Goal: Information Seeking & Learning: Learn about a topic

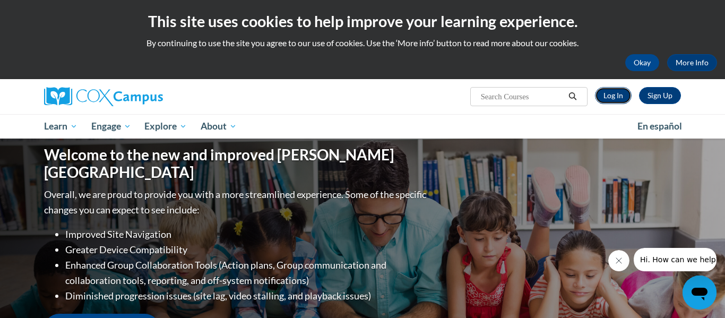
click at [620, 94] on link "Log In" at bounding box center [613, 95] width 37 height 17
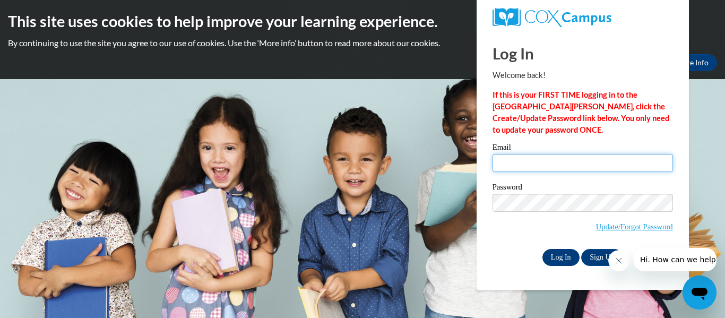
type input "lily.colmer26@buckeyehillscc.net"
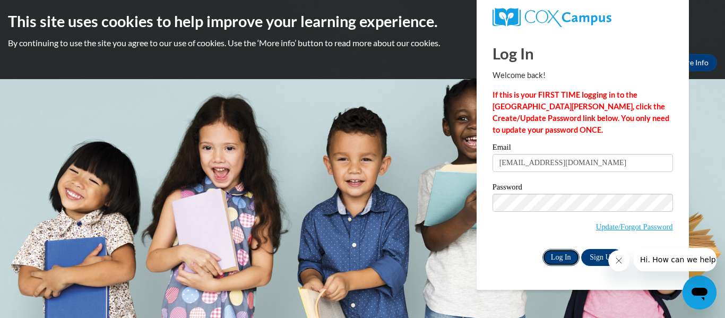
click at [550, 256] on input "Log In" at bounding box center [560, 257] width 37 height 17
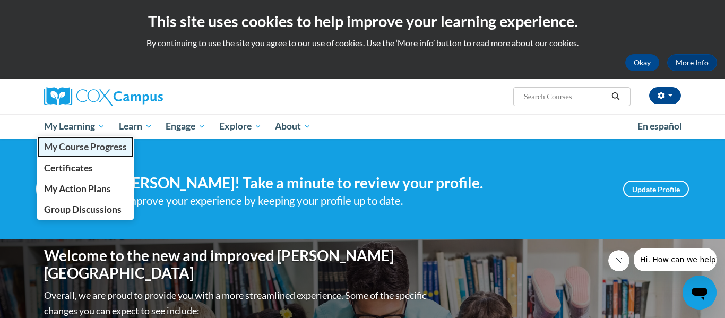
click at [77, 141] on span "My Course Progress" at bounding box center [85, 146] width 83 height 11
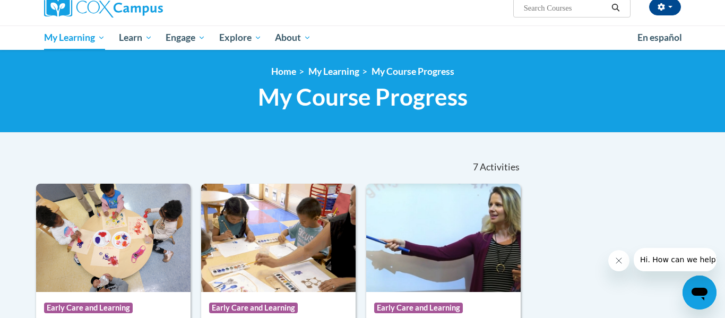
scroll to position [263, 0]
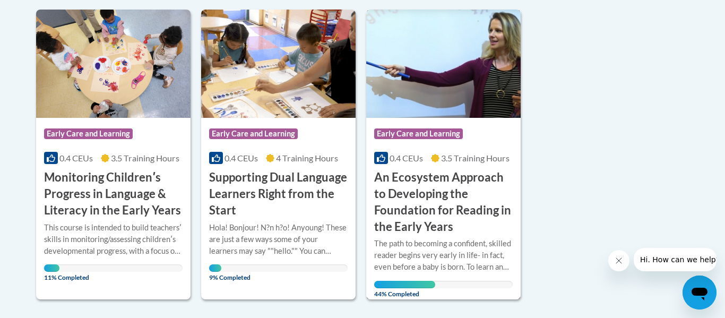
click at [412, 140] on span "Early Care and Learning" at bounding box center [419, 134] width 91 height 13
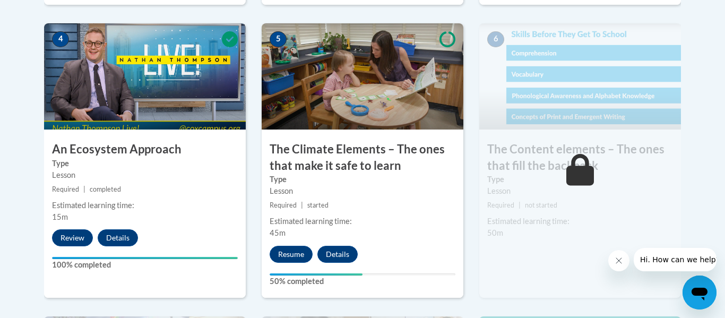
scroll to position [655, 0]
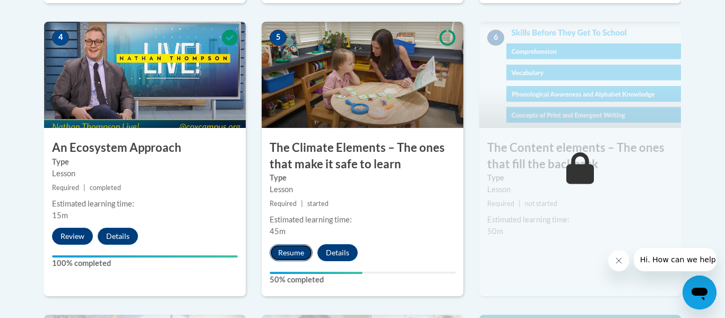
click at [297, 250] on button "Resume" at bounding box center [291, 252] width 43 height 17
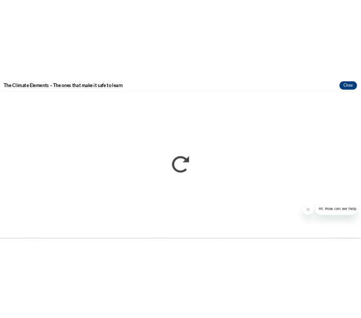
scroll to position [0, 0]
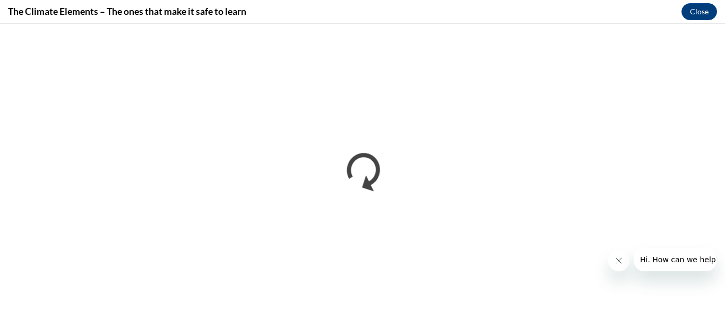
click at [615, 259] on icon "Close message from company" at bounding box center [618, 260] width 8 height 8
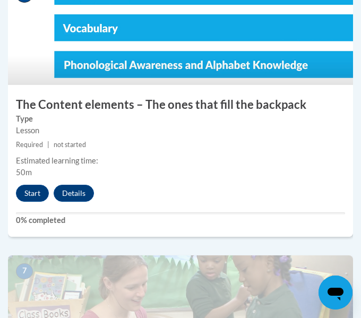
scroll to position [1812, 0]
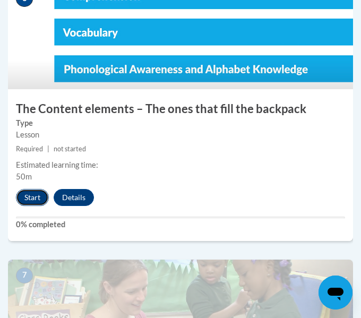
click at [31, 192] on button "Start" at bounding box center [32, 197] width 33 height 17
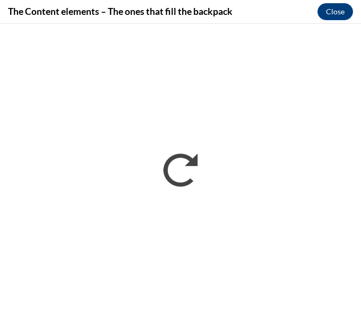
scroll to position [0, 0]
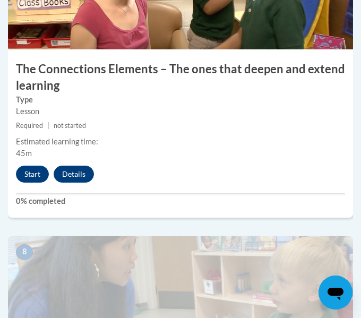
scroll to position [2129, 0]
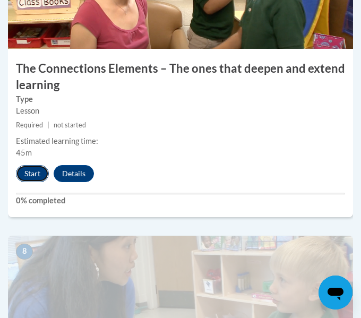
click at [34, 174] on button "Start" at bounding box center [32, 173] width 33 height 17
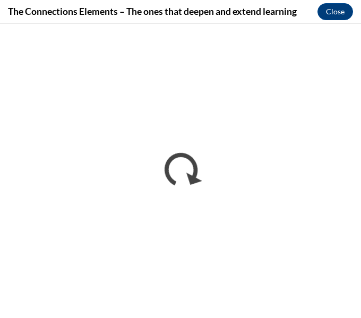
scroll to position [0, 0]
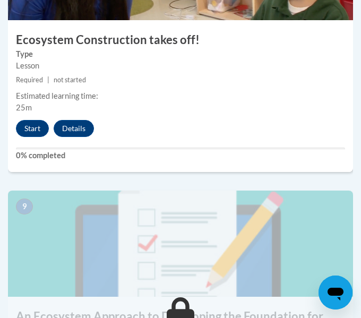
scroll to position [2451, 0]
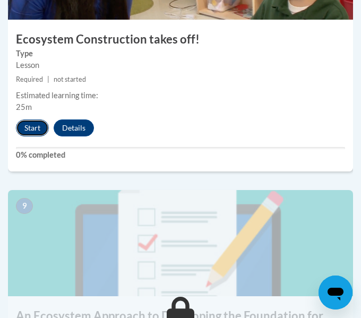
click at [31, 132] on button "Start" at bounding box center [32, 127] width 33 height 17
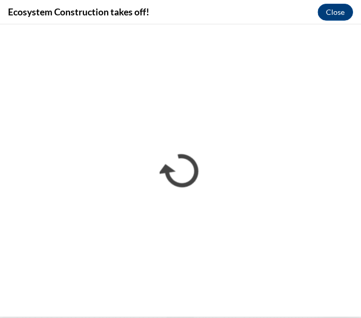
scroll to position [1213, 0]
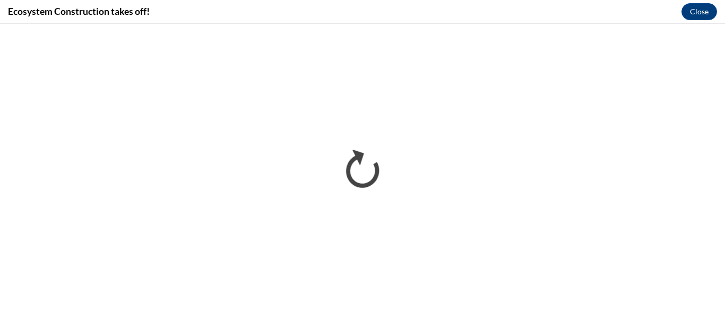
click at [311, 5] on div "Ecosystem Construction takes off! Close" at bounding box center [362, 12] width 725 height 24
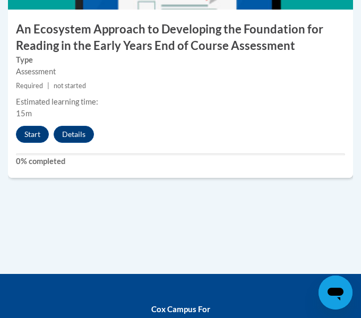
scroll to position [2740, 0]
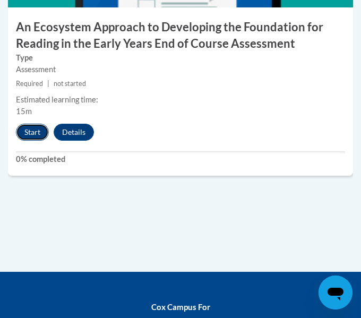
click at [26, 134] on button "Start" at bounding box center [32, 132] width 33 height 17
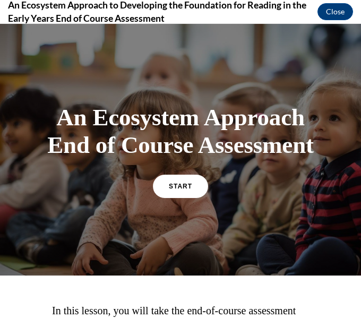
scroll to position [0, 0]
click at [176, 178] on link "START" at bounding box center [180, 185] width 58 height 24
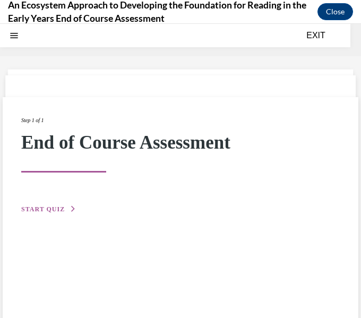
scroll to position [33, 0]
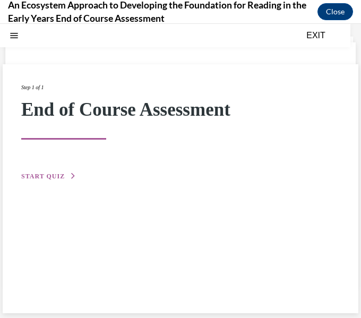
click at [60, 173] on span "START QUIZ" at bounding box center [43, 175] width 44 height 7
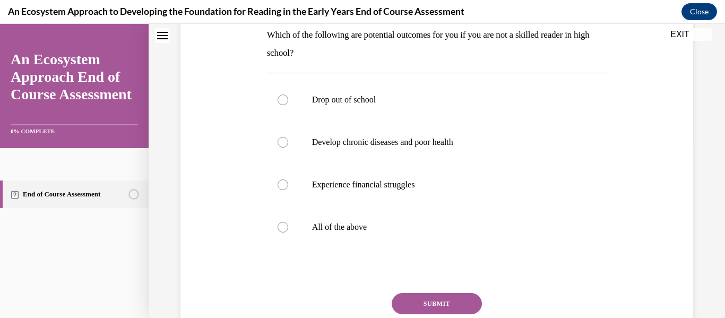
scroll to position [177, 0]
click at [283, 228] on div at bounding box center [282, 226] width 11 height 11
click at [283, 228] on input "All of the above" at bounding box center [282, 226] width 11 height 11
radio input "true"
click at [360, 307] on button "SUBMIT" at bounding box center [437, 302] width 90 height 21
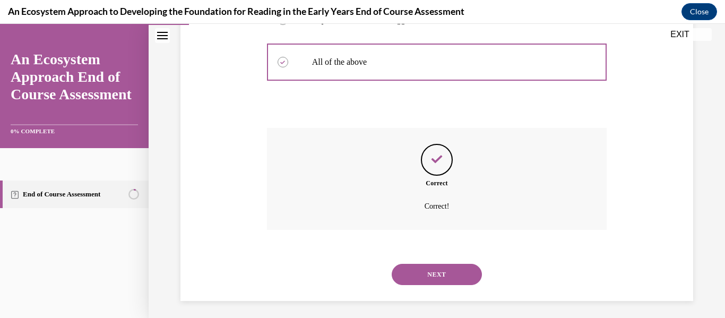
scroll to position [345, 0]
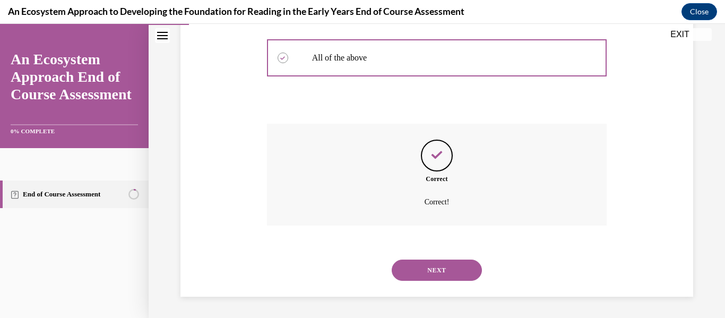
click at [360, 268] on button "NEXT" at bounding box center [437, 269] width 90 height 21
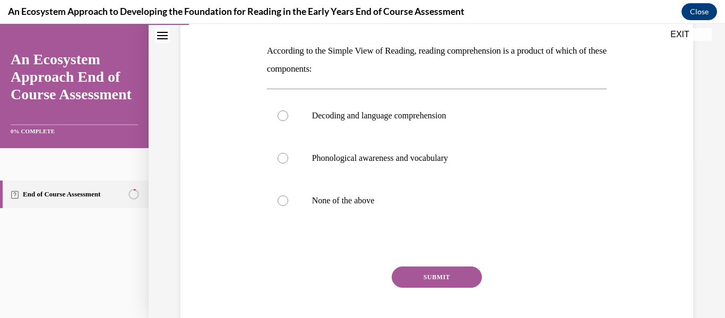
scroll to position [162, 0]
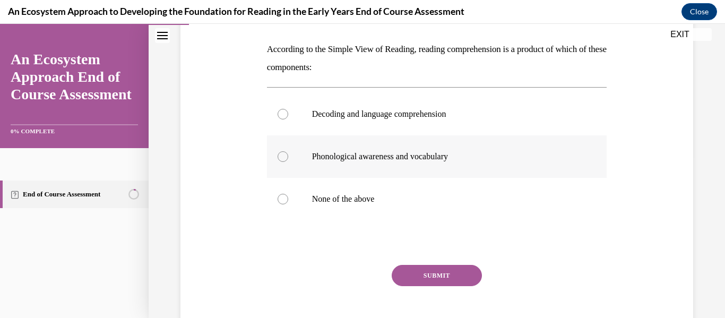
click at [287, 166] on label "Phonological awareness and vocabulary" at bounding box center [437, 156] width 340 height 42
click at [287, 162] on input "Phonological awareness and vocabulary" at bounding box center [282, 156] width 11 height 11
radio input "true"
click at [244, 72] on div "Question 02/15 According to the Simple View of Reading, reading comprehension i…" at bounding box center [437, 153] width 518 height 398
click at [313, 125] on label "Decoding and language comprehension" at bounding box center [437, 114] width 340 height 42
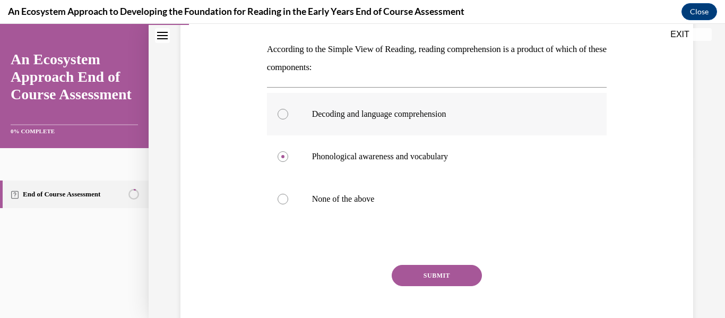
click at [288, 119] on input "Decoding and language comprehension" at bounding box center [282, 114] width 11 height 11
radio input "true"
click at [360, 269] on button "SUBMIT" at bounding box center [437, 275] width 90 height 21
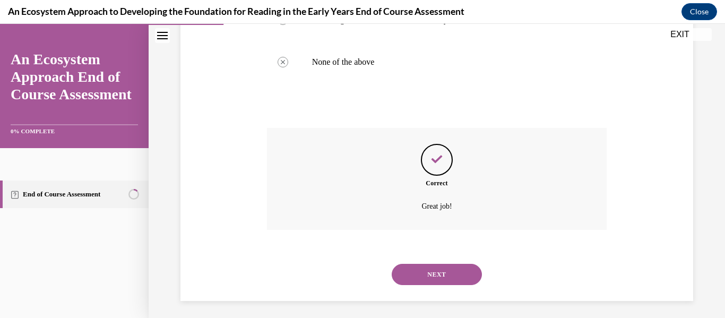
scroll to position [303, 0]
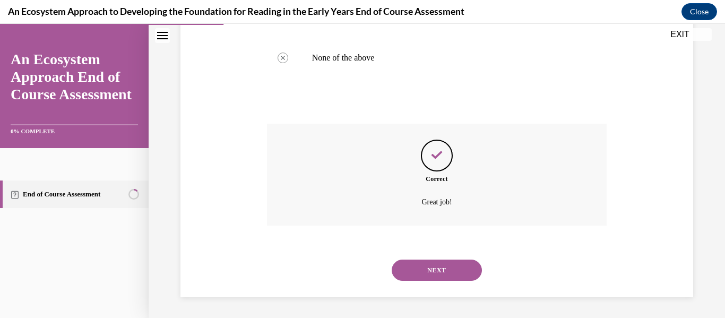
click at [360, 263] on button "NEXT" at bounding box center [437, 269] width 90 height 21
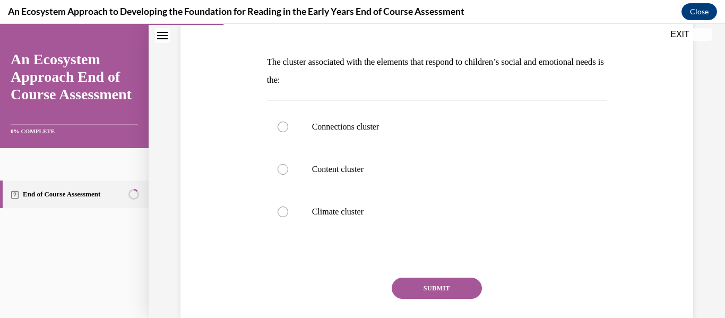
scroll to position [150, 0]
click at [310, 124] on label "Connections cluster" at bounding box center [437, 126] width 340 height 42
click at [288, 124] on input "Connections cluster" at bounding box center [282, 126] width 11 height 11
radio input "true"
click at [360, 292] on button "SUBMIT" at bounding box center [437, 287] width 90 height 21
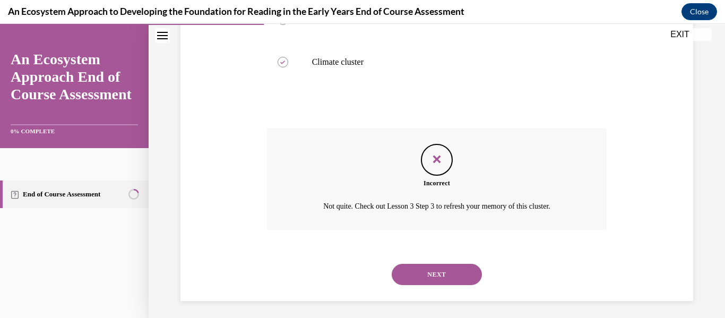
scroll to position [303, 0]
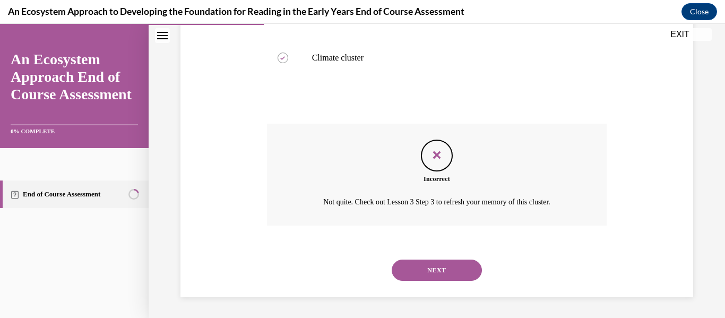
click at [360, 273] on button "NEXT" at bounding box center [437, 269] width 90 height 21
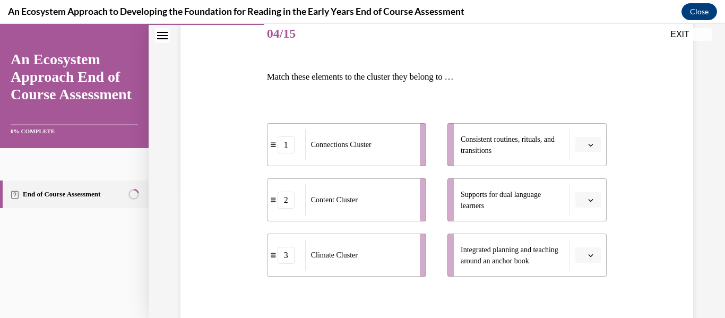
scroll to position [135, 0]
click at [360, 143] on icon "button" at bounding box center [590, 144] width 5 height 5
click at [360, 130] on div "Question 04/15 Match these elements to the cluster they belong to … 1 Connectio…" at bounding box center [437, 194] width 518 height 427
click at [360, 142] on span "button" at bounding box center [590, 144] width 7 height 7
click at [360, 237] on div "3" at bounding box center [586, 231] width 27 height 21
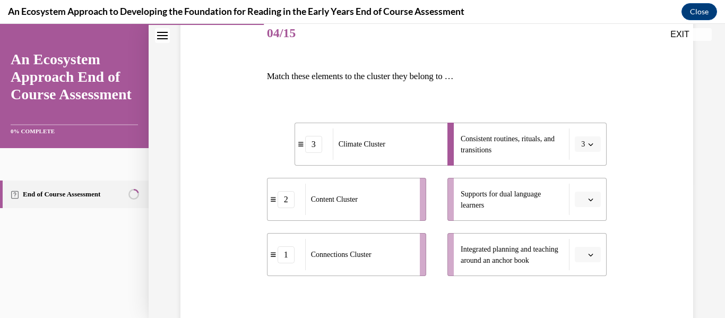
click at [360, 201] on icon "button" at bounding box center [590, 199] width 5 height 5
click at [360, 241] on span "1" at bounding box center [583, 244] width 4 height 8
click at [360, 252] on button "button" at bounding box center [588, 255] width 26 height 16
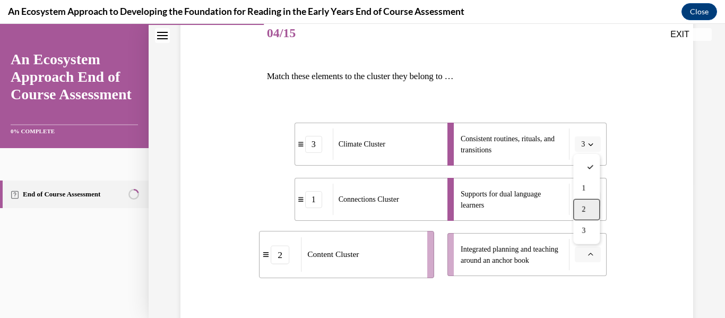
click at [360, 213] on span "2" at bounding box center [583, 209] width 4 height 8
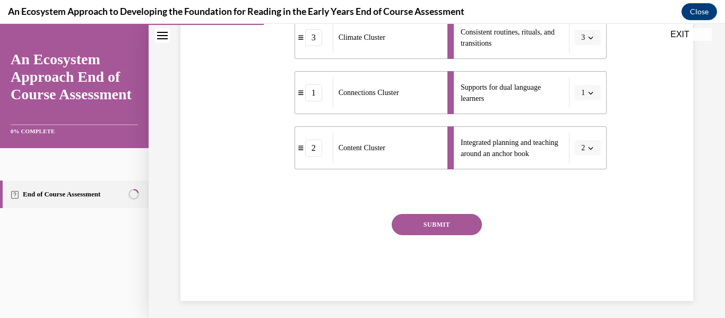
scroll to position [235, 0]
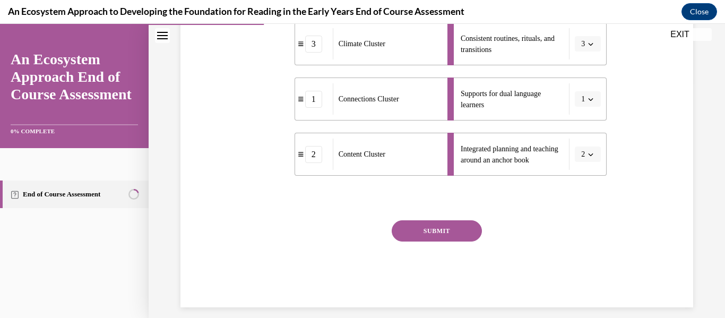
click at [360, 229] on button "SUBMIT" at bounding box center [437, 230] width 90 height 21
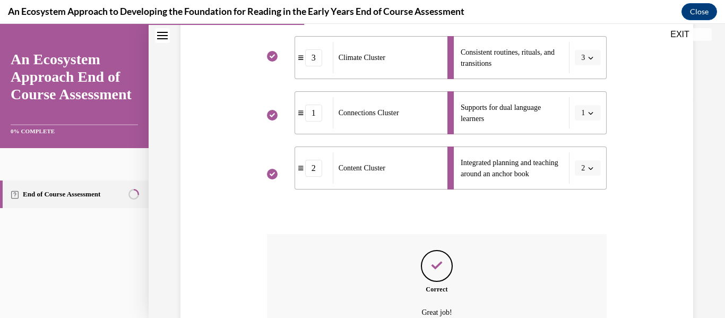
scroll to position [332, 0]
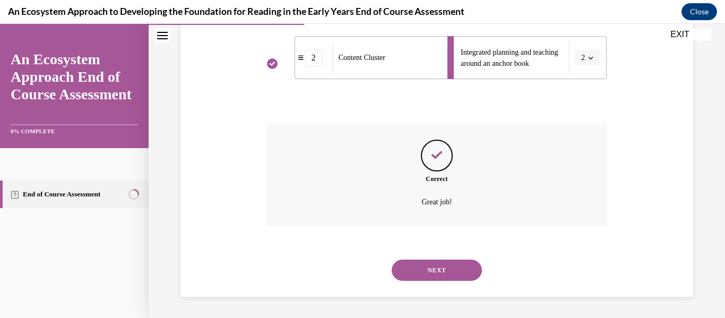
click at [360, 274] on button "NEXT" at bounding box center [437, 269] width 90 height 21
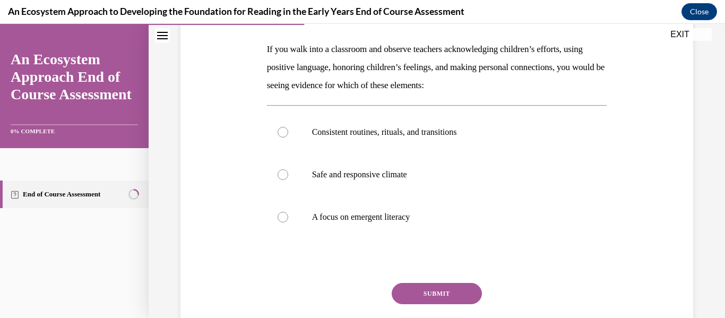
scroll to position [164, 0]
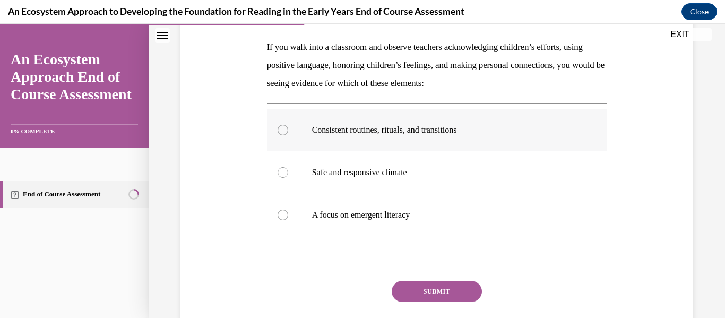
click at [360, 145] on label "Consistent routines, rituals, and transitions" at bounding box center [437, 130] width 340 height 42
click at [288, 135] on input "Consistent routines, rituals, and transitions" at bounding box center [282, 130] width 11 height 11
radio input "true"
click at [360, 178] on label "Safe and responsive climate" at bounding box center [437, 172] width 340 height 42
click at [288, 178] on input "Safe and responsive climate" at bounding box center [282, 172] width 11 height 11
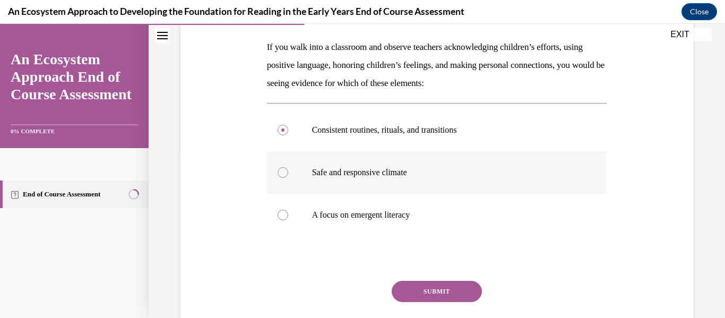
radio input "true"
click at [360, 291] on button "SUBMIT" at bounding box center [437, 291] width 90 height 21
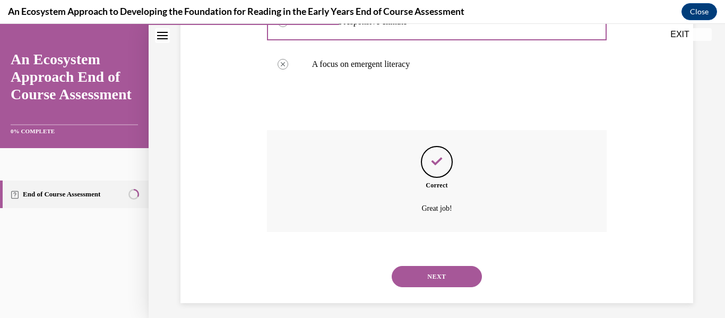
scroll to position [321, 0]
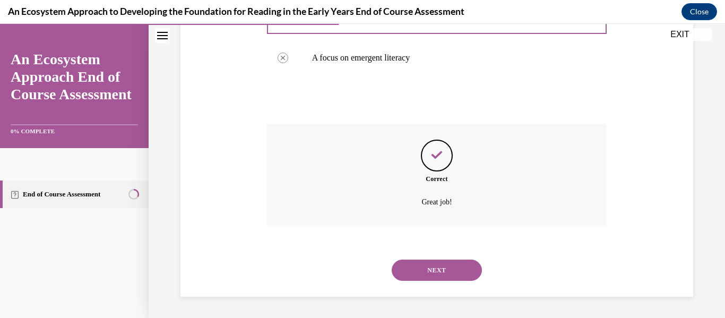
click at [360, 271] on button "NEXT" at bounding box center [437, 269] width 90 height 21
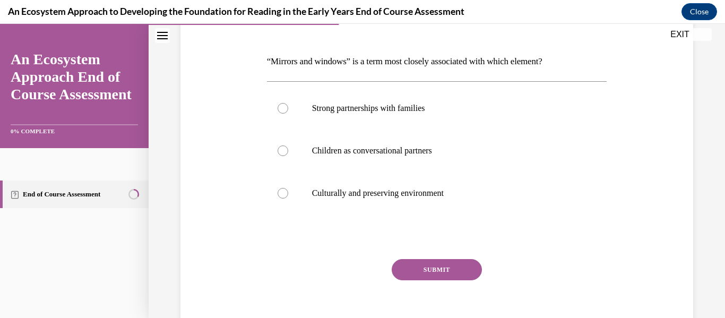
scroll to position [149, 0]
click at [285, 192] on div at bounding box center [282, 193] width 11 height 11
click at [285, 192] on input "Culturally and preserving environment" at bounding box center [282, 193] width 11 height 11
radio input "true"
click at [360, 274] on button "SUBMIT" at bounding box center [437, 269] width 90 height 21
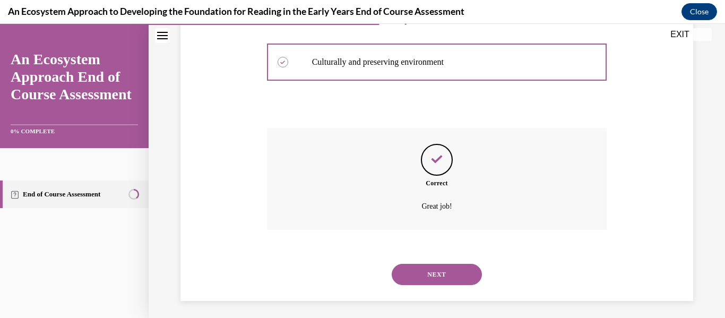
scroll to position [285, 0]
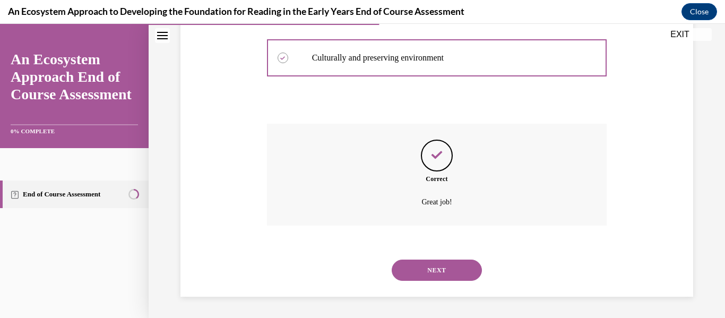
click at [360, 268] on button "NEXT" at bounding box center [437, 269] width 90 height 21
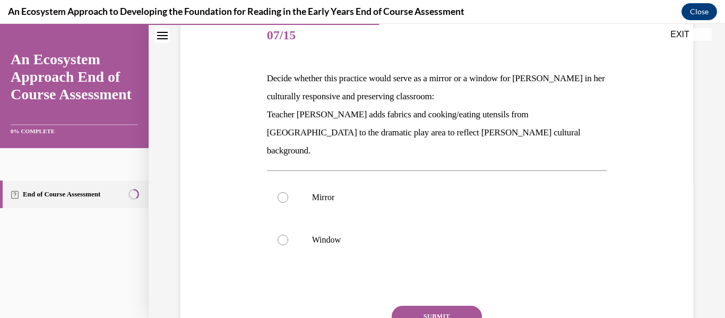
scroll to position [133, 0]
click at [287, 192] on div at bounding box center [282, 197] width 11 height 11
click at [287, 192] on input "Mirror" at bounding box center [282, 197] width 11 height 11
radio input "true"
click at [360, 305] on button "SUBMIT" at bounding box center [437, 315] width 90 height 21
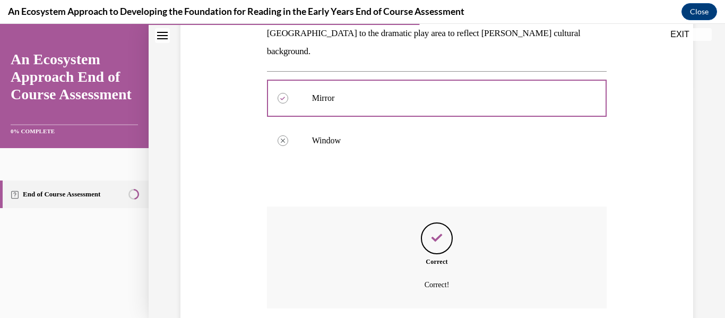
scroll to position [297, 0]
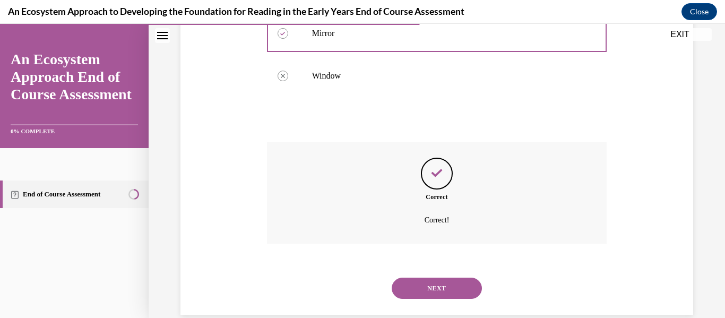
click at [360, 277] on button "NEXT" at bounding box center [437, 287] width 90 height 21
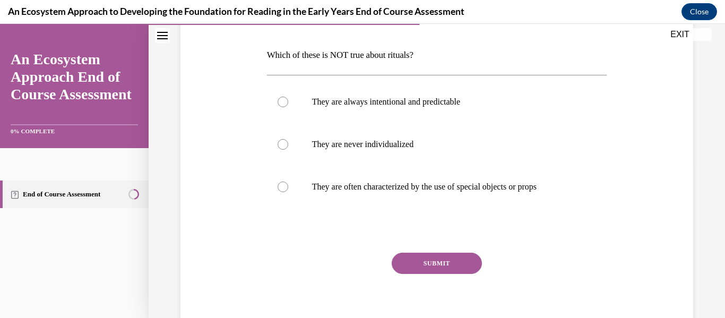
scroll to position [160, 0]
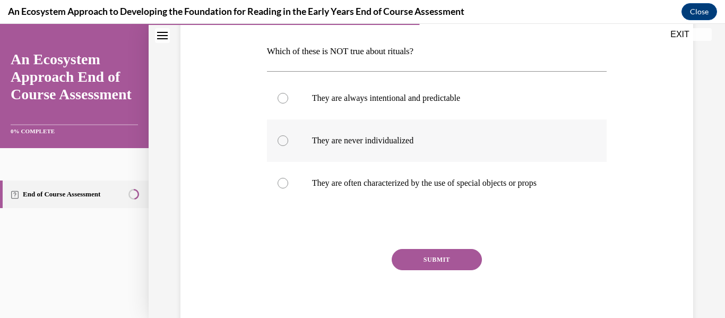
click at [287, 152] on label "They are never individualized" at bounding box center [437, 140] width 340 height 42
click at [287, 146] on input "They are never individualized" at bounding box center [282, 140] width 11 height 11
radio input "true"
click at [360, 253] on button "SUBMIT" at bounding box center [437, 259] width 90 height 21
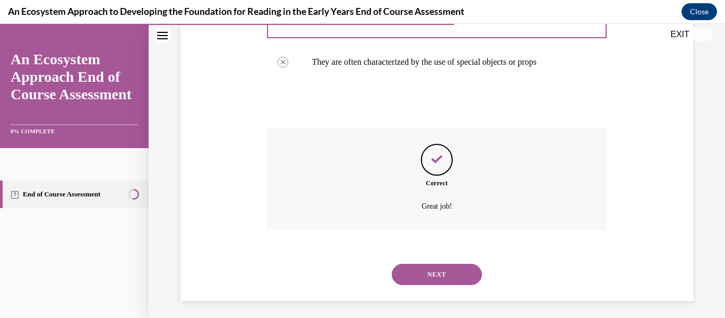
scroll to position [285, 0]
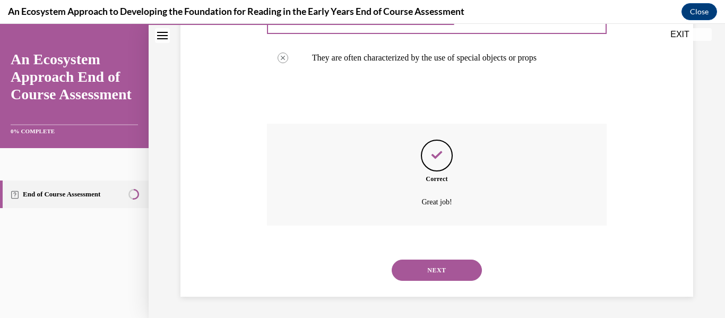
click at [360, 263] on button "NEXT" at bounding box center [437, 269] width 90 height 21
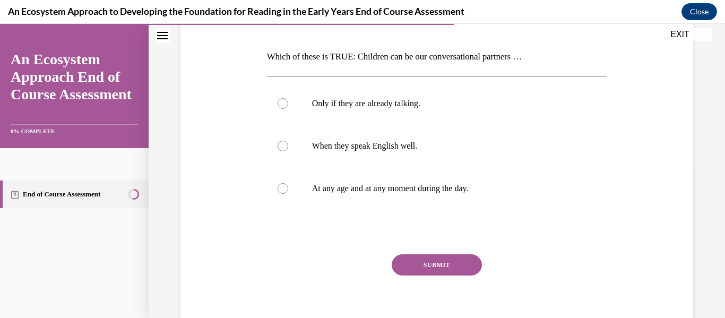
scroll to position [155, 0]
click at [291, 201] on label "At any age and at any moment during the day." at bounding box center [437, 188] width 340 height 42
click at [288, 193] on input "At any age and at any moment during the day." at bounding box center [282, 188] width 11 height 11
radio input "true"
click at [360, 268] on button "SUBMIT" at bounding box center [437, 264] width 90 height 21
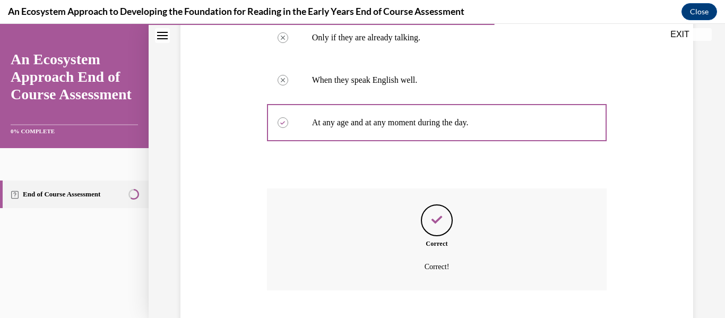
scroll to position [285, 0]
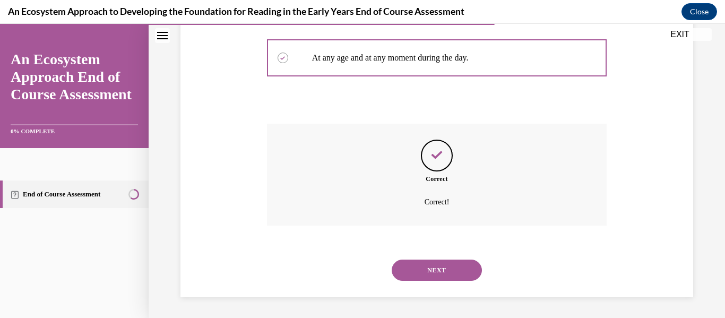
click at [360, 263] on button "NEXT" at bounding box center [437, 269] width 90 height 21
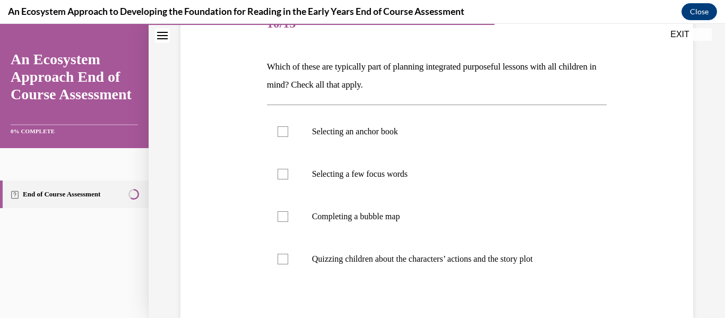
scroll to position [150, 0]
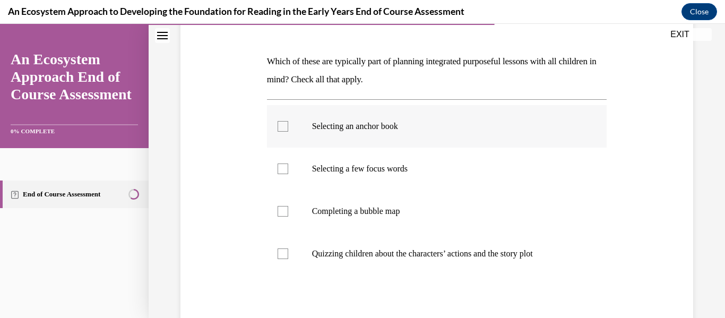
click at [289, 132] on label "Selecting an anchor book" at bounding box center [437, 126] width 340 height 42
click at [288, 132] on input "Selecting an anchor book" at bounding box center [282, 126] width 11 height 11
checkbox input "true"
click at [279, 170] on div at bounding box center [282, 168] width 11 height 11
click at [279, 170] on input "Selecting a few focus words" at bounding box center [282, 168] width 11 height 11
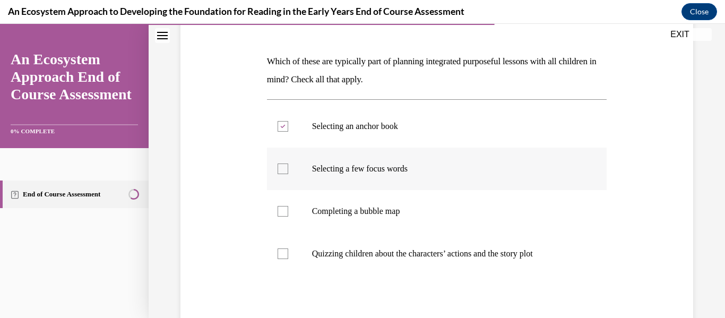
checkbox input "true"
click at [288, 206] on div at bounding box center [282, 211] width 11 height 11
click at [288, 206] on input "Completing a bubble map" at bounding box center [282, 211] width 11 height 11
checkbox input "true"
click at [227, 216] on div "Question 10/15 Which of these are typically part of planning integrated purpose…" at bounding box center [437, 186] width 518 height 440
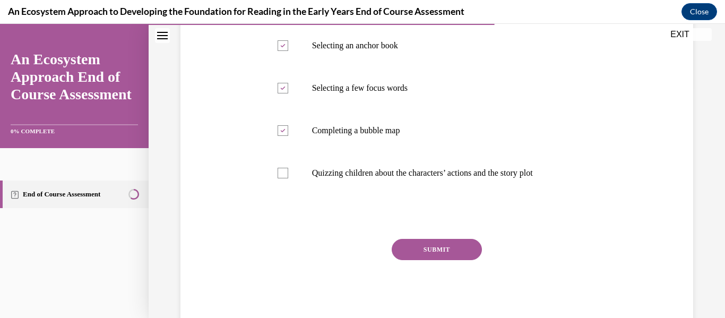
scroll to position [231, 0]
click at [275, 181] on label "Quizzing children about the characters’ actions and the story plot" at bounding box center [437, 172] width 340 height 42
click at [277, 178] on input "Quizzing children about the characters’ actions and the story plot" at bounding box center [282, 172] width 11 height 11
checkbox input "true"
click at [360, 241] on button "SUBMIT" at bounding box center [437, 248] width 90 height 21
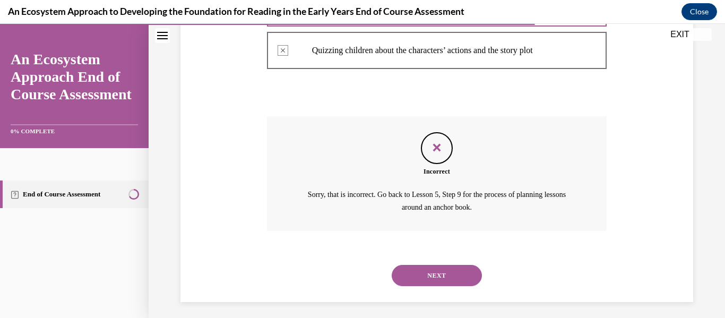
scroll to position [358, 0]
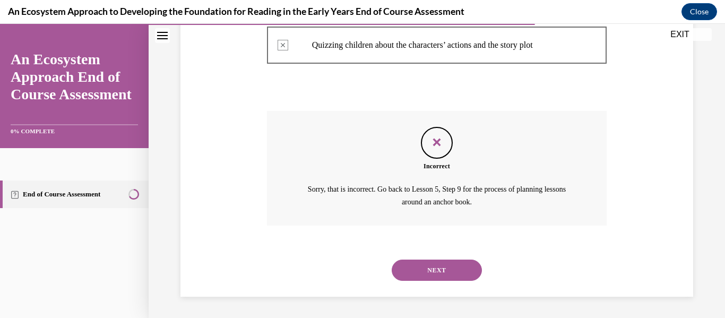
click at [360, 276] on button "NEXT" at bounding box center [437, 269] width 90 height 21
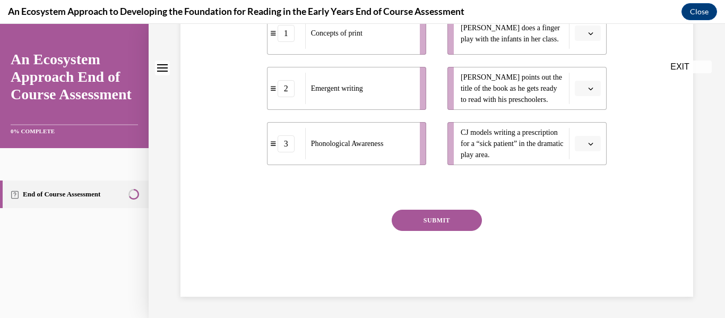
scroll to position [0, 0]
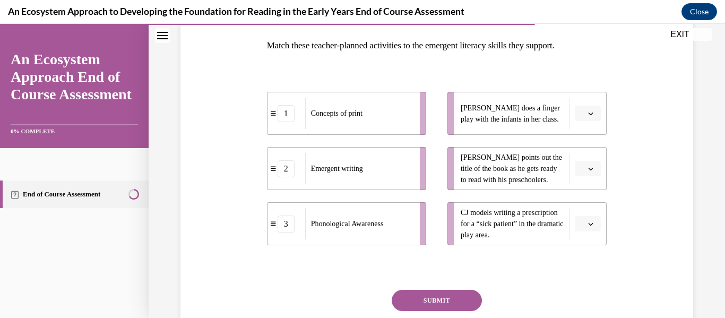
scroll to position [172, 0]
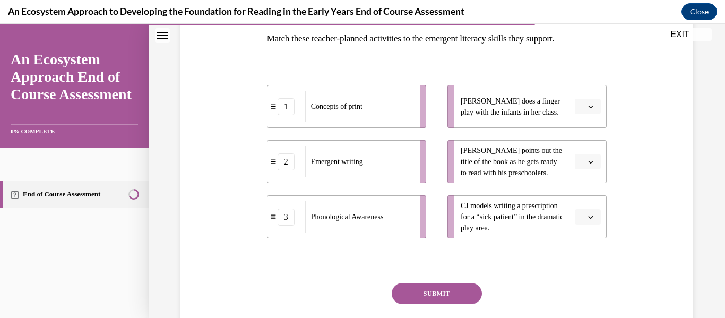
click at [360, 216] on button "button" at bounding box center [588, 217] width 26 height 16
click at [360, 275] on div "2" at bounding box center [586, 282] width 27 height 21
click at [360, 164] on span "button" at bounding box center [590, 161] width 7 height 7
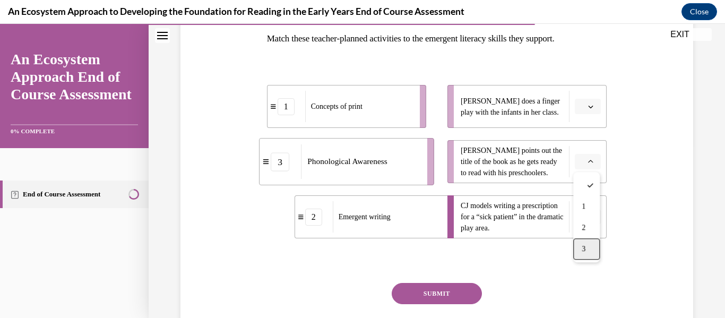
click at [360, 251] on div "3" at bounding box center [586, 248] width 27 height 21
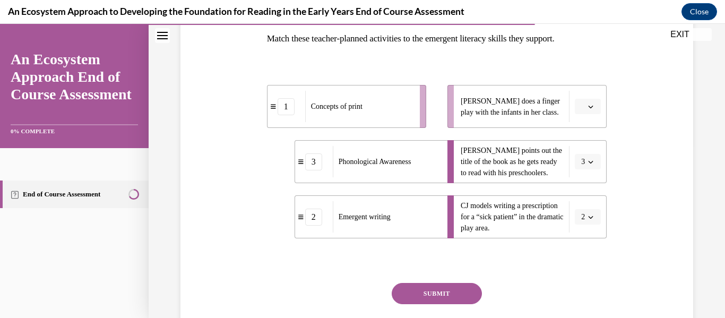
click at [360, 112] on button "button" at bounding box center [588, 107] width 26 height 16
click at [360, 145] on div "1" at bounding box center [586, 151] width 27 height 21
click at [360, 107] on span "1" at bounding box center [583, 106] width 4 height 11
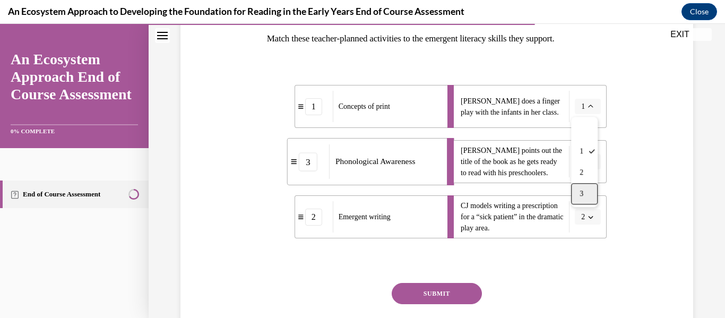
click at [360, 189] on div "3" at bounding box center [584, 193] width 27 height 21
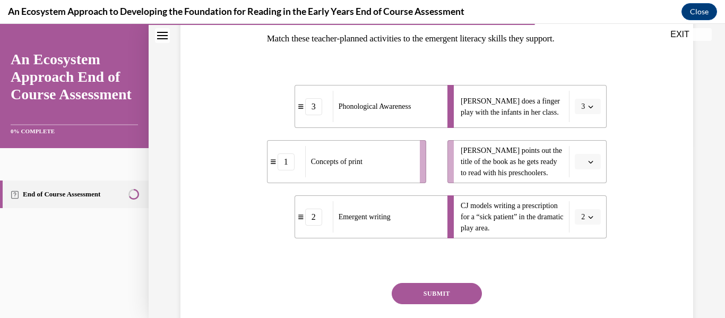
click at [360, 164] on span "button" at bounding box center [590, 161] width 7 height 7
click at [360, 203] on div "1" at bounding box center [586, 206] width 27 height 21
click at [360, 290] on button "SUBMIT" at bounding box center [437, 293] width 90 height 21
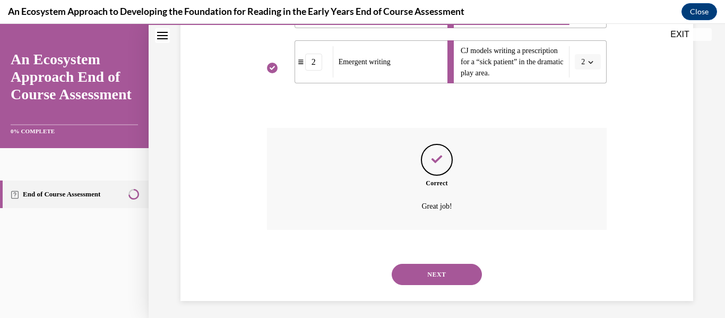
scroll to position [332, 0]
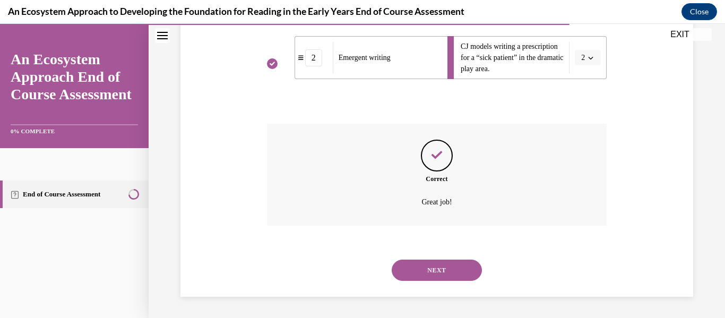
click at [360, 280] on button "NEXT" at bounding box center [437, 269] width 90 height 21
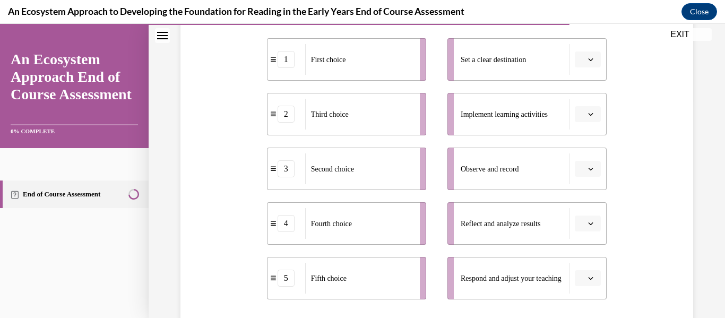
scroll to position [219, 0]
drag, startPoint x: 379, startPoint y: 158, endPoint x: 550, endPoint y: 158, distance: 170.3
click at [360, 158] on div "Second choice" at bounding box center [529, 168] width 108 height 31
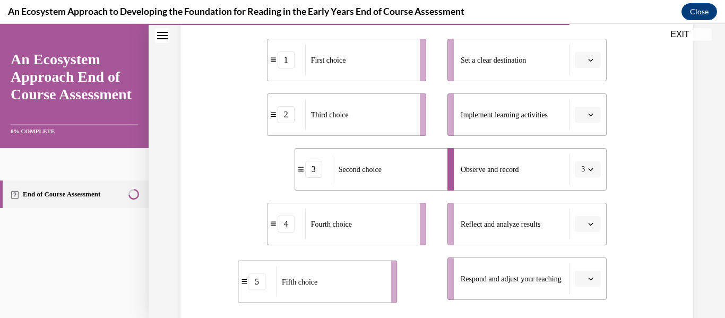
drag, startPoint x: 355, startPoint y: 272, endPoint x: 327, endPoint y: 274, distance: 28.2
click at [327, 274] on div "Fifth choice" at bounding box center [330, 281] width 108 height 31
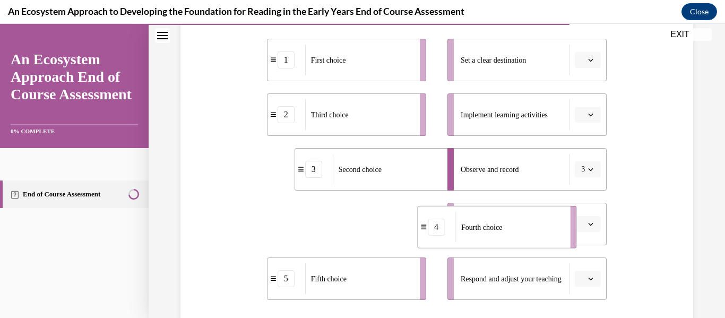
drag, startPoint x: 360, startPoint y: 233, endPoint x: 510, endPoint y: 236, distance: 150.2
click at [360, 236] on div "Fourth choice" at bounding box center [509, 227] width 108 height 31
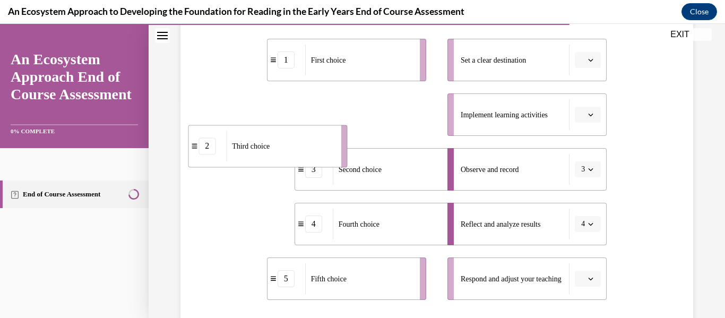
drag, startPoint x: 370, startPoint y: 124, endPoint x: 291, endPoint y: 154, distance: 84.1
click at [291, 154] on div "Third choice" at bounding box center [280, 146] width 108 height 31
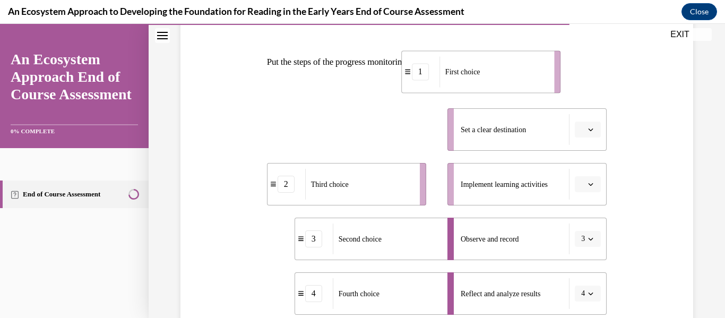
scroll to position [131, 0]
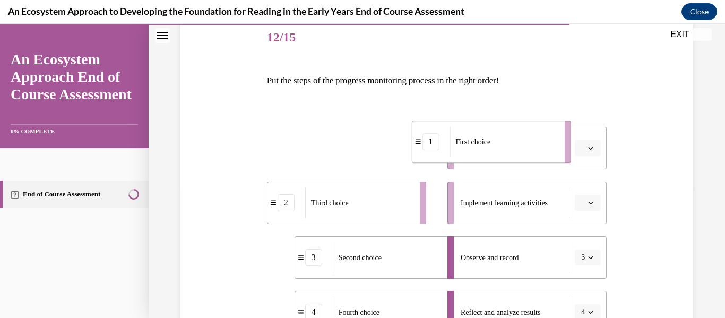
drag, startPoint x: 381, startPoint y: 48, endPoint x: 526, endPoint y: 149, distance: 176.5
click at [360, 149] on div "First choice" at bounding box center [503, 141] width 108 height 31
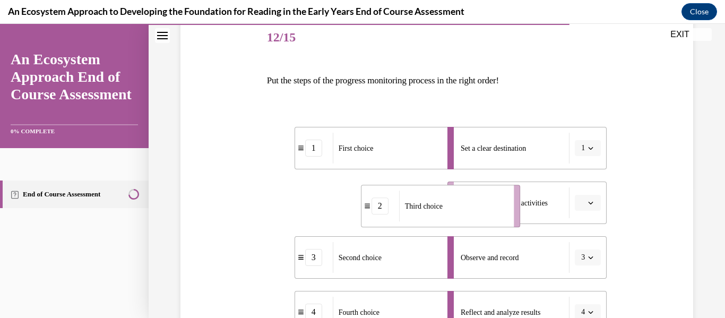
drag, startPoint x: 399, startPoint y: 189, endPoint x: 531, endPoint y: 193, distance: 132.1
click at [360, 193] on div "1 First choice 2 Third choice 3 Second choice 4 Fourth choice 5 Fifth choice Se…" at bounding box center [437, 247] width 340 height 282
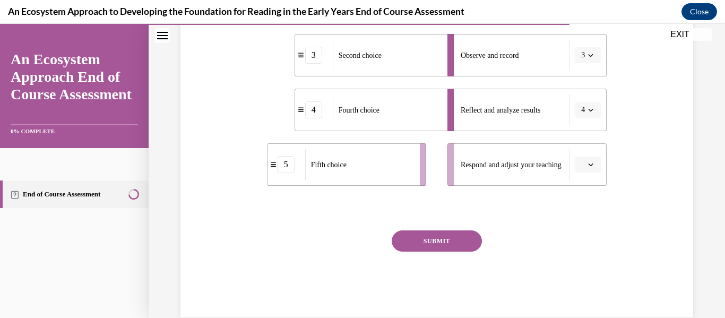
scroll to position [353, 0]
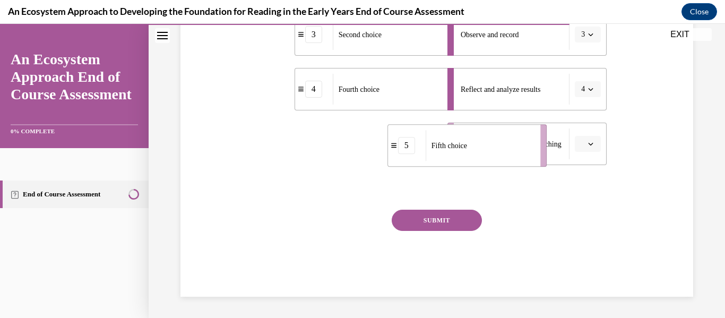
drag, startPoint x: 395, startPoint y: 143, endPoint x: 518, endPoint y: 144, distance: 123.6
click at [360, 144] on div "Fifth choice" at bounding box center [480, 145] width 108 height 31
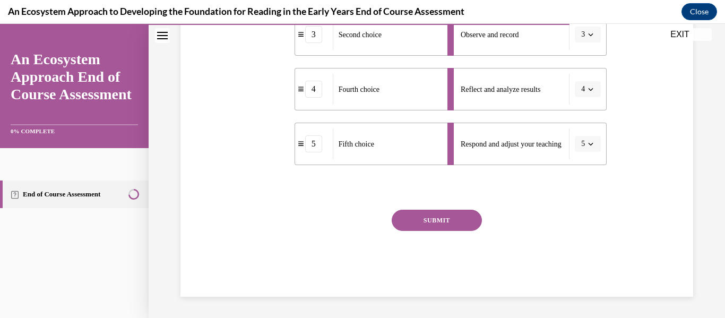
click at [360, 222] on button "SUBMIT" at bounding box center [437, 220] width 90 height 21
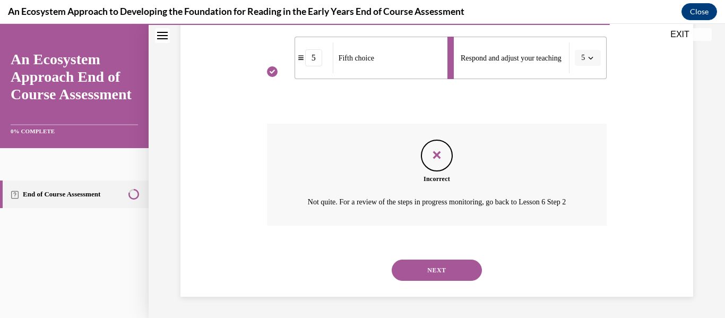
scroll to position [452, 0]
click at [360, 264] on button "NEXT" at bounding box center [437, 269] width 90 height 21
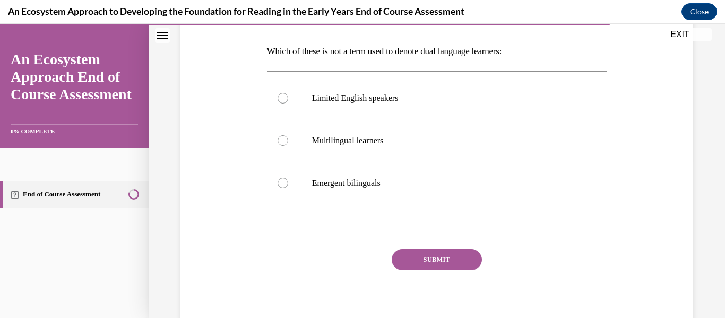
scroll to position [161, 0]
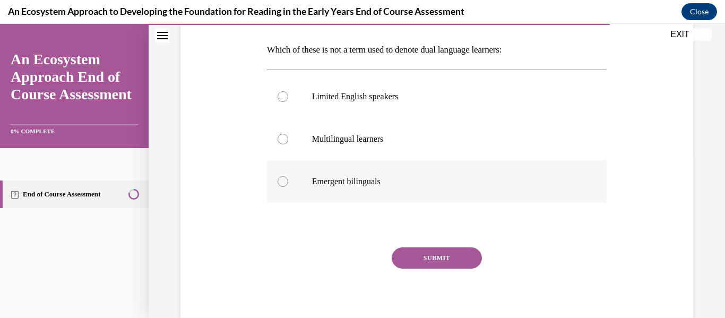
click at [290, 185] on label "Emergent bilinguals" at bounding box center [437, 181] width 340 height 42
click at [288, 185] on input "Emergent bilinguals" at bounding box center [282, 181] width 11 height 11
radio input "true"
click at [360, 253] on button "SUBMIT" at bounding box center [437, 257] width 90 height 21
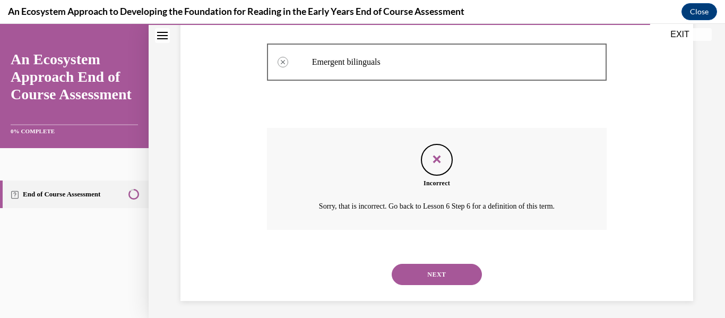
scroll to position [285, 0]
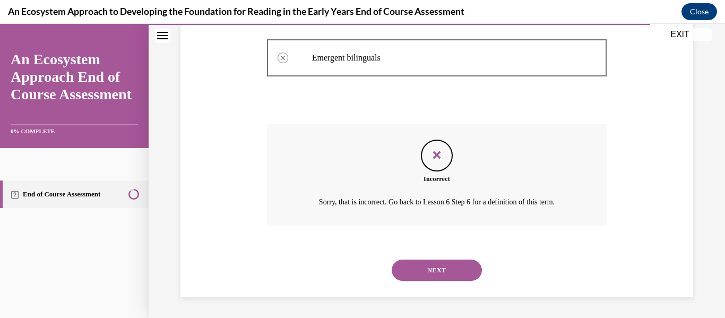
click at [360, 268] on button "NEXT" at bounding box center [437, 269] width 90 height 21
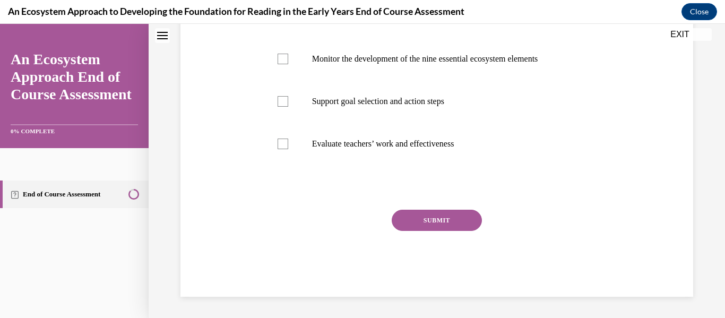
scroll to position [0, 0]
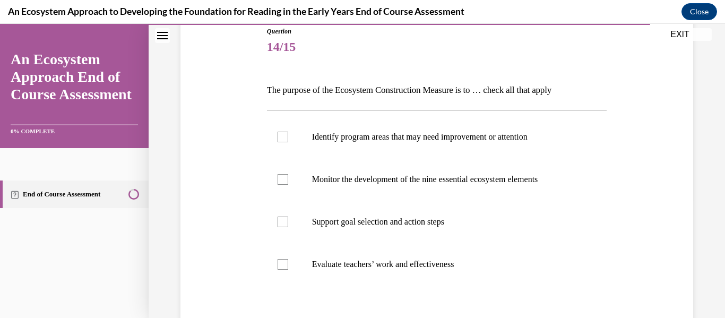
scroll to position [129, 0]
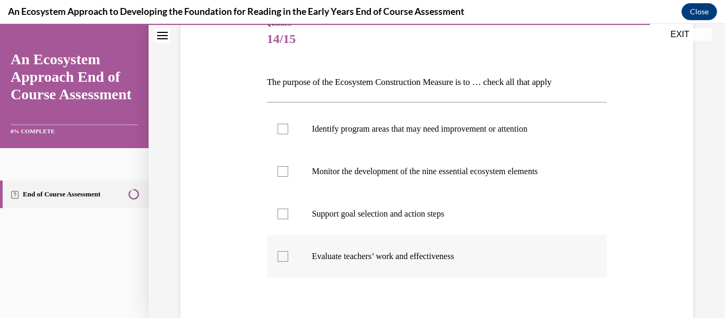
click at [285, 253] on div at bounding box center [282, 256] width 11 height 11
click at [285, 253] on input "Evaluate teachers’ work and effectiveness" at bounding box center [282, 256] width 11 height 11
checkbox input "true"
click at [224, 209] on div "Question 14/15 The purpose of the Ecosystem Construction Measure is to … check …" at bounding box center [437, 198] width 518 height 422
click at [303, 173] on label "Monitor the development of the nine essential ecosystem elements" at bounding box center [437, 171] width 340 height 42
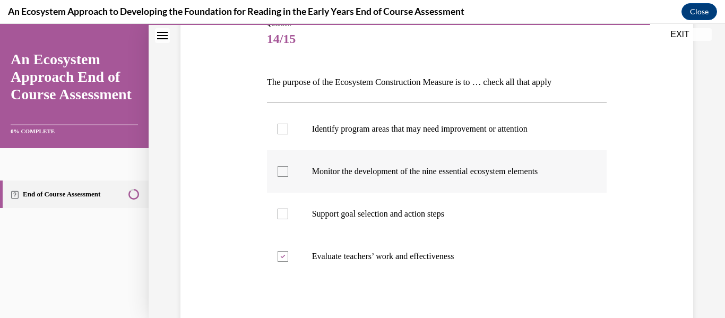
click at [288, 173] on input "Monitor the development of the nine essential ecosystem elements" at bounding box center [282, 171] width 11 height 11
checkbox input "true"
click at [211, 133] on div "Question 14/15 The purpose of the Ecosystem Construction Measure is to … check …" at bounding box center [437, 198] width 518 height 422
click at [292, 127] on label "Identify program areas that may need improvement or attention" at bounding box center [437, 129] width 340 height 42
click at [288, 127] on input "Identify program areas that may need improvement or attention" at bounding box center [282, 129] width 11 height 11
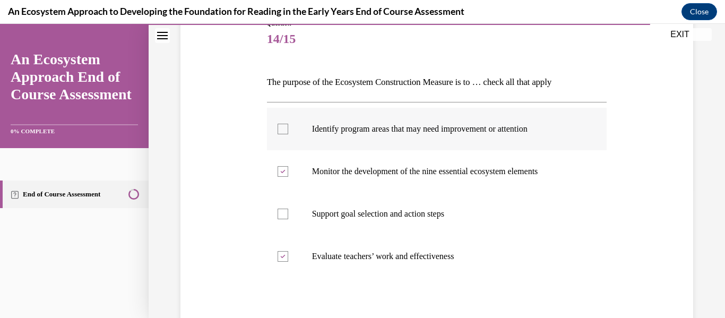
checkbox input "true"
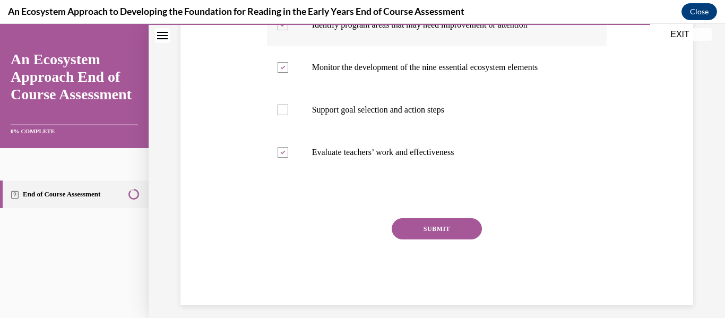
scroll to position [241, 0]
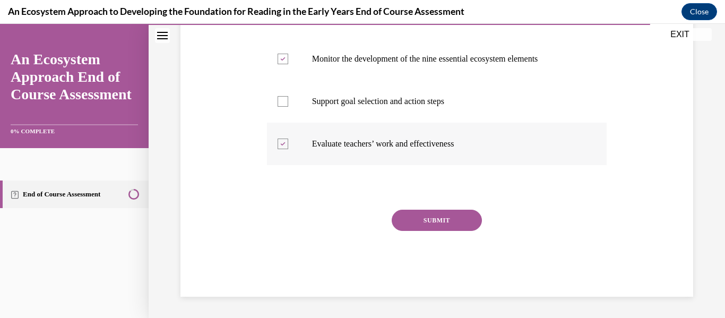
click at [360, 129] on label "Evaluate teachers’ work and effectiveness" at bounding box center [437, 144] width 340 height 42
click at [288, 138] on input "Evaluate teachers’ work and effectiveness" at bounding box center [282, 143] width 11 height 11
checkbox input "false"
click at [360, 103] on p "Support goal selection and action steps" at bounding box center [446, 101] width 268 height 11
click at [288, 103] on input "Support goal selection and action steps" at bounding box center [282, 101] width 11 height 11
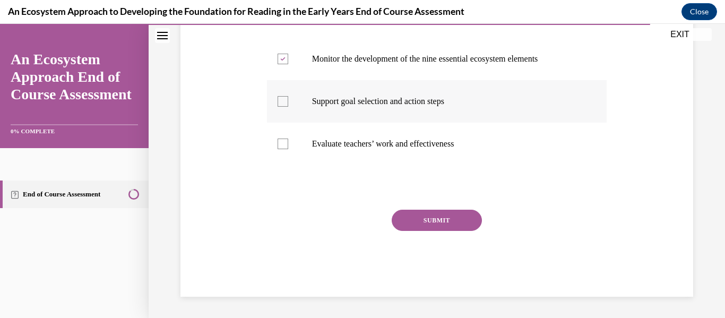
checkbox input "true"
click at [360, 224] on button "SUBMIT" at bounding box center [437, 220] width 90 height 21
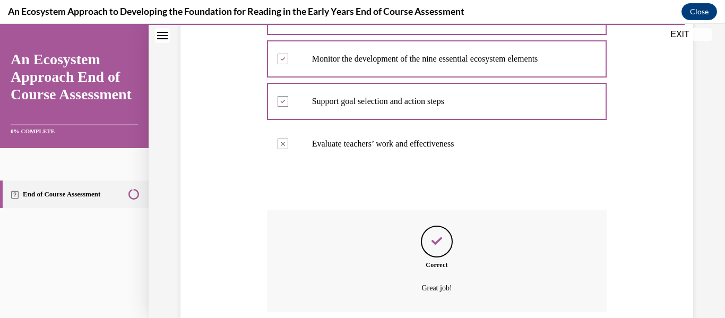
scroll to position [327, 0]
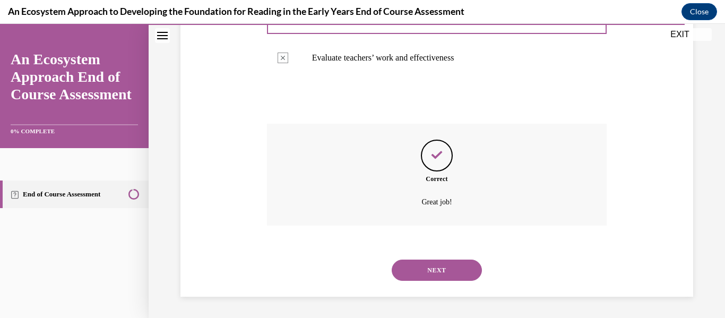
click at [360, 270] on button "NEXT" at bounding box center [437, 269] width 90 height 21
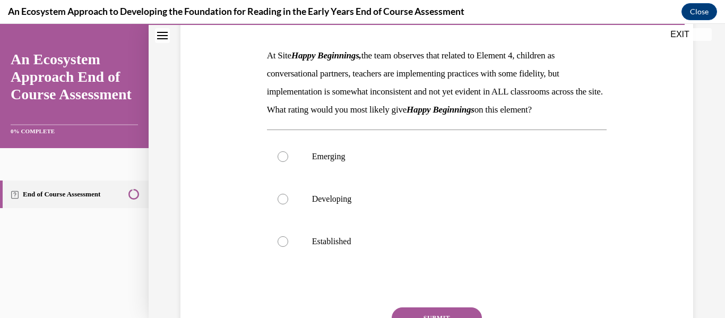
scroll to position [157, 0]
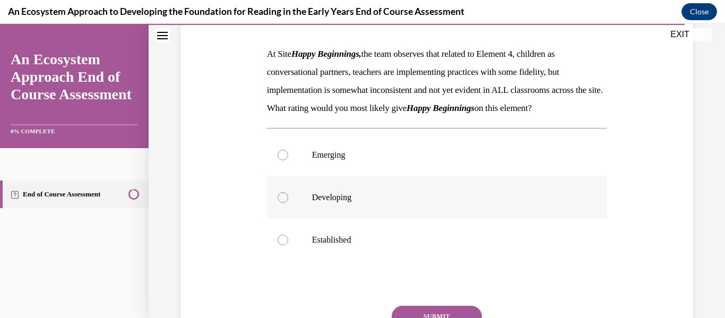
click at [291, 218] on label "Developing" at bounding box center [437, 197] width 340 height 42
click at [288, 203] on input "Developing" at bounding box center [282, 197] width 11 height 11
radio input "true"
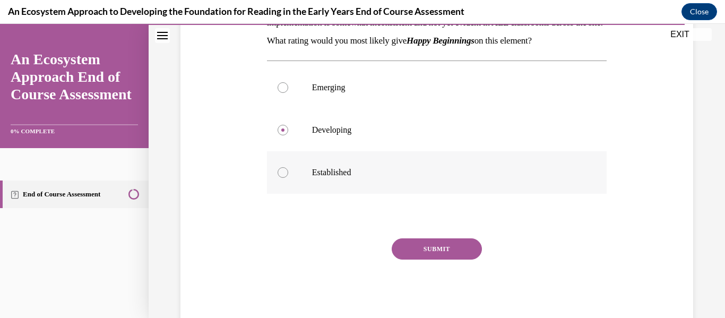
scroll to position [226, 0]
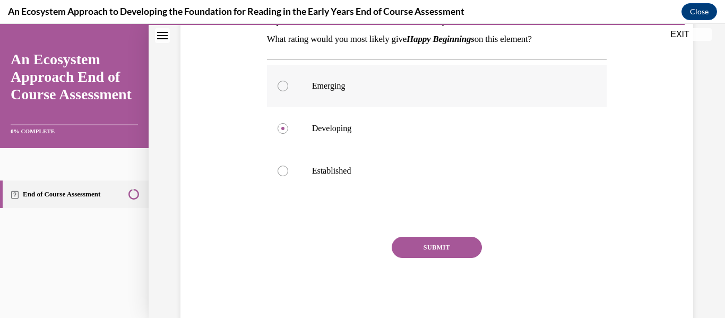
click at [303, 106] on label "Emerging" at bounding box center [437, 86] width 340 height 42
click at [288, 91] on input "Emerging" at bounding box center [282, 86] width 11 height 11
radio input "true"
click at [360, 258] on button "SUBMIT" at bounding box center [437, 247] width 90 height 21
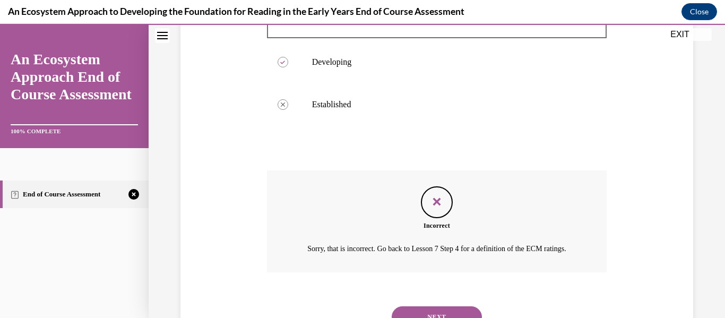
scroll to position [370, 0]
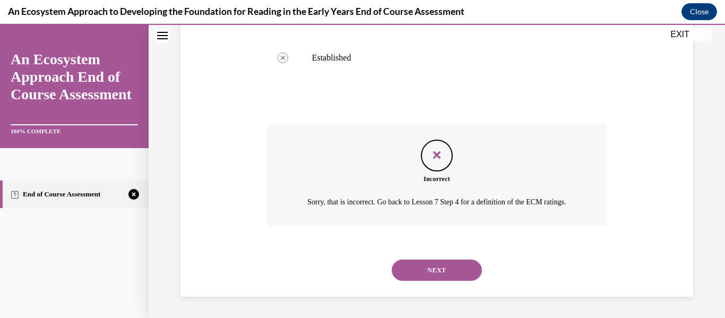
click at [360, 263] on button "NEXT" at bounding box center [437, 269] width 90 height 21
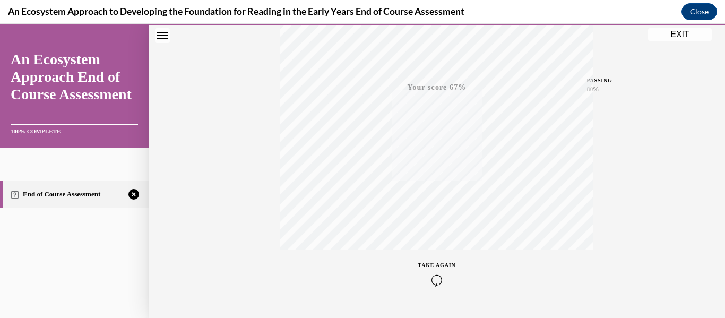
scroll to position [250, 0]
click at [360, 245] on div "TAKE AGAIN" at bounding box center [437, 246] width 38 height 25
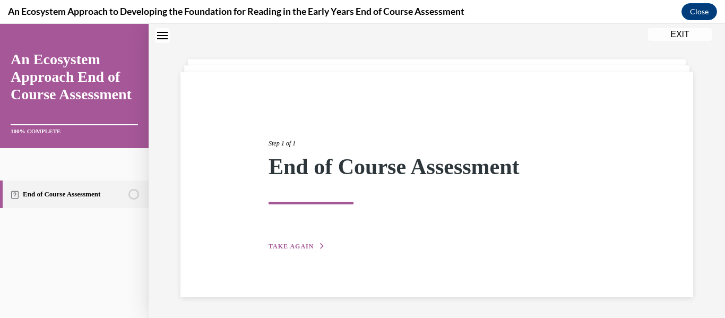
scroll to position [33, 0]
click at [291, 245] on span "TAKE AGAIN" at bounding box center [290, 245] width 45 height 7
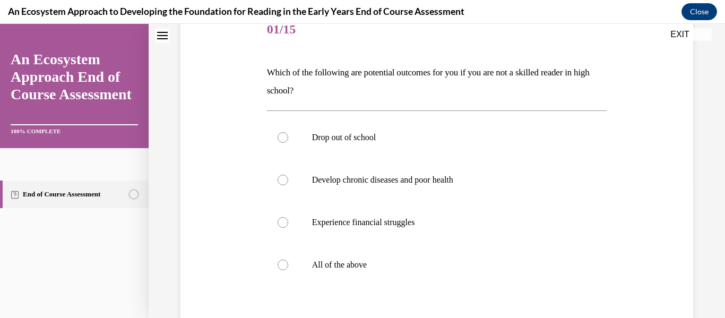
scroll to position [151, 0]
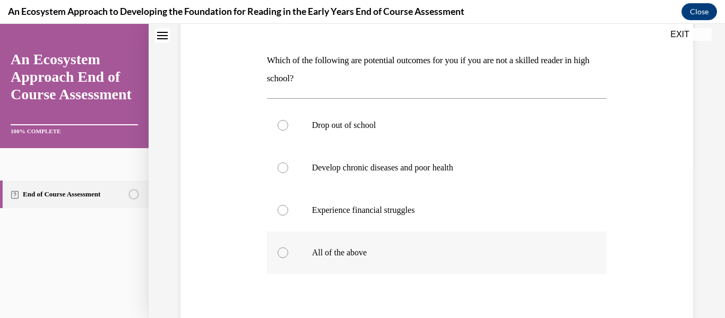
click at [289, 255] on label "All of the above" at bounding box center [437, 252] width 340 height 42
click at [288, 255] on input "All of the above" at bounding box center [282, 252] width 11 height 11
radio input "true"
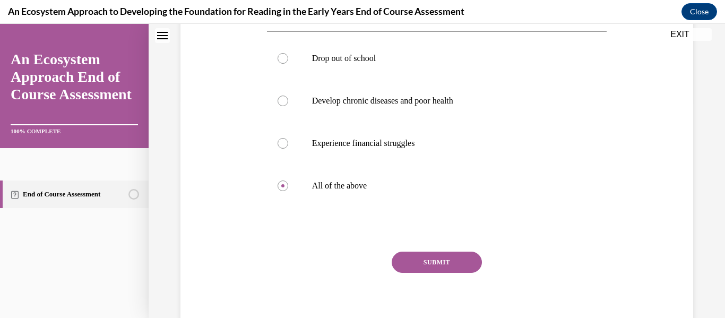
click at [360, 267] on button "SUBMIT" at bounding box center [437, 261] width 90 height 21
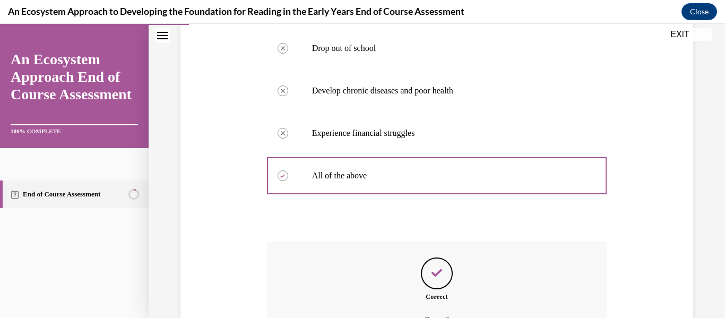
scroll to position [345, 0]
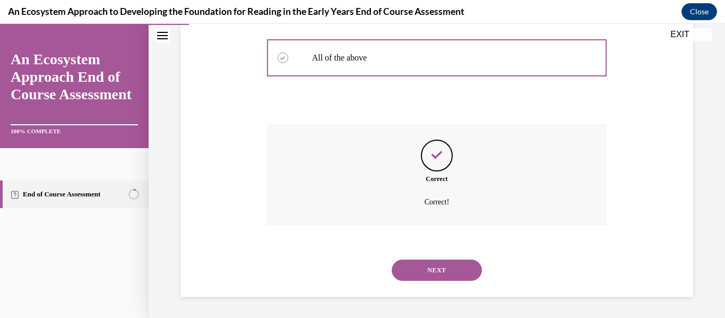
click at [360, 263] on button "NEXT" at bounding box center [437, 269] width 90 height 21
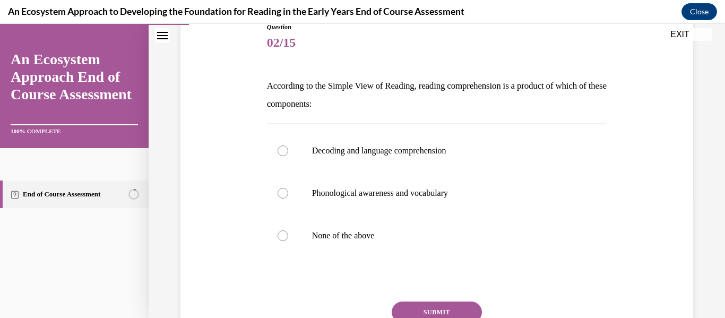
scroll to position [128, 0]
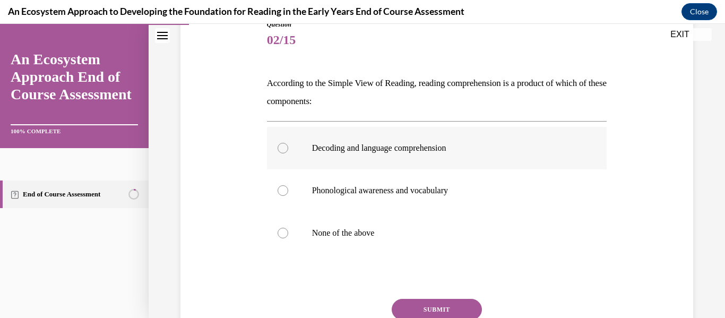
click at [300, 157] on label "Decoding and language comprehension" at bounding box center [437, 148] width 340 height 42
click at [288, 153] on input "Decoding and language comprehension" at bounding box center [282, 148] width 11 height 11
radio input "true"
click at [360, 301] on button "SUBMIT" at bounding box center [437, 309] width 90 height 21
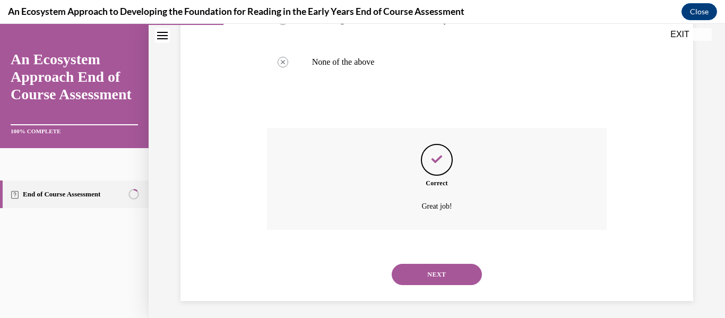
scroll to position [303, 0]
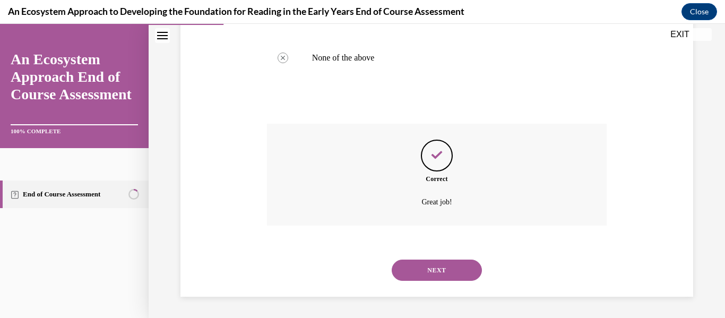
click at [360, 269] on button "NEXT" at bounding box center [437, 269] width 90 height 21
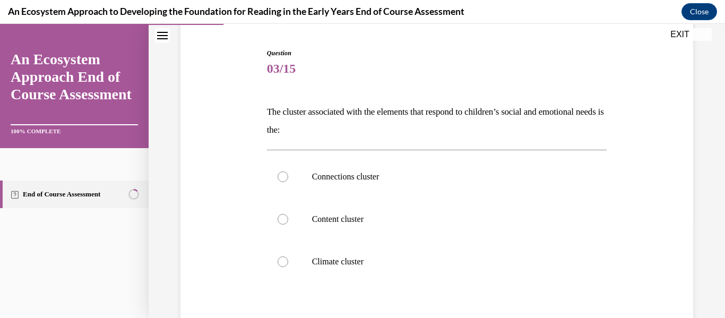
scroll to position [101, 0]
click at [287, 187] on label "Connections cluster" at bounding box center [437, 175] width 340 height 42
click at [287, 180] on input "Connections cluster" at bounding box center [282, 175] width 11 height 11
radio input "true"
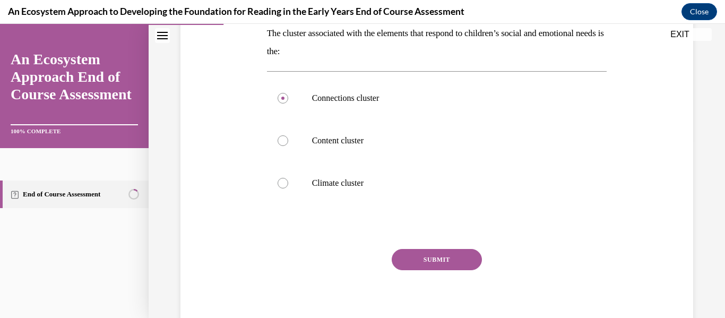
click at [360, 264] on button "SUBMIT" at bounding box center [437, 259] width 90 height 21
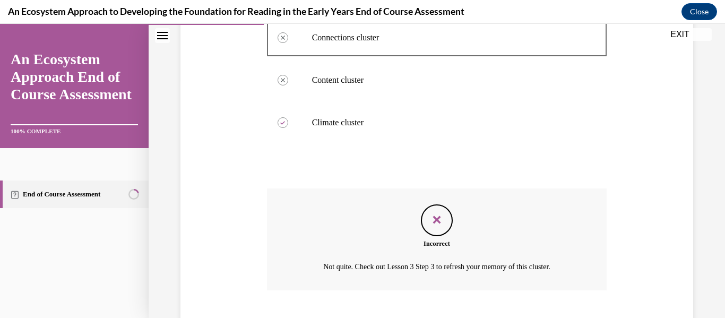
scroll to position [303, 0]
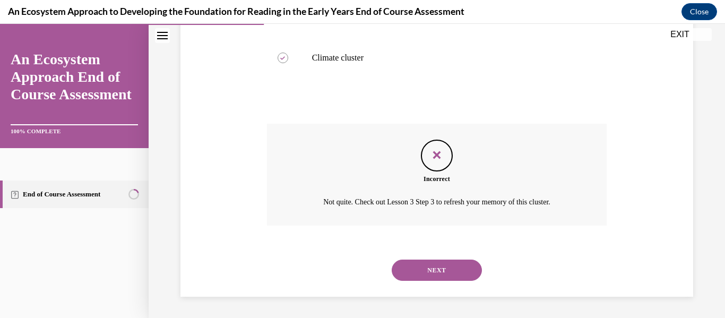
click at [360, 264] on button "NEXT" at bounding box center [437, 269] width 90 height 21
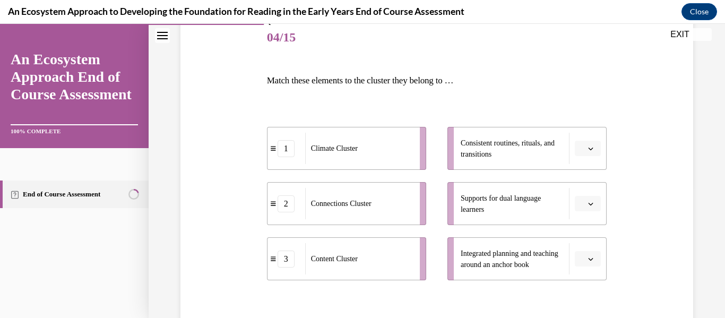
scroll to position [133, 0]
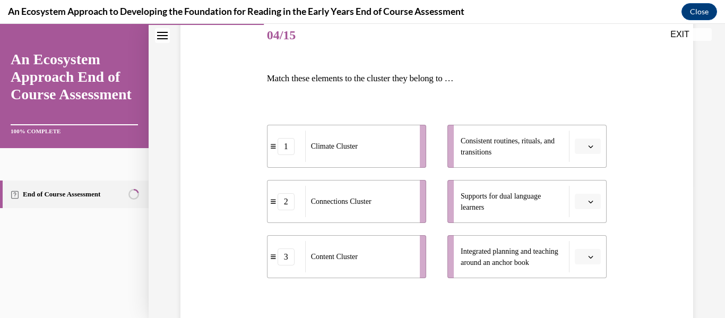
click at [360, 145] on icon "button" at bounding box center [590, 146] width 5 height 5
click at [360, 229] on span "3" at bounding box center [583, 233] width 4 height 8
click at [360, 204] on icon "button" at bounding box center [590, 201] width 5 height 5
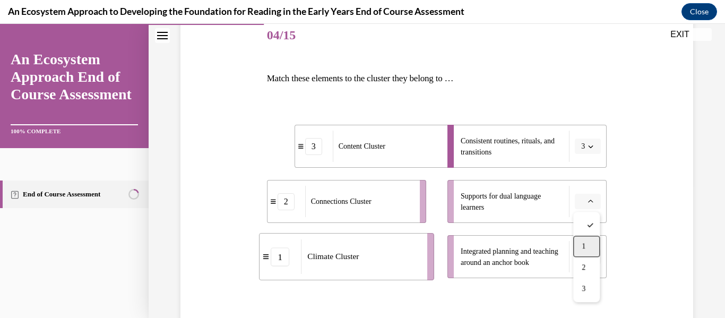
click at [360, 245] on span "1" at bounding box center [583, 246] width 4 height 8
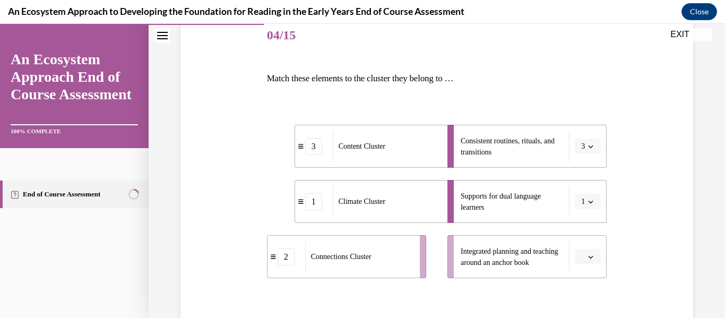
click at [360, 252] on button "button" at bounding box center [588, 257] width 26 height 16
click at [360, 216] on div "2" at bounding box center [586, 211] width 27 height 21
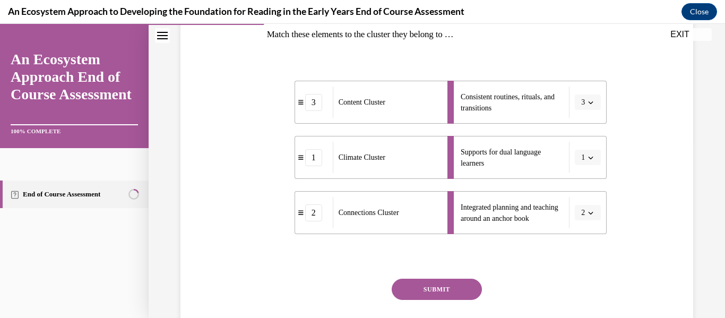
scroll to position [181, 0]
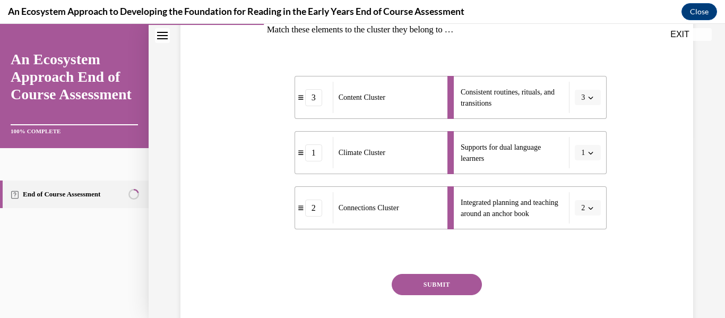
click at [360, 279] on button "SUBMIT" at bounding box center [437, 284] width 90 height 21
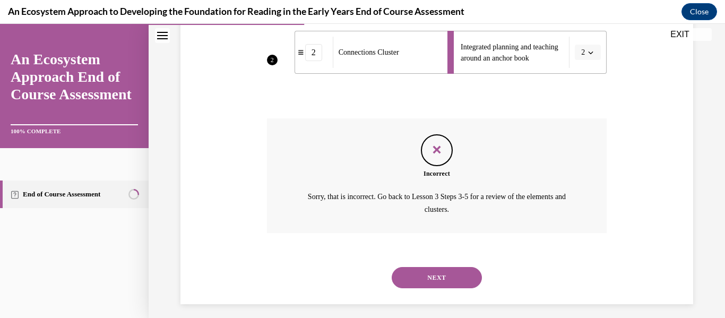
scroll to position [343, 0]
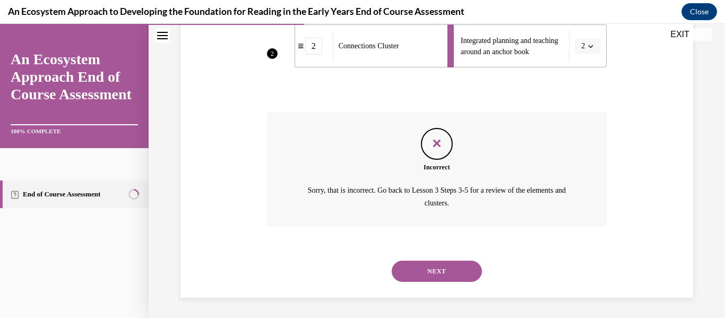
click at [360, 270] on button "NEXT" at bounding box center [437, 271] width 90 height 21
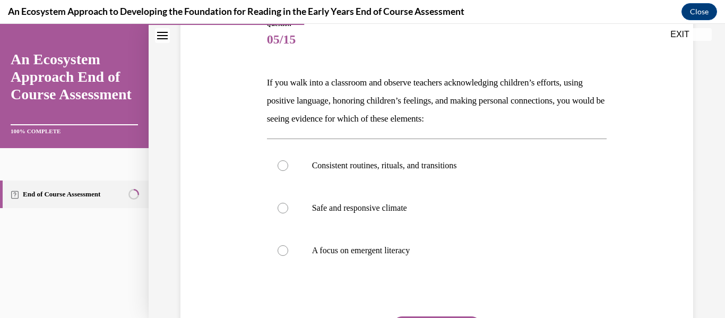
scroll to position [142, 0]
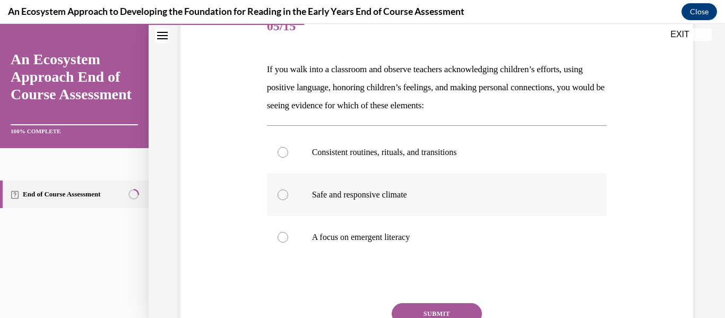
click at [290, 193] on label "Safe and responsive climate" at bounding box center [437, 194] width 340 height 42
click at [288, 193] on input "Safe and responsive climate" at bounding box center [282, 194] width 11 height 11
radio input "true"
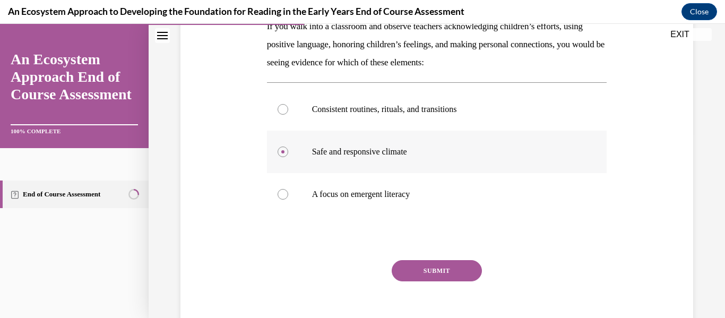
scroll to position [183, 0]
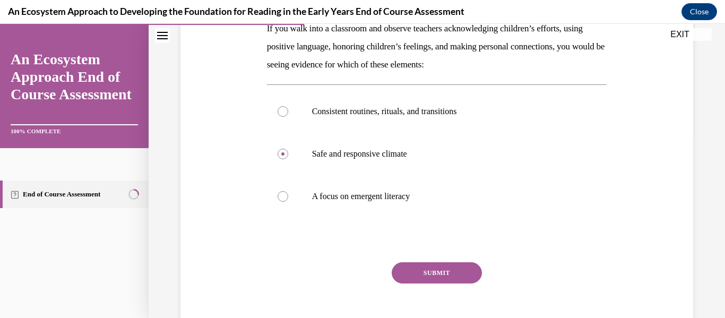
click at [360, 273] on button "SUBMIT" at bounding box center [437, 272] width 90 height 21
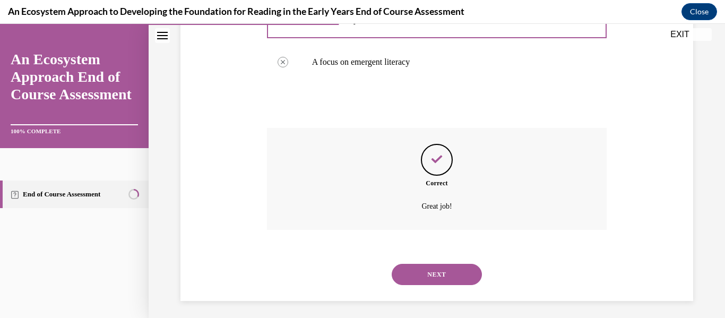
scroll to position [321, 0]
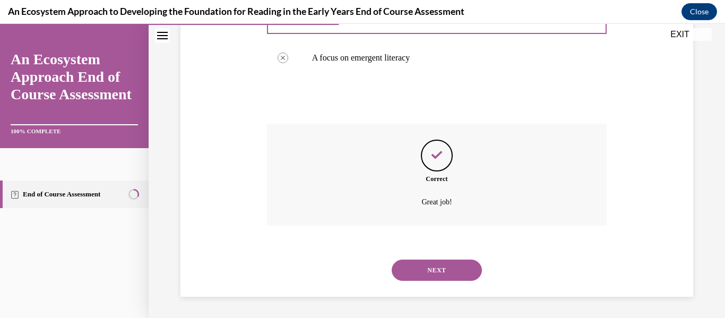
click at [360, 270] on button "NEXT" at bounding box center [437, 269] width 90 height 21
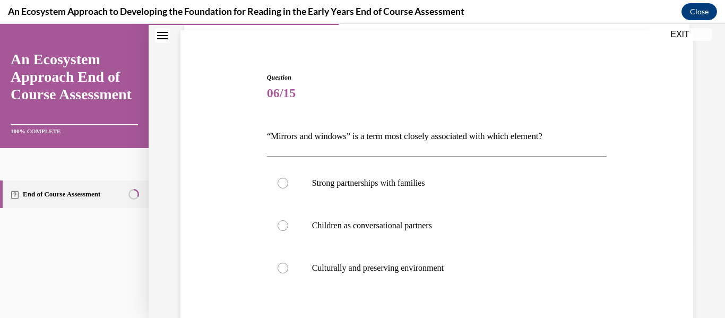
scroll to position [104, 0]
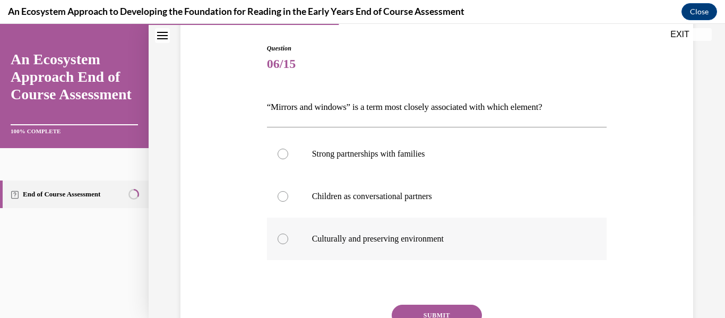
click at [314, 228] on label "Culturally and preserving environment" at bounding box center [437, 239] width 340 height 42
click at [288, 233] on input "Culturally and preserving environment" at bounding box center [282, 238] width 11 height 11
radio input "true"
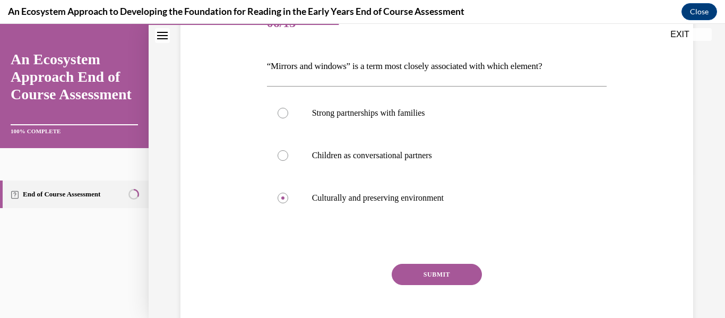
click at [360, 264] on button "SUBMIT" at bounding box center [437, 274] width 90 height 21
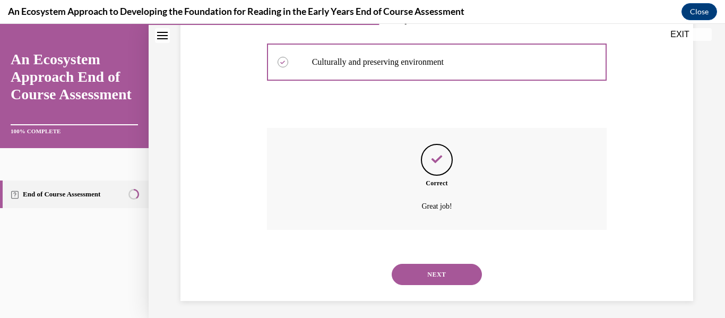
scroll to position [285, 0]
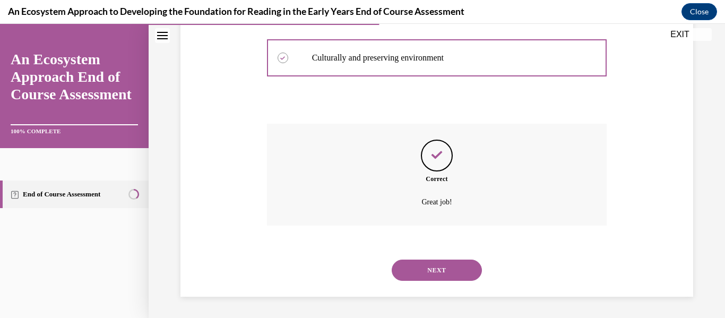
click at [360, 262] on button "NEXT" at bounding box center [437, 269] width 90 height 21
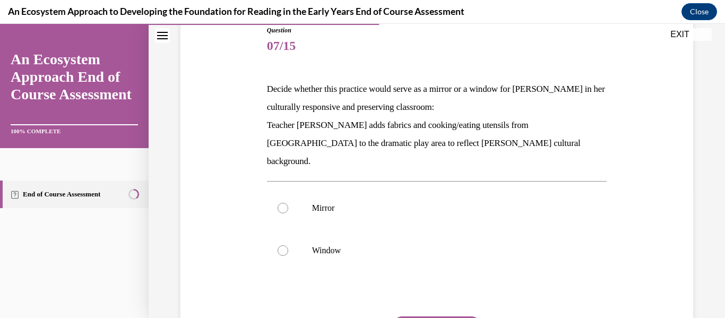
scroll to position [121, 0]
click at [290, 198] on label "Mirror" at bounding box center [437, 208] width 340 height 42
click at [288, 203] on input "Mirror" at bounding box center [282, 208] width 11 height 11
radio input "true"
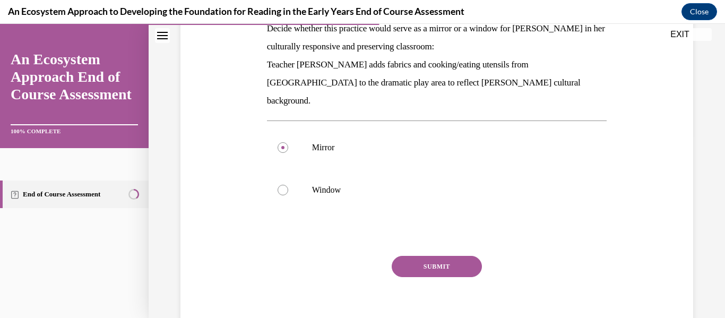
click at [360, 256] on button "SUBMIT" at bounding box center [437, 266] width 90 height 21
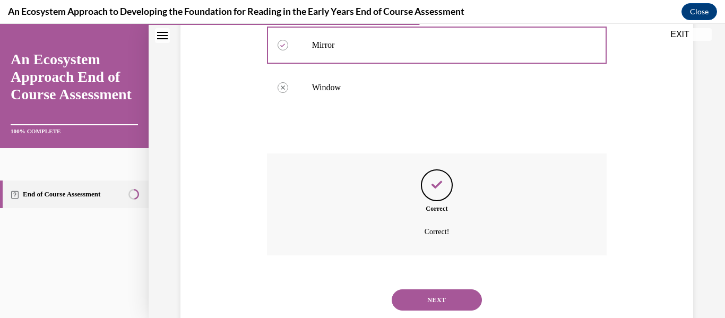
scroll to position [297, 0]
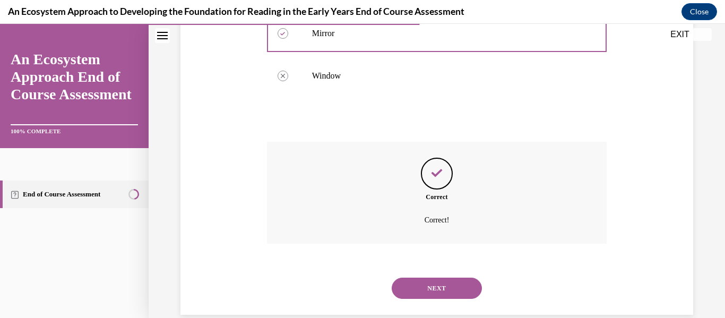
click at [360, 277] on button "NEXT" at bounding box center [437, 287] width 90 height 21
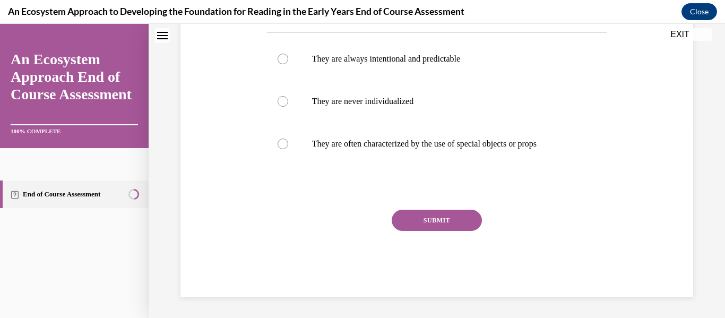
scroll to position [0, 0]
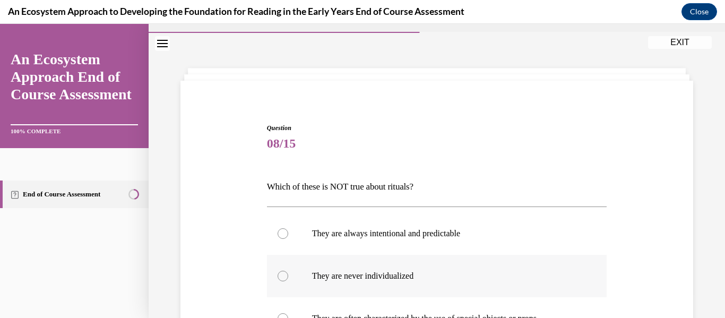
click at [343, 269] on label "They are never individualized" at bounding box center [437, 276] width 340 height 42
click at [288, 271] on input "They are never individualized" at bounding box center [282, 276] width 11 height 11
radio input "true"
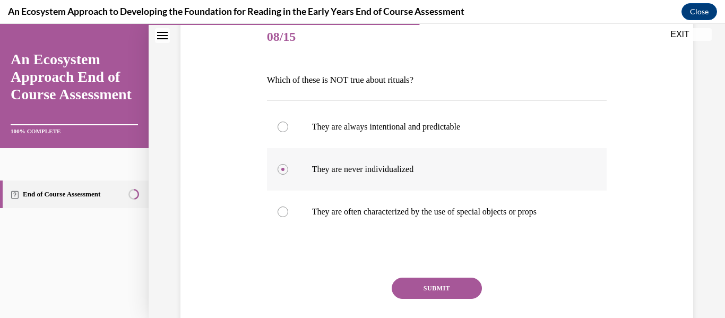
scroll to position [178, 0]
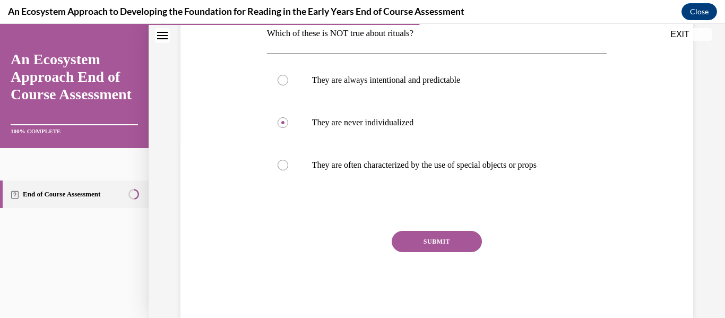
click at [360, 247] on button "SUBMIT" at bounding box center [437, 241] width 90 height 21
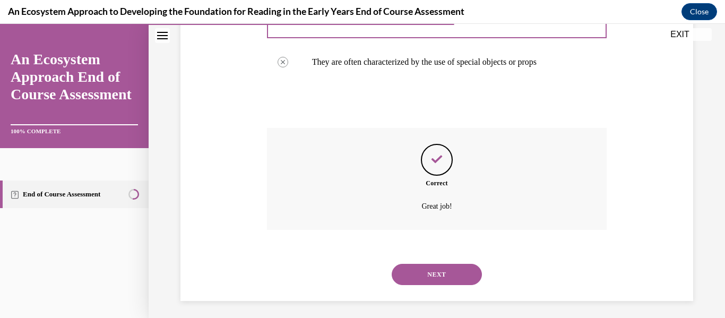
scroll to position [285, 0]
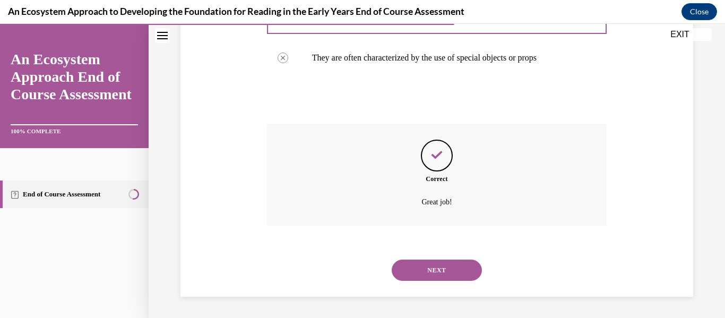
click at [360, 270] on button "NEXT" at bounding box center [437, 269] width 90 height 21
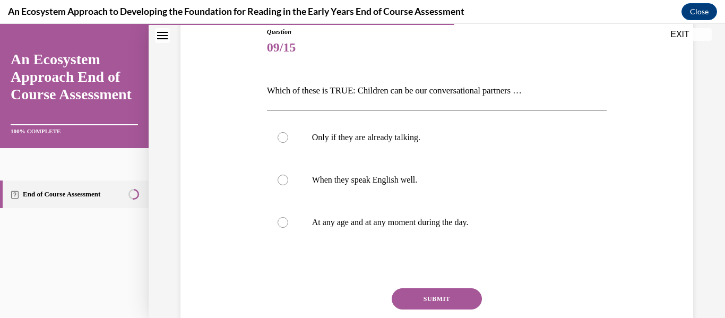
scroll to position [123, 0]
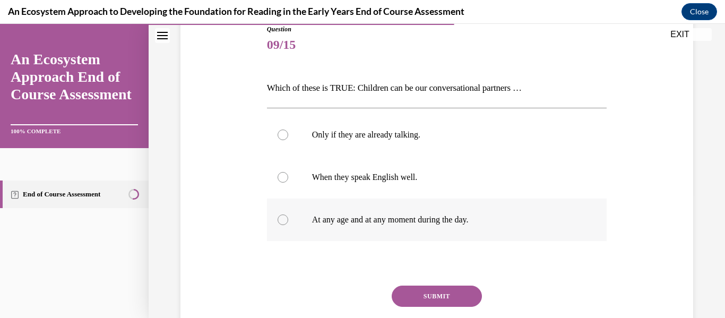
click at [296, 220] on label "At any age and at any moment during the day." at bounding box center [437, 219] width 340 height 42
click at [288, 220] on input "At any age and at any moment during the day." at bounding box center [282, 219] width 11 height 11
radio input "true"
click at [360, 290] on button "SUBMIT" at bounding box center [437, 295] width 90 height 21
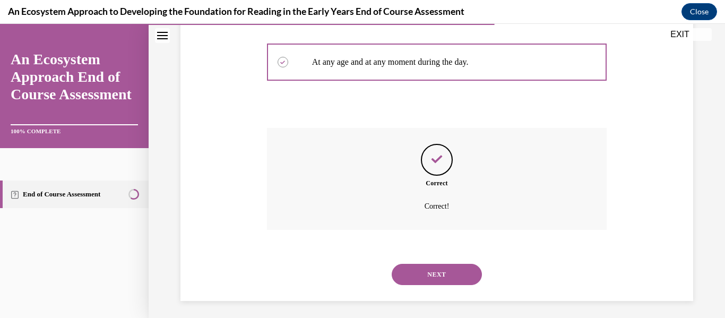
scroll to position [285, 0]
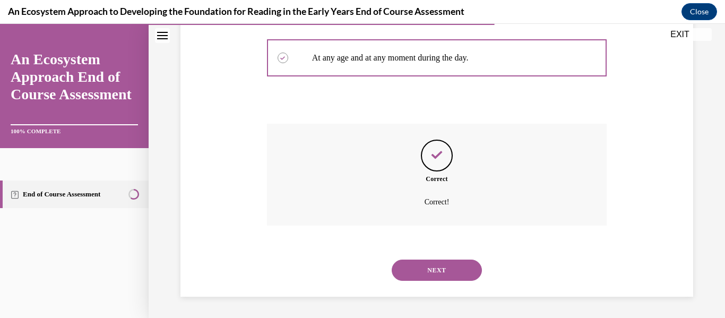
click at [360, 279] on button "NEXT" at bounding box center [437, 269] width 90 height 21
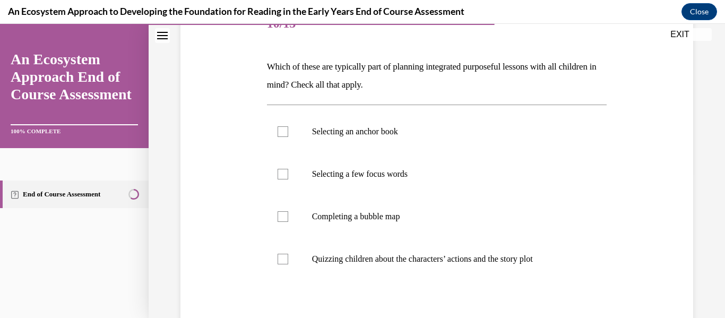
scroll to position [144, 0]
click at [278, 212] on div at bounding box center [282, 217] width 11 height 11
click at [278, 212] on input "Completing a bubble map" at bounding box center [282, 217] width 11 height 11
checkbox input "true"
click at [289, 181] on label "Selecting a few focus words" at bounding box center [437, 174] width 340 height 42
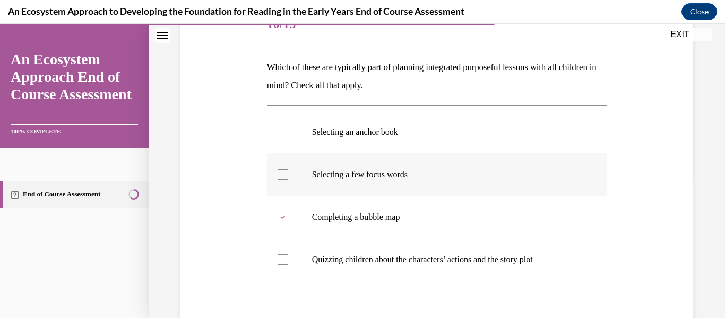
click at [288, 180] on input "Selecting a few focus words" at bounding box center [282, 174] width 11 height 11
checkbox input "true"
click at [289, 136] on label "Selecting an anchor book" at bounding box center [437, 132] width 340 height 42
click at [288, 136] on input "Selecting an anchor book" at bounding box center [282, 132] width 11 height 11
checkbox input "true"
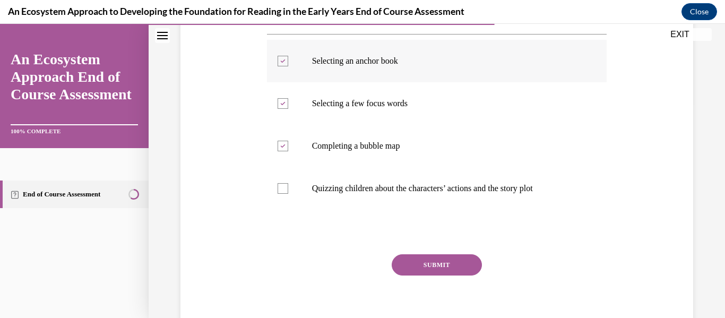
scroll to position [259, 0]
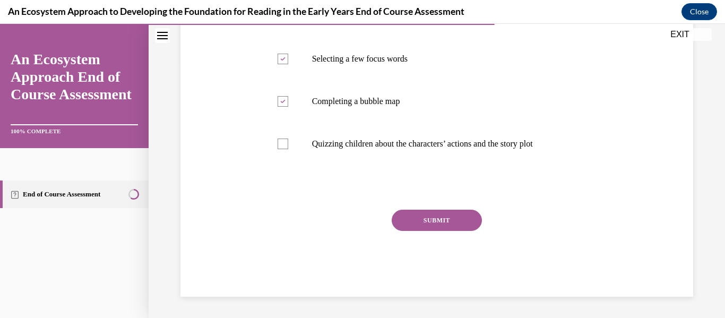
click at [360, 216] on button "SUBMIT" at bounding box center [437, 220] width 90 height 21
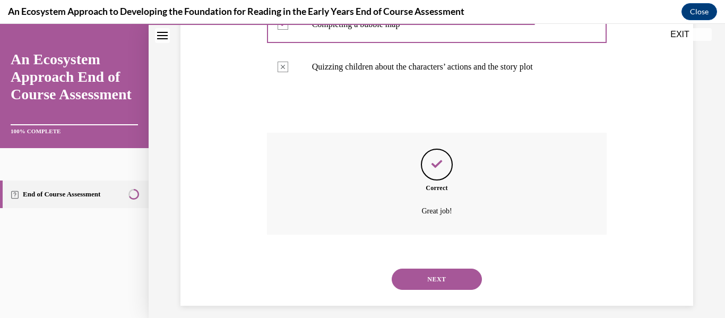
scroll to position [345, 0]
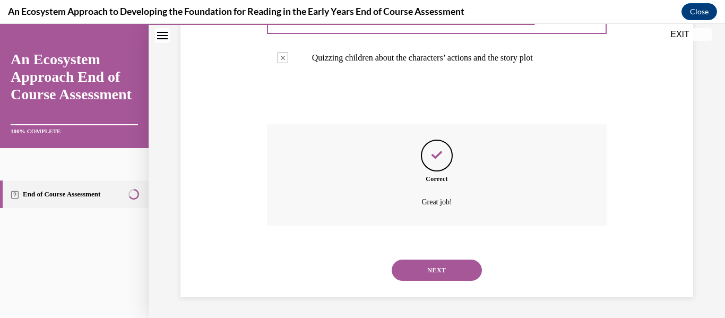
click at [360, 261] on button "NEXT" at bounding box center [437, 269] width 90 height 21
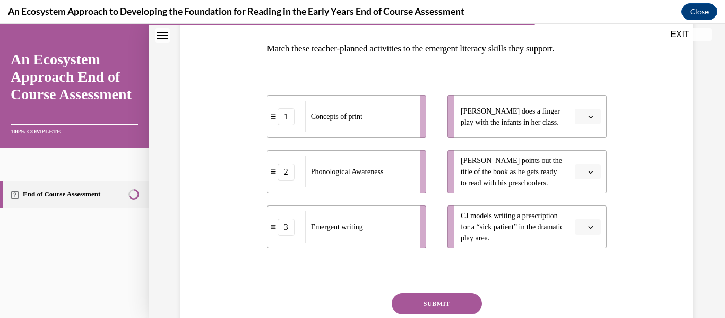
scroll to position [166, 0]
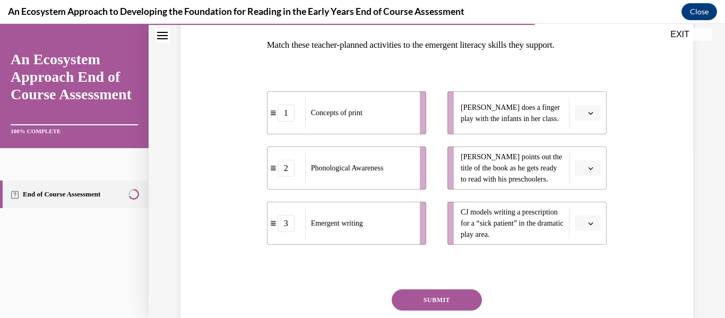
click at [360, 116] on span "button" at bounding box center [590, 112] width 7 height 7
click at [360, 190] on div "3" at bounding box center [586, 199] width 27 height 21
click at [360, 170] on span "button" at bounding box center [590, 167] width 7 height 7
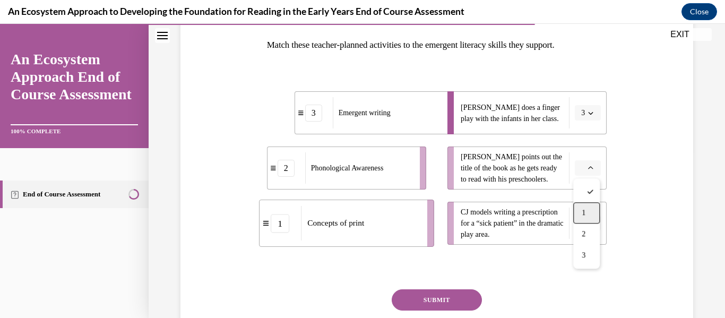
click at [360, 209] on div "1" at bounding box center [586, 212] width 27 height 21
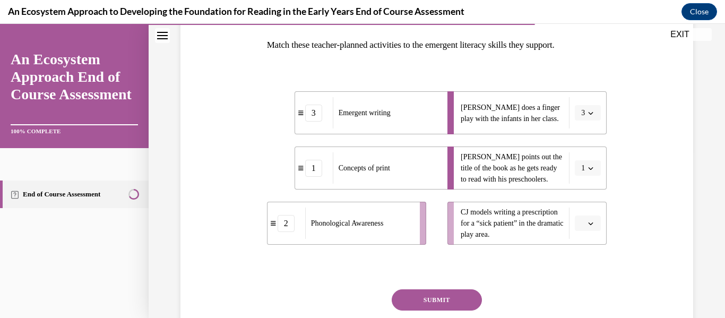
click at [360, 220] on span "button" at bounding box center [590, 223] width 7 height 7
click at [360, 183] on div "2" at bounding box center [586, 178] width 27 height 21
click at [360, 293] on button "SUBMIT" at bounding box center [437, 299] width 90 height 21
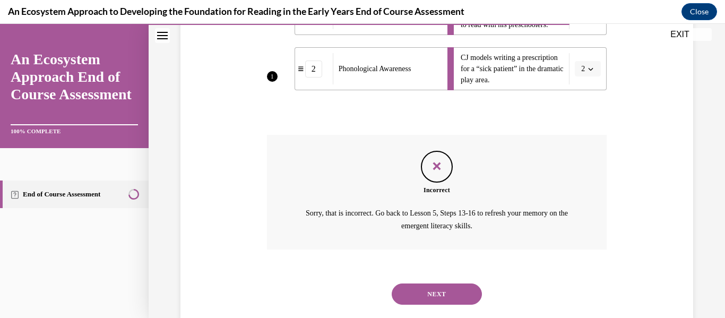
scroll to position [318, 0]
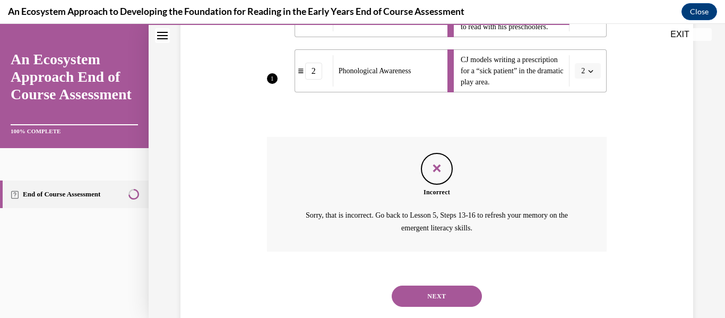
click at [360, 293] on button "NEXT" at bounding box center [437, 295] width 90 height 21
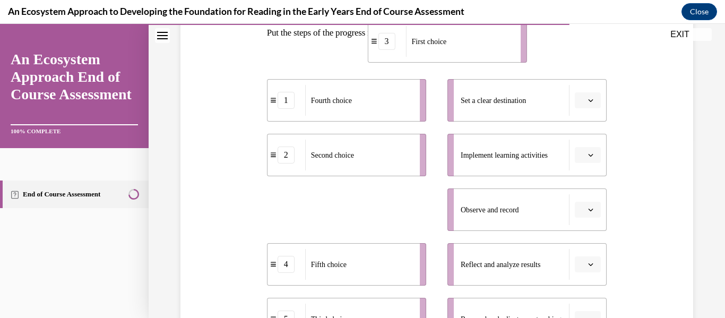
scroll to position [163, 0]
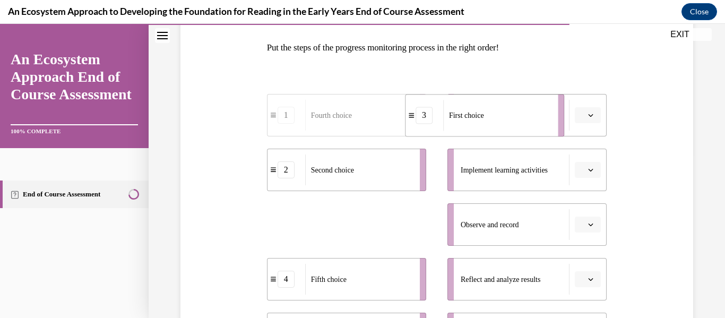
drag, startPoint x: 327, startPoint y: 155, endPoint x: 465, endPoint y: 122, distance: 141.9
click at [360, 122] on div "First choice" at bounding box center [497, 115] width 108 height 31
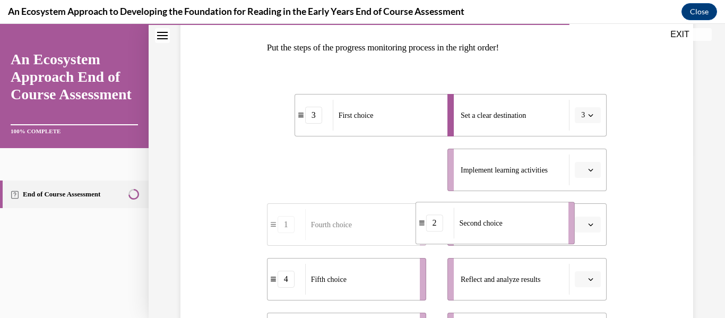
drag, startPoint x: 383, startPoint y: 169, endPoint x: 531, endPoint y: 222, distance: 157.4
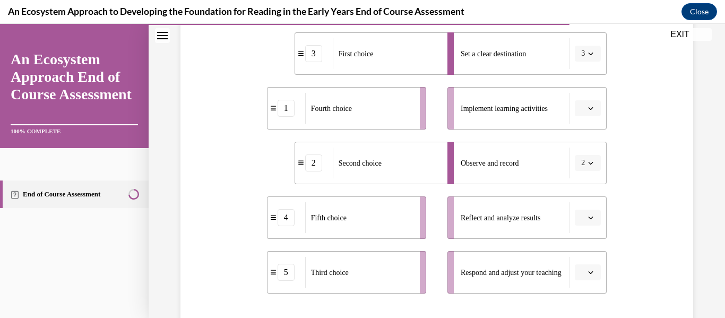
scroll to position [228, 0]
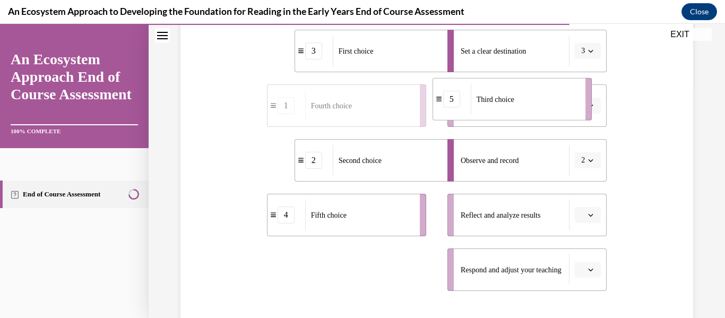
drag, startPoint x: 376, startPoint y: 261, endPoint x: 541, endPoint y: 91, distance: 237.5
click at [360, 91] on div "Third choice" at bounding box center [525, 99] width 108 height 31
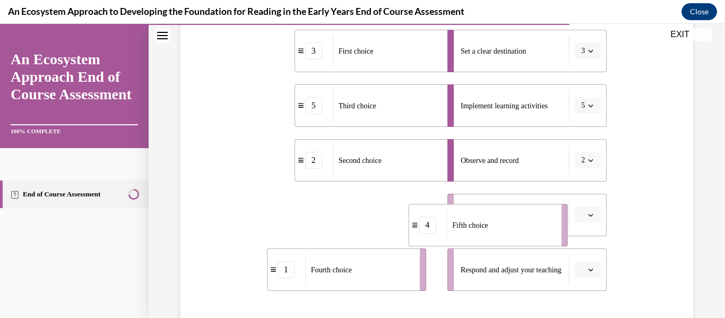
drag, startPoint x: 404, startPoint y: 209, endPoint x: 545, endPoint y: 219, distance: 141.5
click at [360, 219] on div "Fifth choice" at bounding box center [500, 225] width 108 height 31
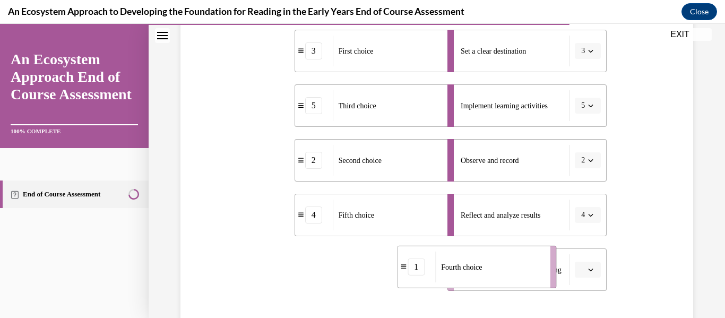
drag, startPoint x: 405, startPoint y: 280, endPoint x: 539, endPoint y: 280, distance: 133.2
click at [360, 280] on div "Fourth choice" at bounding box center [489, 266] width 108 height 31
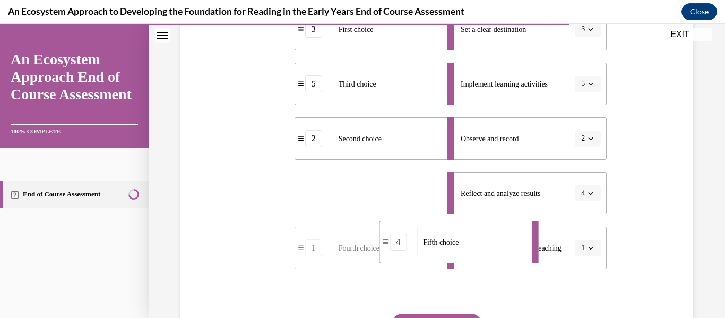
drag, startPoint x: 403, startPoint y: 225, endPoint x: 499, endPoint y: 287, distance: 114.5
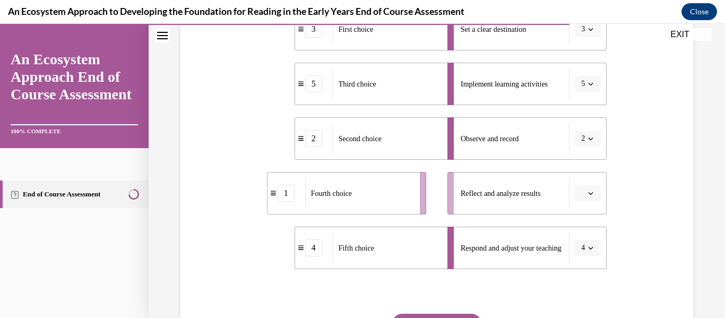
scroll to position [260, 0]
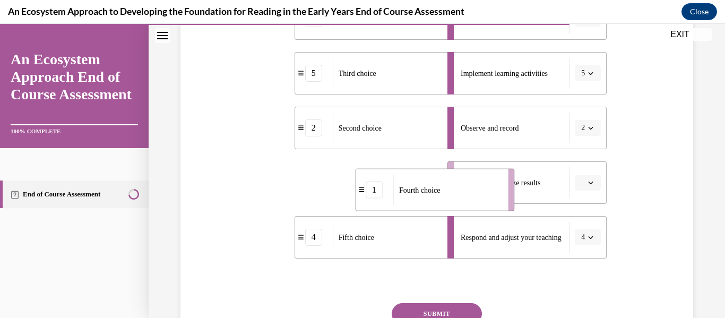
drag, startPoint x: 388, startPoint y: 189, endPoint x: 489, endPoint y: 198, distance: 101.7
click at [360, 198] on div "Fourth choice" at bounding box center [447, 190] width 108 height 31
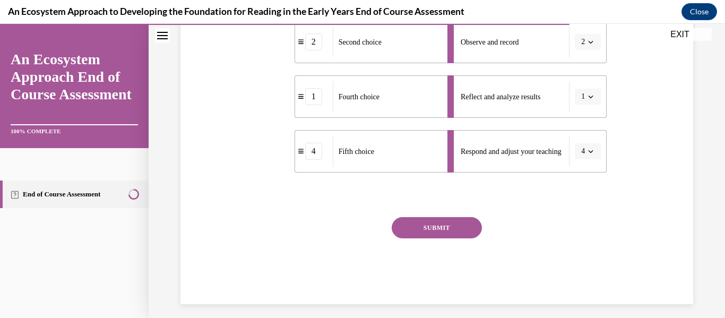
scroll to position [350, 0]
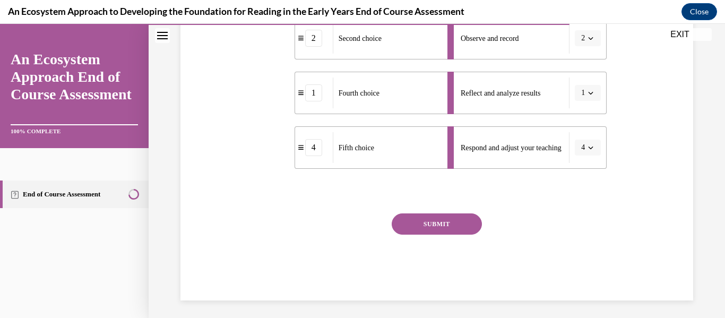
click at [360, 219] on button "SUBMIT" at bounding box center [437, 223] width 90 height 21
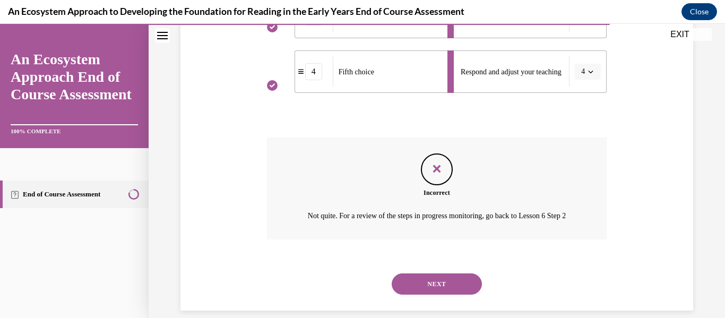
scroll to position [452, 0]
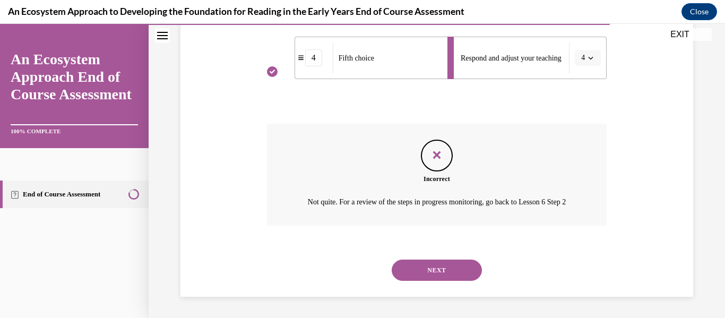
click at [360, 270] on button "NEXT" at bounding box center [437, 269] width 90 height 21
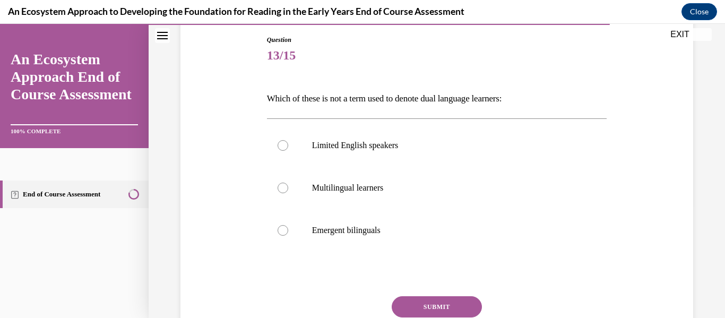
scroll to position [114, 0]
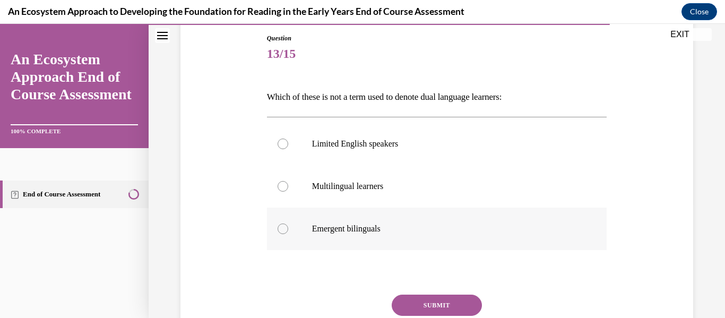
click at [299, 234] on label "Emergent bilinguals" at bounding box center [437, 228] width 340 height 42
click at [288, 234] on input "Emergent bilinguals" at bounding box center [282, 228] width 11 height 11
radio input "true"
click at [360, 302] on button "SUBMIT" at bounding box center [437, 304] width 90 height 21
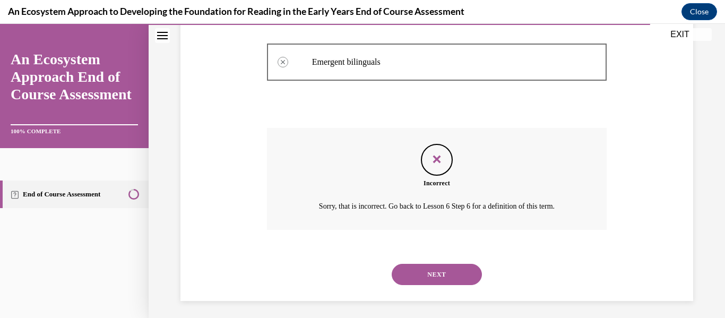
scroll to position [285, 0]
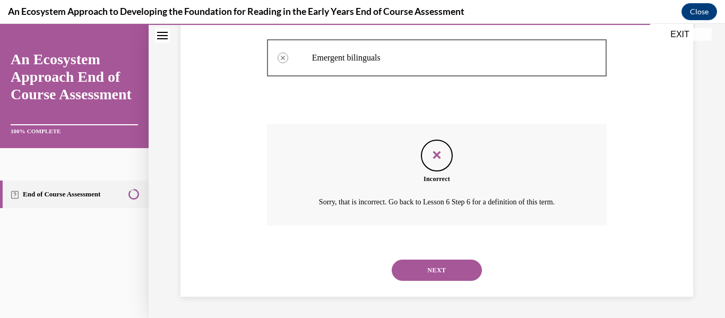
click at [360, 275] on button "NEXT" at bounding box center [437, 269] width 90 height 21
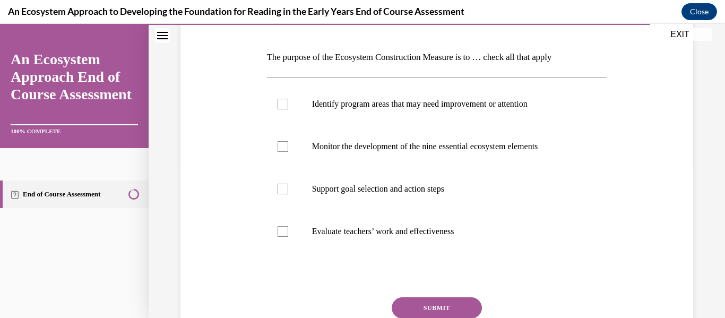
scroll to position [157, 0]
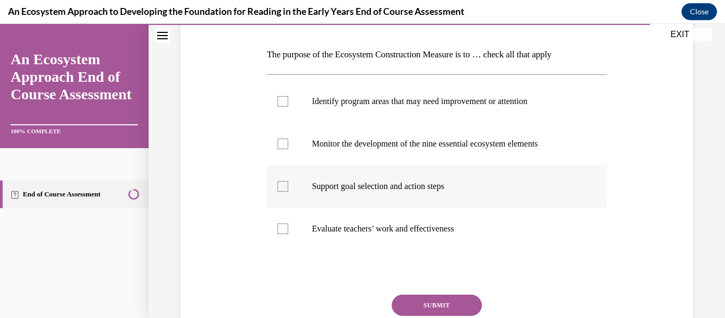
click at [360, 206] on label "Support goal selection and action steps" at bounding box center [437, 186] width 340 height 42
click at [288, 192] on input "Support goal selection and action steps" at bounding box center [282, 186] width 11 height 11
checkbox input "true"
click at [360, 154] on label "Monitor the development of the nine essential ecosystem elements" at bounding box center [437, 144] width 340 height 42
click at [288, 149] on input "Monitor the development of the nine essential ecosystem elements" at bounding box center [282, 143] width 11 height 11
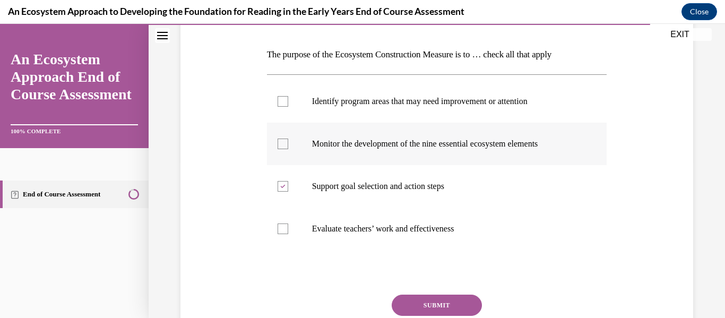
checkbox input "true"
click at [360, 114] on label "Identify program areas that may need improvement or attention" at bounding box center [437, 101] width 340 height 42
click at [288, 107] on input "Identify program areas that may need improvement or attention" at bounding box center [282, 101] width 11 height 11
checkbox input "true"
click at [360, 305] on button "SUBMIT" at bounding box center [437, 304] width 90 height 21
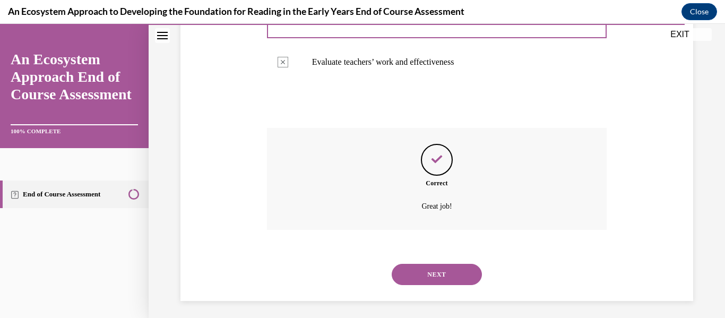
scroll to position [327, 0]
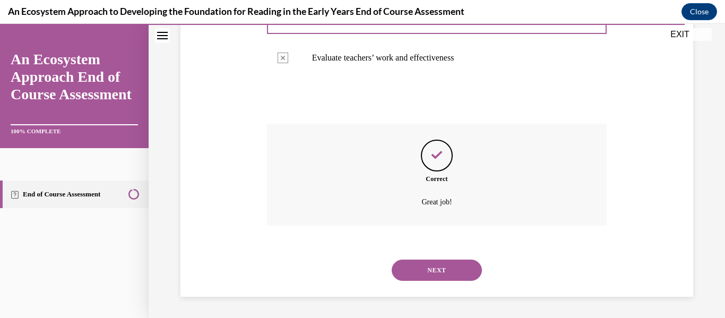
click at [360, 275] on button "NEXT" at bounding box center [437, 269] width 90 height 21
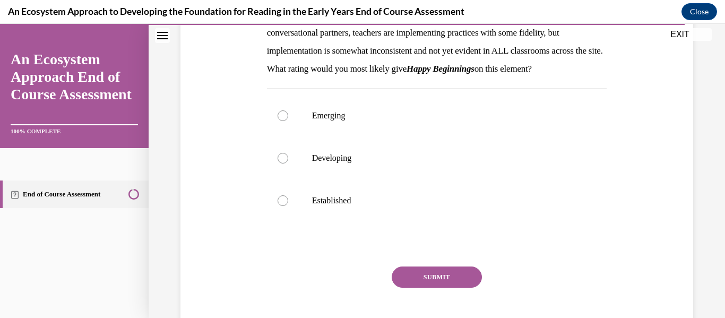
scroll to position [197, 0]
click at [326, 163] on p "Developing" at bounding box center [446, 157] width 268 height 11
click at [288, 163] on input "Developing" at bounding box center [282, 157] width 11 height 11
radio input "true"
click at [360, 287] on button "SUBMIT" at bounding box center [437, 276] width 90 height 21
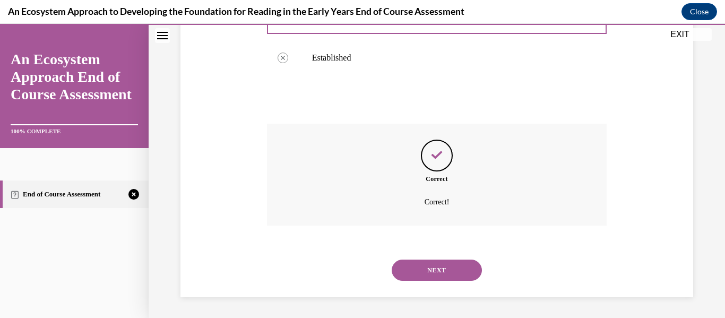
scroll to position [357, 0]
click at [360, 276] on button "NEXT" at bounding box center [437, 269] width 90 height 21
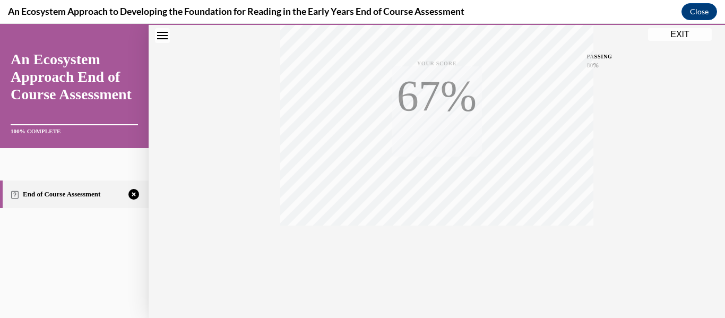
scroll to position [250, 0]
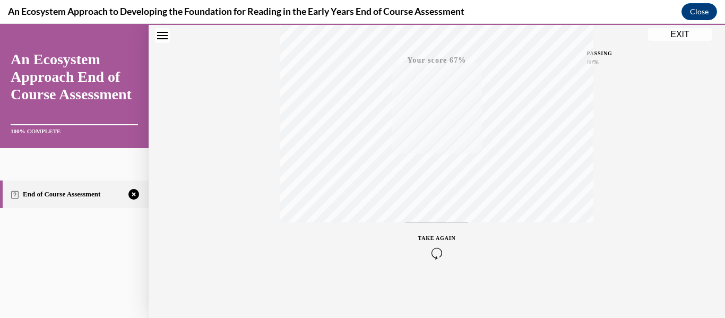
click at [360, 250] on icon "button" at bounding box center [437, 253] width 38 height 12
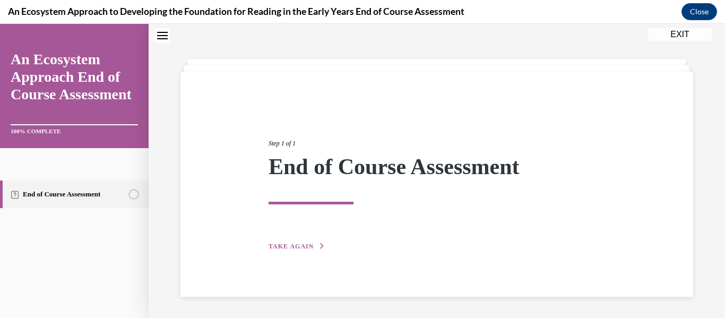
click at [299, 245] on span "TAKE AGAIN" at bounding box center [290, 245] width 45 height 7
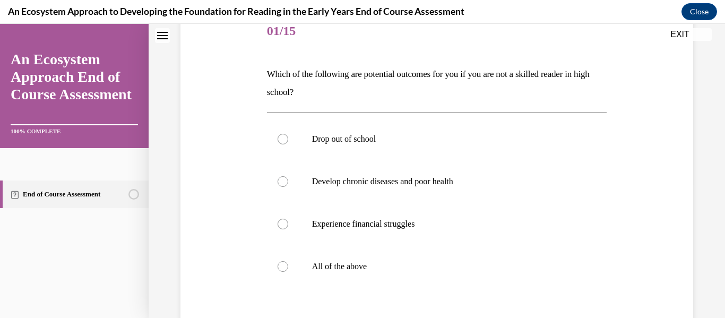
scroll to position [166, 0]
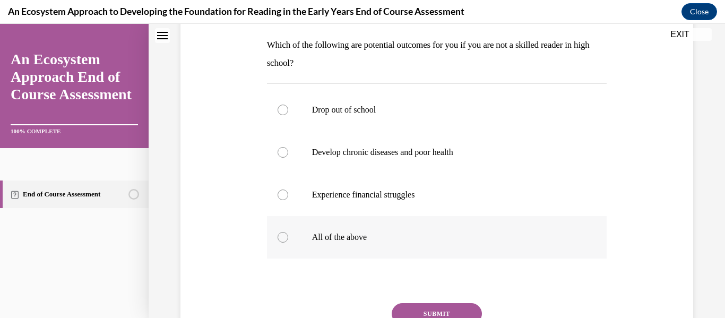
click at [299, 240] on label "All of the above" at bounding box center [437, 237] width 340 height 42
click at [288, 240] on input "All of the above" at bounding box center [282, 237] width 11 height 11
radio input "true"
click at [360, 306] on button "SUBMIT" at bounding box center [437, 313] width 90 height 21
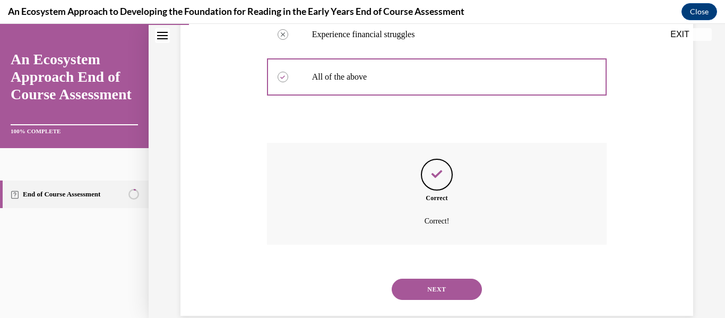
scroll to position [345, 0]
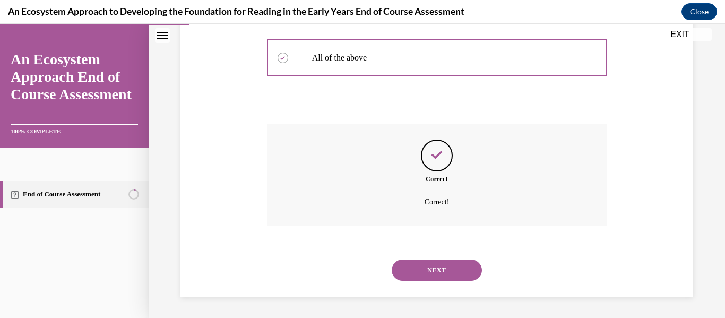
click at [360, 273] on button "NEXT" at bounding box center [437, 269] width 90 height 21
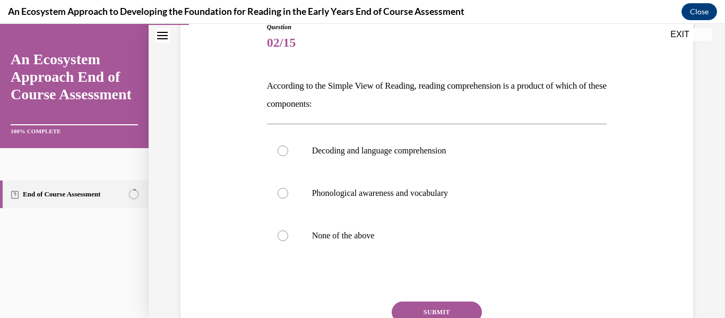
scroll to position [129, 0]
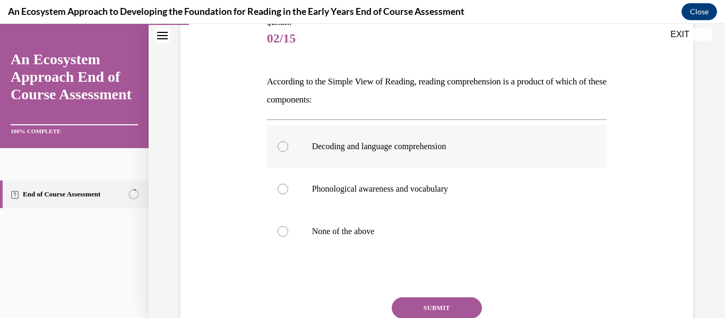
click at [360, 160] on label "Decoding and language comprehension" at bounding box center [437, 146] width 340 height 42
click at [288, 152] on input "Decoding and language comprehension" at bounding box center [282, 146] width 11 height 11
radio input "true"
click at [360, 304] on button "SUBMIT" at bounding box center [437, 307] width 90 height 21
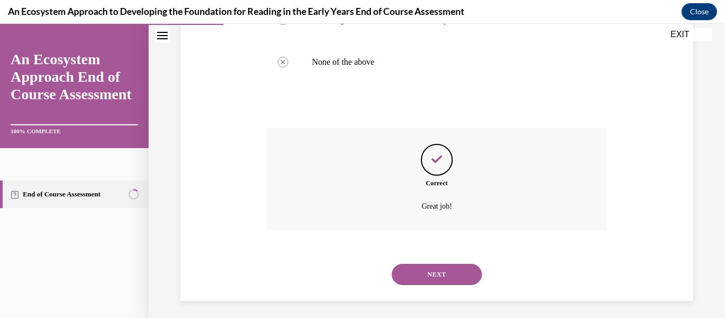
scroll to position [303, 0]
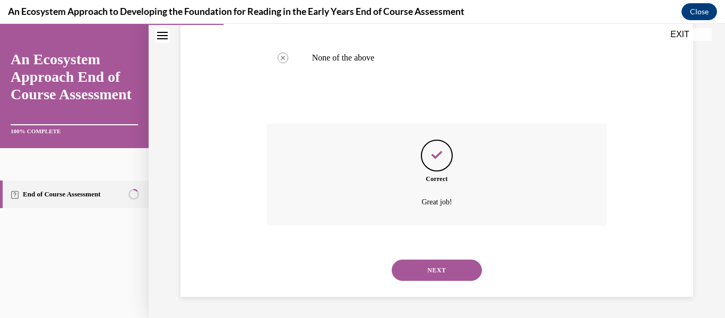
click at [360, 273] on button "NEXT" at bounding box center [437, 269] width 90 height 21
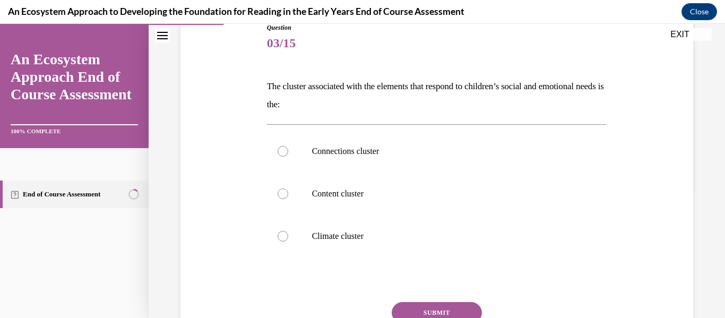
scroll to position [126, 0]
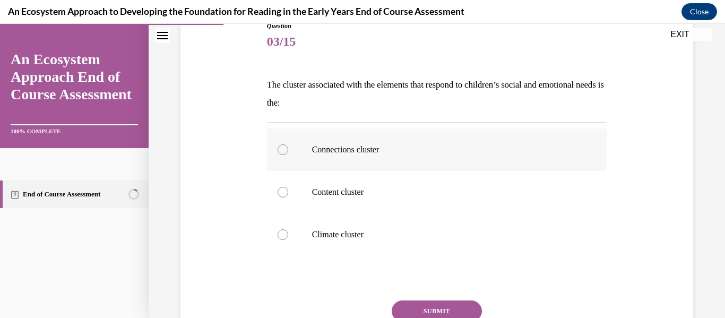
click at [301, 161] on label "Connections cluster" at bounding box center [437, 149] width 340 height 42
click at [288, 155] on input "Connections cluster" at bounding box center [282, 149] width 11 height 11
radio input "true"
click at [360, 302] on button "SUBMIT" at bounding box center [437, 310] width 90 height 21
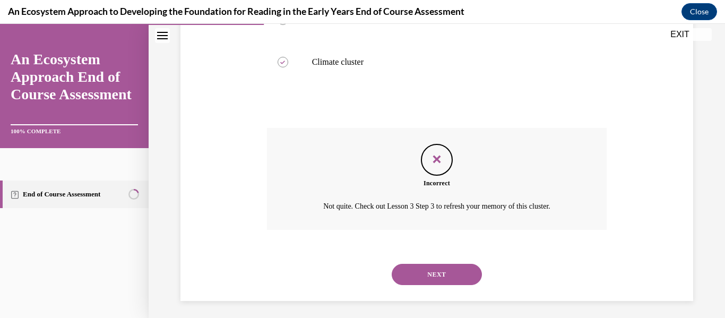
scroll to position [303, 0]
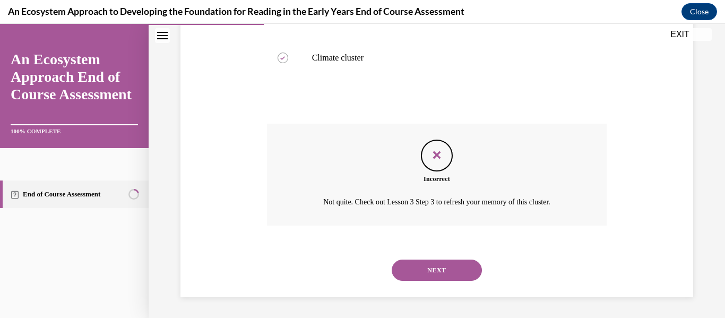
click at [360, 269] on button "NEXT" at bounding box center [437, 269] width 90 height 21
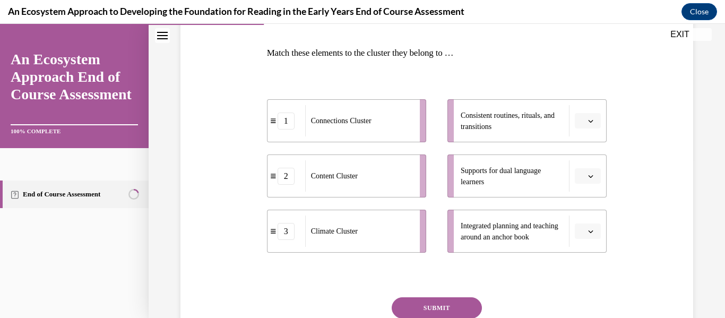
scroll to position [160, 0]
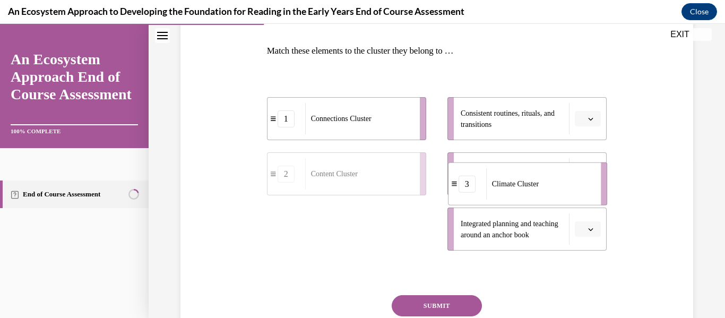
drag, startPoint x: 322, startPoint y: 229, endPoint x: 503, endPoint y: 181, distance: 187.6
click at [360, 181] on span "Climate Cluster" at bounding box center [515, 184] width 47 height 8
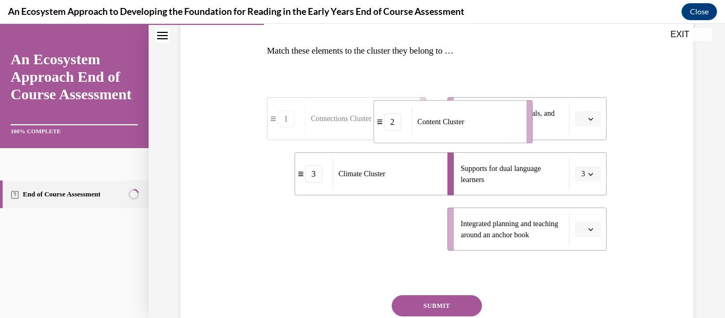
drag, startPoint x: 371, startPoint y: 230, endPoint x: 519, endPoint y: 96, distance: 199.4
click at [360, 96] on div "1 Connections Cluster 3 Climate Cluster 2 Content Cluster Consistent routines, …" at bounding box center [437, 163] width 340 height 175
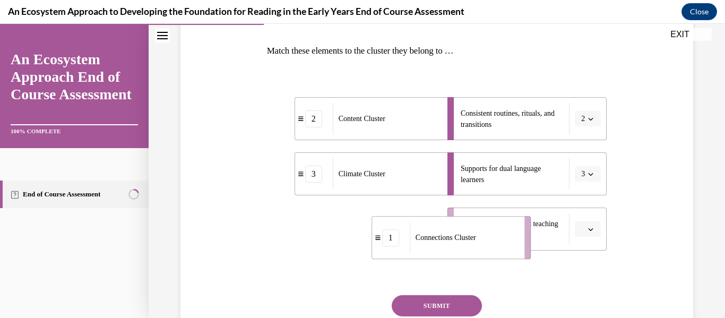
drag, startPoint x: 403, startPoint y: 221, endPoint x: 508, endPoint y: 230, distance: 105.4
click at [360, 230] on div "Connections Cluster" at bounding box center [464, 237] width 108 height 31
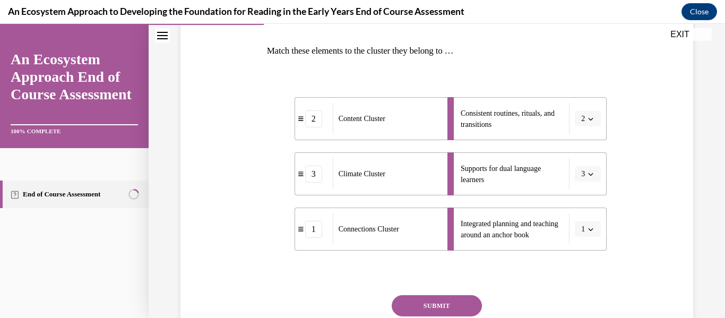
click at [360, 304] on button "SUBMIT" at bounding box center [437, 305] width 90 height 21
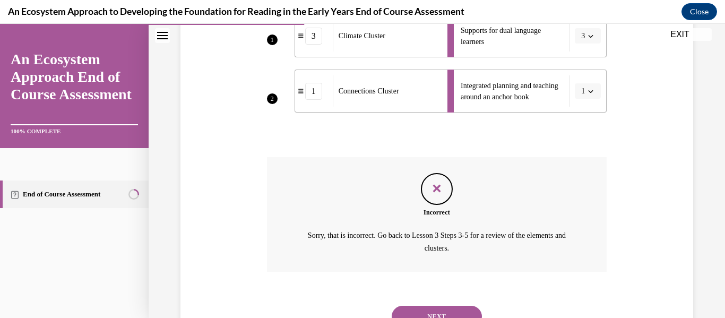
scroll to position [326, 0]
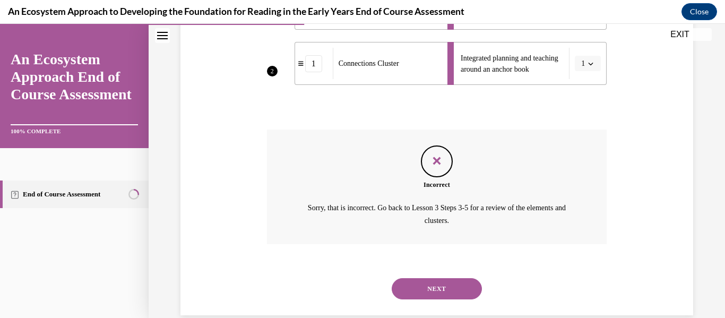
click at [360, 284] on button "NEXT" at bounding box center [437, 288] width 90 height 21
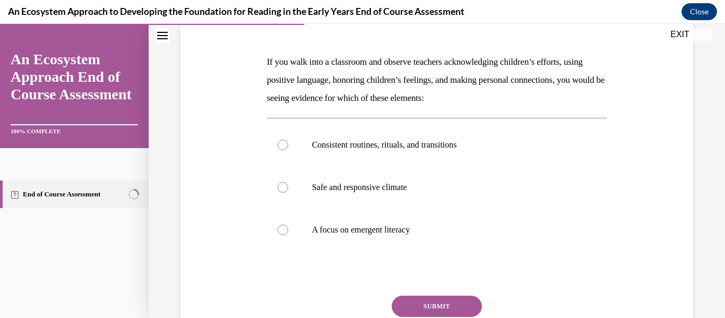
scroll to position [150, 0]
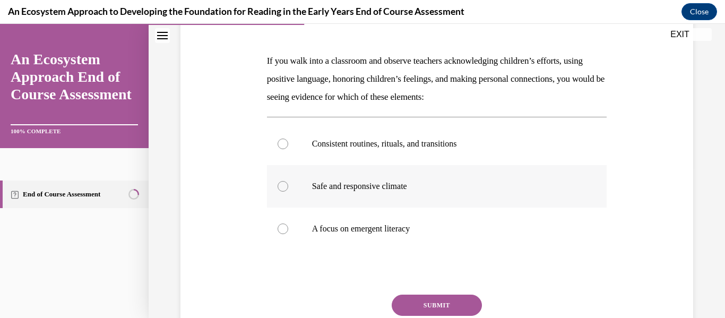
click at [360, 197] on label "Safe and responsive climate" at bounding box center [437, 186] width 340 height 42
click at [288, 192] on input "Safe and responsive climate" at bounding box center [282, 186] width 11 height 11
radio input "true"
click at [360, 296] on button "SUBMIT" at bounding box center [437, 304] width 90 height 21
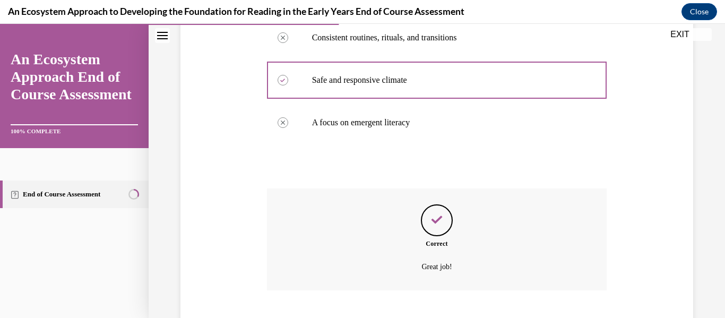
scroll to position [321, 0]
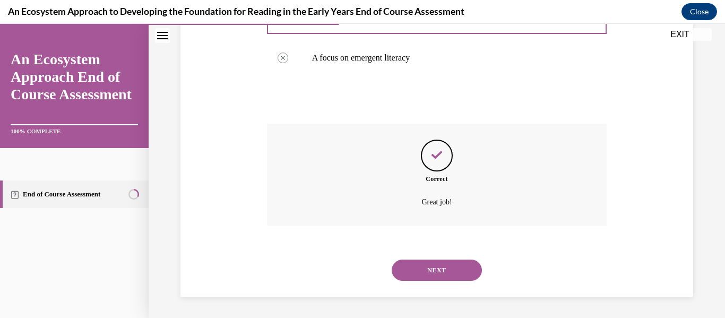
click at [360, 273] on button "NEXT" at bounding box center [437, 269] width 90 height 21
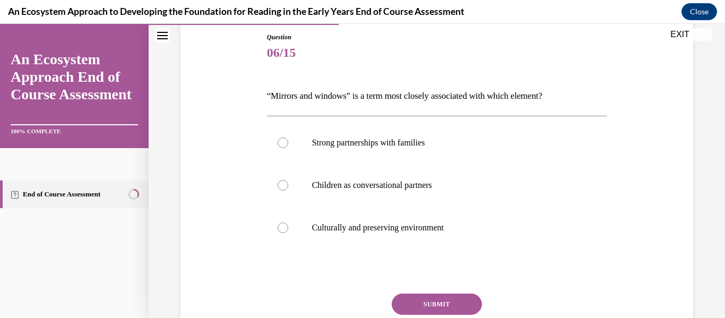
scroll to position [129, 0]
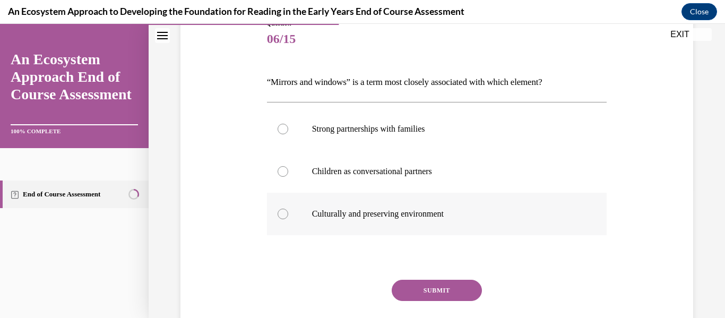
click at [300, 199] on label "Culturally and preserving environment" at bounding box center [437, 214] width 340 height 42
click at [288, 209] on input "Culturally and preserving environment" at bounding box center [282, 214] width 11 height 11
radio input "true"
click at [360, 290] on button "SUBMIT" at bounding box center [437, 290] width 90 height 21
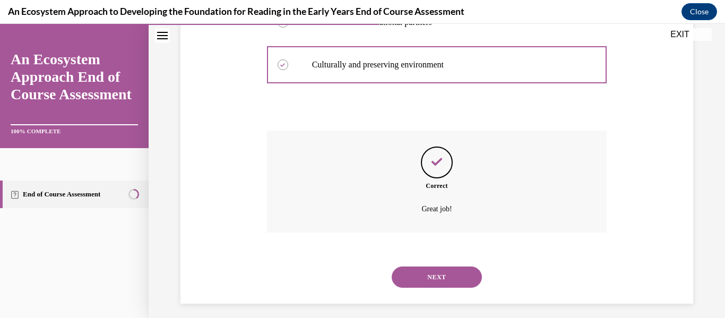
scroll to position [285, 0]
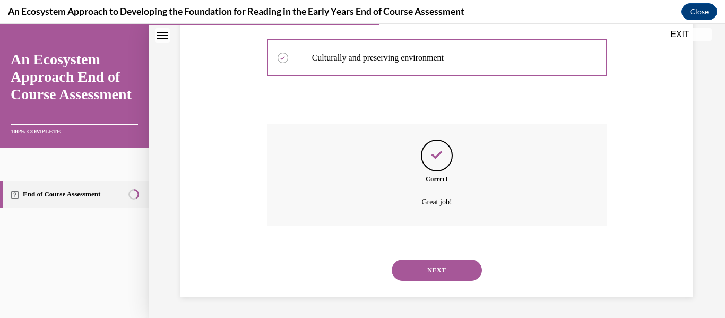
click at [360, 268] on button "NEXT" at bounding box center [437, 269] width 90 height 21
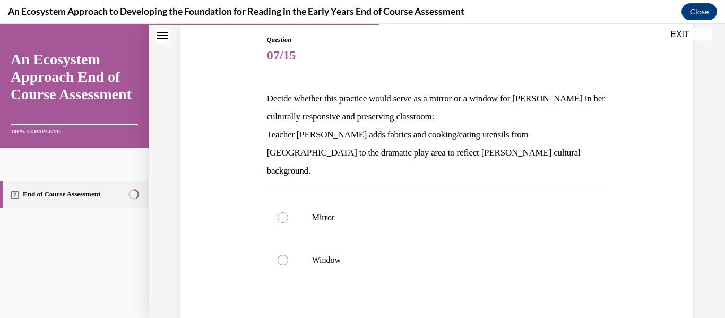
scroll to position [110, 0]
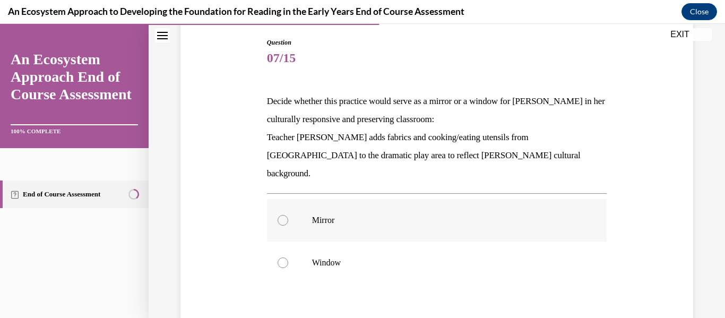
click at [357, 199] on label "Mirror" at bounding box center [437, 220] width 340 height 42
click at [288, 215] on input "Mirror" at bounding box center [282, 220] width 11 height 11
radio input "true"
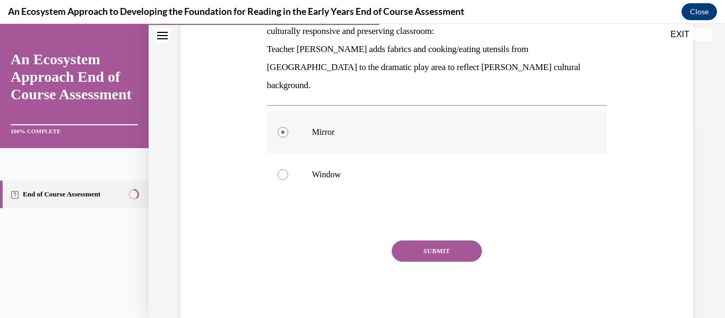
scroll to position [211, 0]
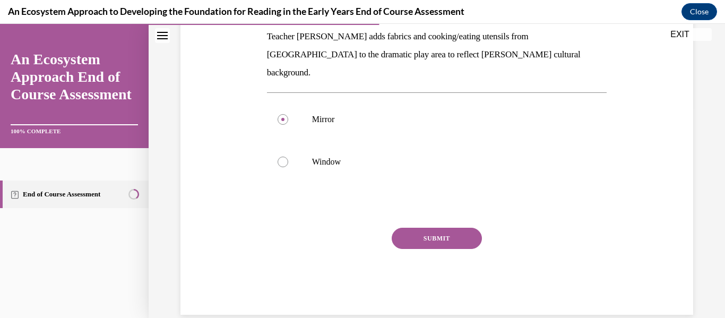
click at [360, 228] on button "SUBMIT" at bounding box center [437, 238] width 90 height 21
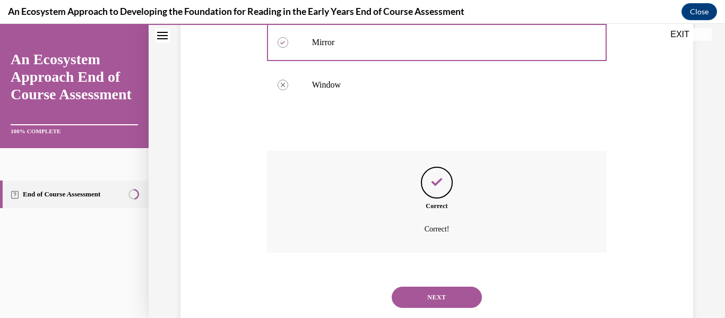
scroll to position [297, 0]
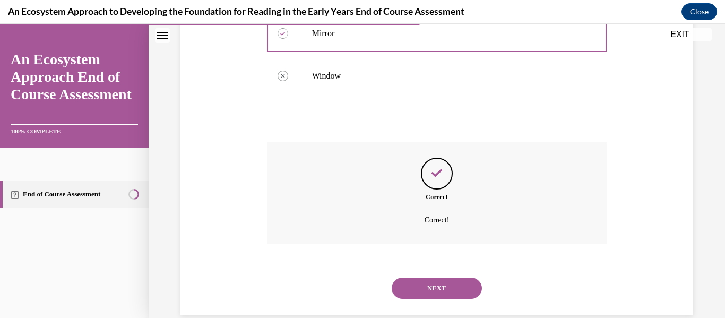
click at [360, 277] on button "NEXT" at bounding box center [437, 287] width 90 height 21
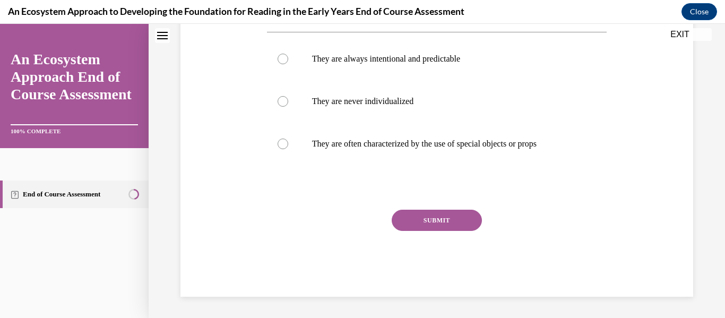
scroll to position [0, 0]
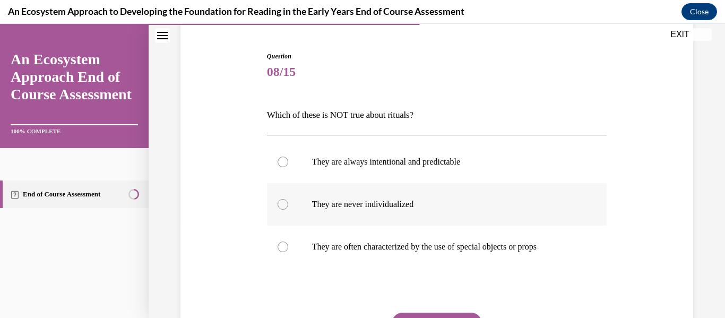
click at [360, 207] on p "They are never individualized" at bounding box center [446, 204] width 268 height 11
click at [288, 207] on input "They are never individualized" at bounding box center [282, 204] width 11 height 11
radio input "true"
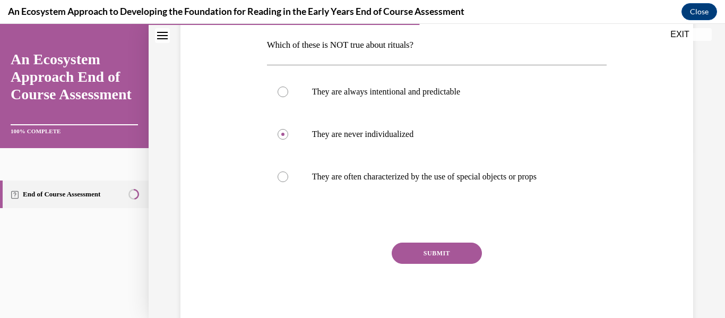
click at [360, 250] on button "SUBMIT" at bounding box center [437, 252] width 90 height 21
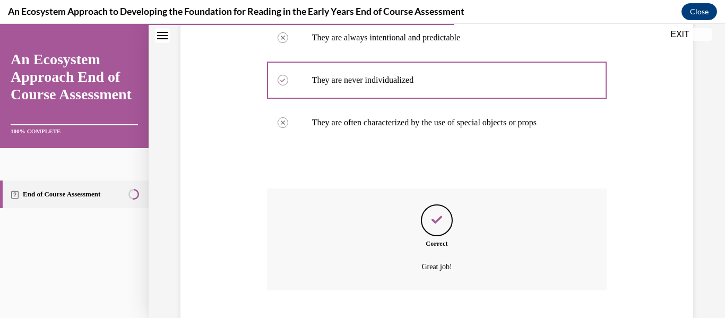
scroll to position [285, 0]
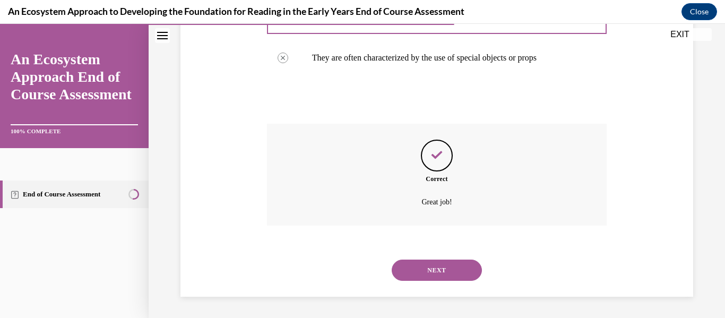
click at [360, 268] on button "NEXT" at bounding box center [437, 269] width 90 height 21
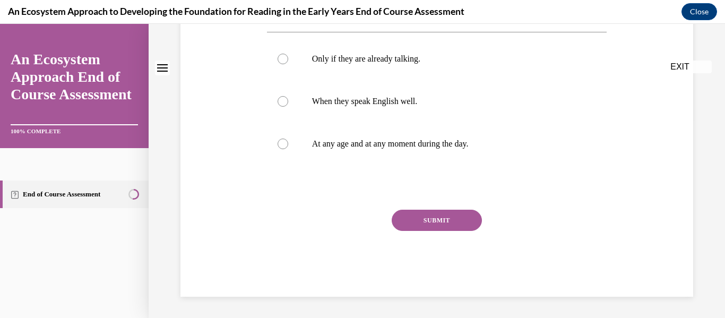
scroll to position [0, 0]
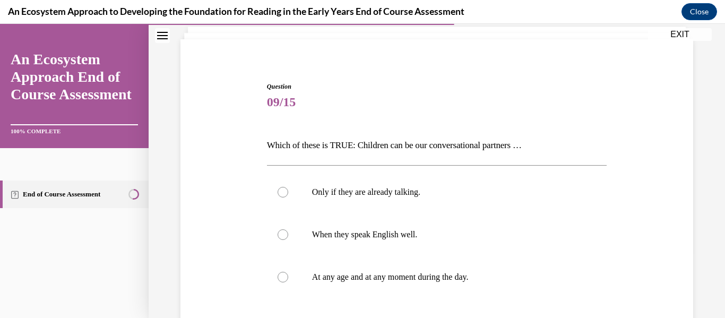
click at [360, 268] on label "At any age and at any moment during the day." at bounding box center [437, 277] width 340 height 42
click at [288, 272] on input "At any age and at any moment during the day." at bounding box center [282, 277] width 11 height 11
radio input "true"
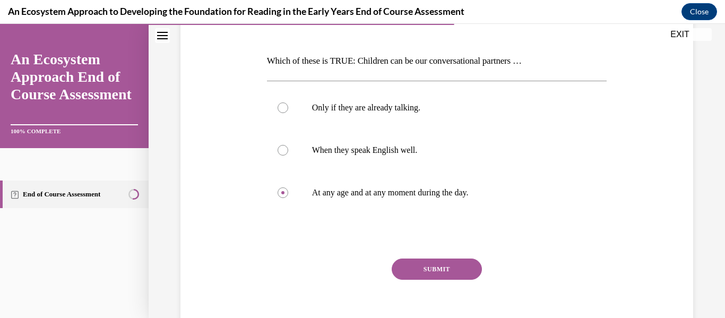
click at [360, 268] on button "SUBMIT" at bounding box center [437, 268] width 90 height 21
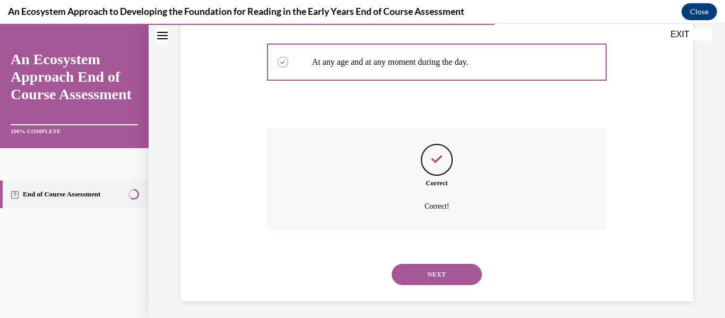
scroll to position [285, 0]
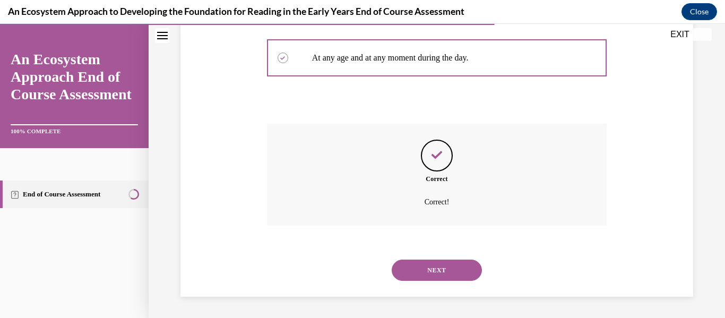
click at [360, 268] on button "NEXT" at bounding box center [437, 269] width 90 height 21
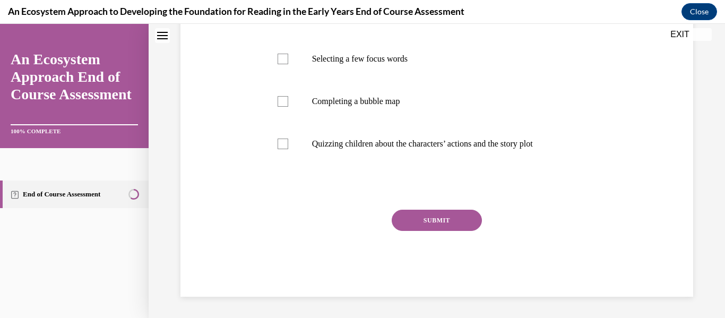
scroll to position [0, 0]
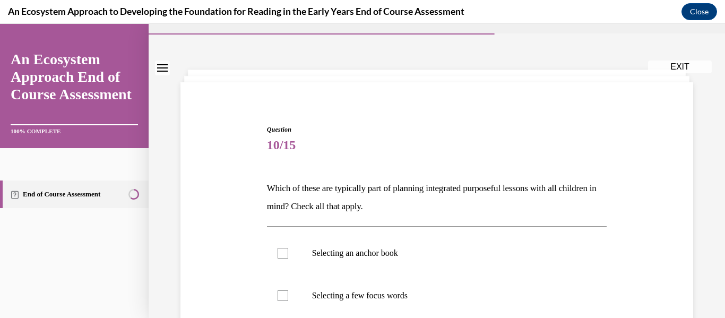
click at [360, 268] on label "Selecting an anchor book" at bounding box center [437, 253] width 340 height 42
click at [288, 258] on input "Selecting an anchor book" at bounding box center [282, 253] width 11 height 11
checkbox input "true"
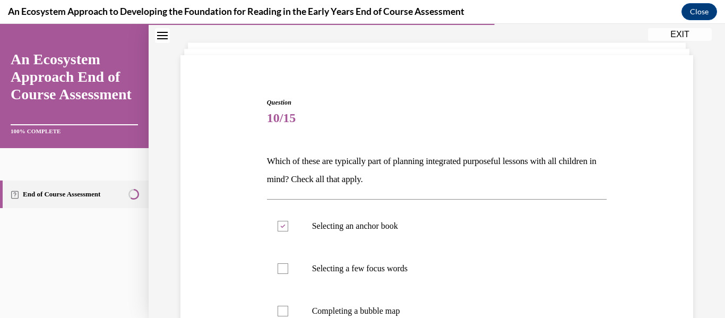
click at [360, 268] on p "Selecting a few focus words" at bounding box center [446, 268] width 268 height 11
click at [288, 268] on input "Selecting a few focus words" at bounding box center [282, 268] width 11 height 11
checkbox input "true"
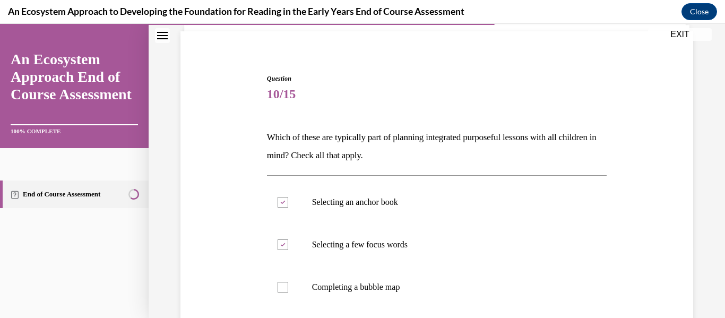
click at [360, 268] on label "Completing a bubble map" at bounding box center [437, 287] width 340 height 42
click at [288, 282] on input "Completing a bubble map" at bounding box center [282, 287] width 11 height 11
checkbox input "true"
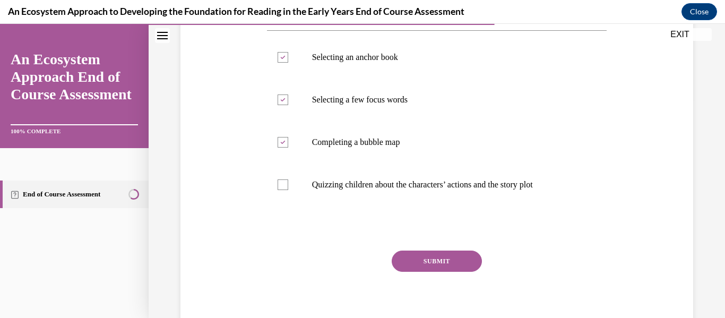
click at [360, 268] on button "SUBMIT" at bounding box center [437, 260] width 90 height 21
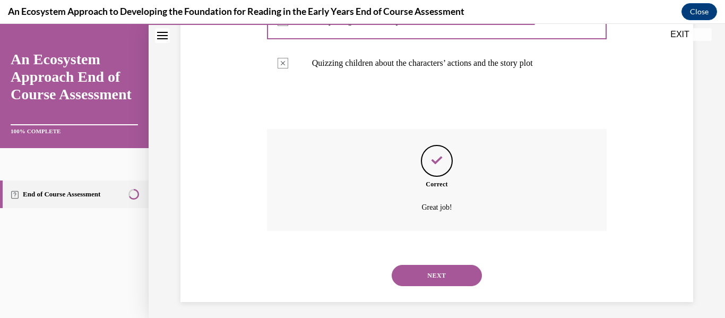
scroll to position [345, 0]
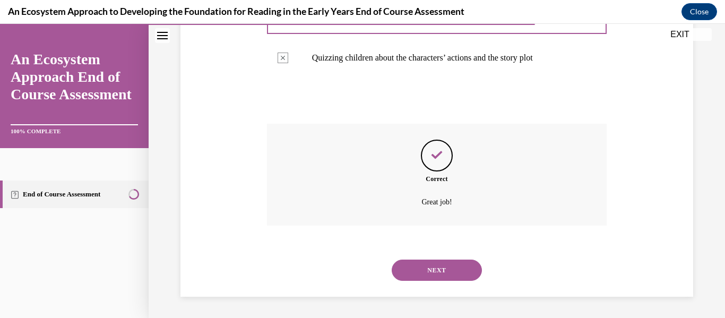
click at [360, 268] on button "NEXT" at bounding box center [437, 269] width 90 height 21
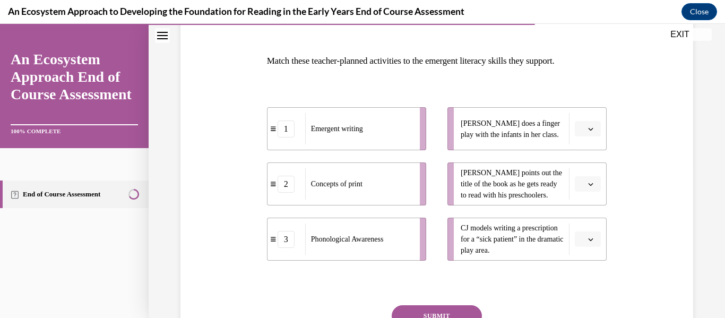
scroll to position [151, 0]
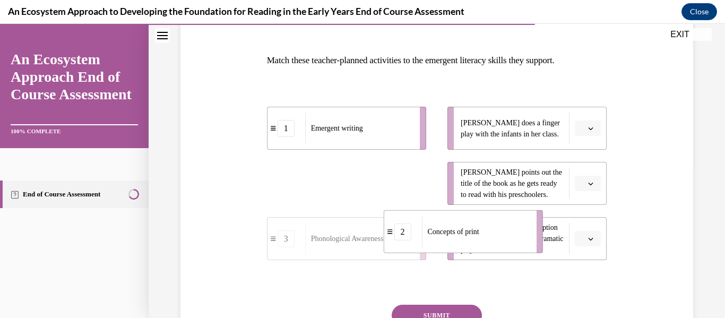
drag, startPoint x: 366, startPoint y: 185, endPoint x: 488, endPoint y: 234, distance: 131.9
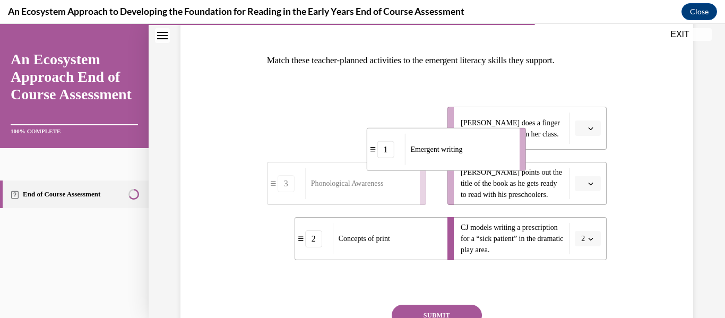
drag, startPoint x: 388, startPoint y: 133, endPoint x: 490, endPoint y: 153, distance: 104.3
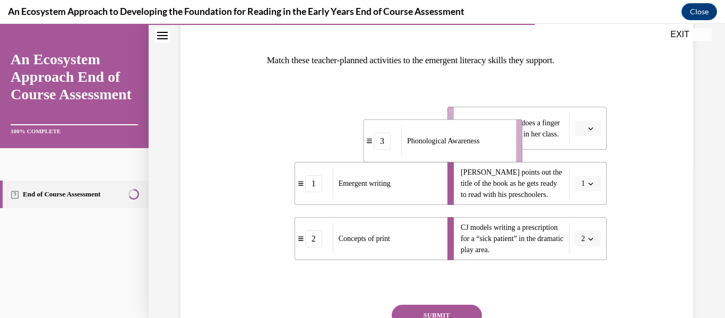
drag, startPoint x: 405, startPoint y: 136, endPoint x: 502, endPoint y: 149, distance: 97.3
click at [360, 149] on div "Phonological Awareness" at bounding box center [455, 140] width 108 height 31
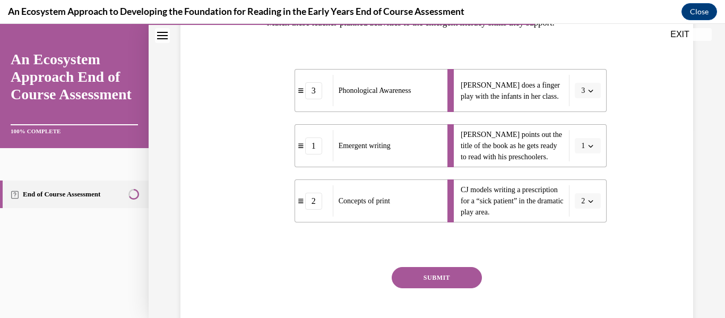
scroll to position [194, 0]
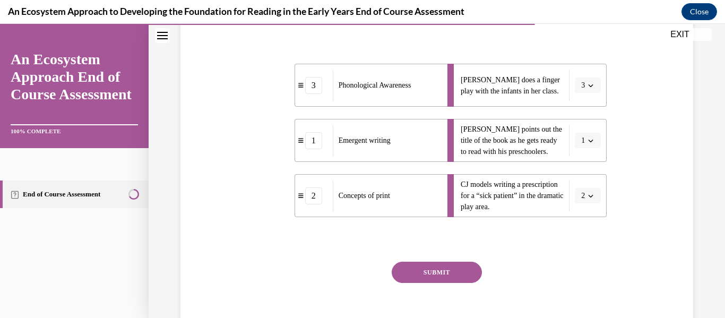
click at [360, 273] on button "SUBMIT" at bounding box center [437, 272] width 90 height 21
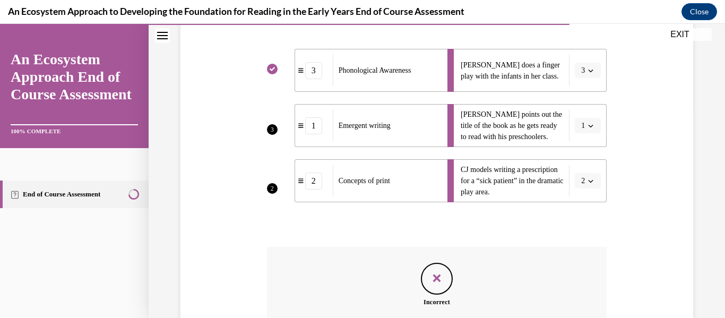
scroll to position [344, 0]
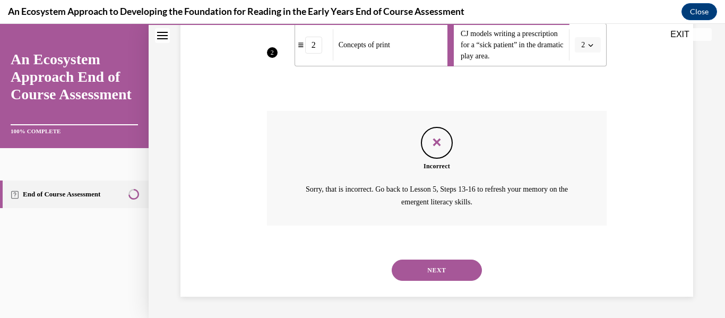
click at [360, 270] on button "NEXT" at bounding box center [437, 269] width 90 height 21
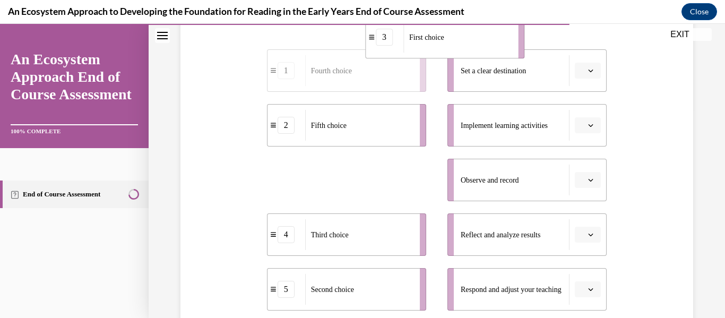
scroll to position [174, 0]
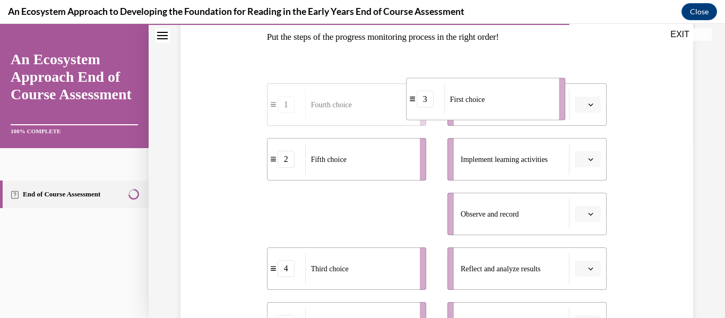
drag, startPoint x: 340, startPoint y: 175, endPoint x: 483, endPoint y: 119, distance: 153.9
click at [360, 119] on li "3 First choice" at bounding box center [485, 99] width 159 height 42
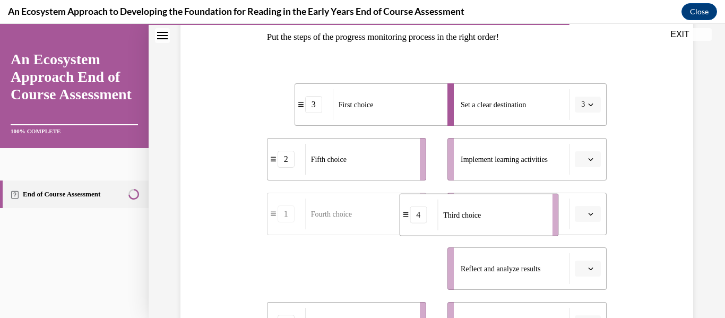
drag, startPoint x: 342, startPoint y: 264, endPoint x: 479, endPoint y: 209, distance: 147.8
click at [360, 209] on span "Third choice" at bounding box center [462, 214] width 38 height 11
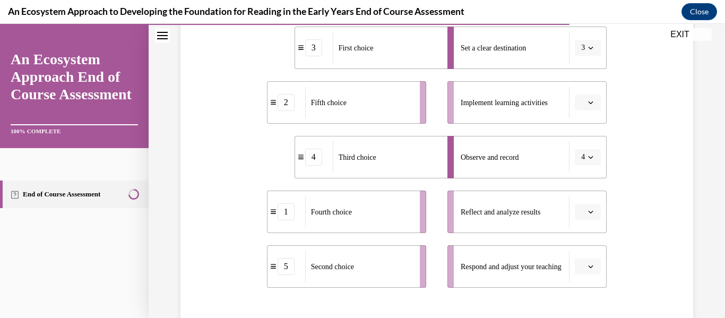
scroll to position [231, 0]
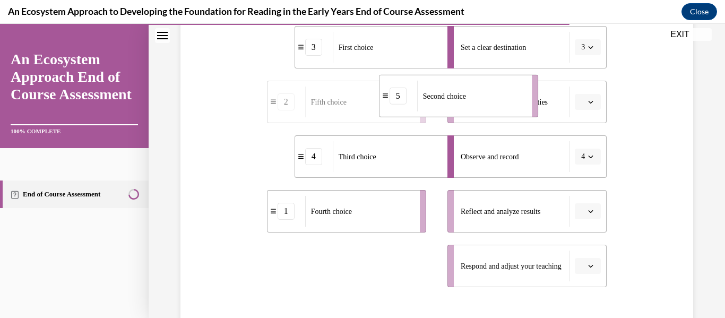
drag, startPoint x: 358, startPoint y: 262, endPoint x: 470, endPoint y: 92, distance: 203.4
click at [360, 92] on div "Second choice" at bounding box center [471, 96] width 108 height 31
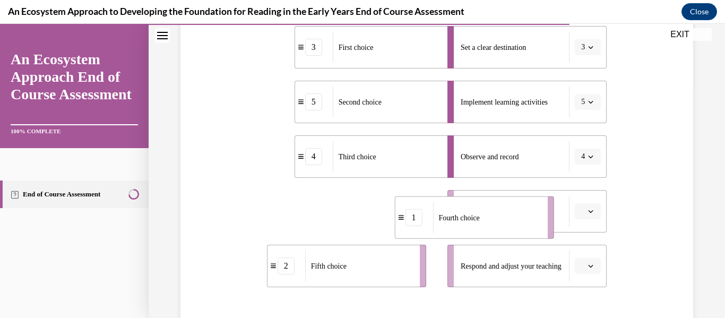
drag, startPoint x: 383, startPoint y: 230, endPoint x: 497, endPoint y: 216, distance: 115.4
click at [360, 216] on li "1 Fourth choice" at bounding box center [473, 217] width 159 height 42
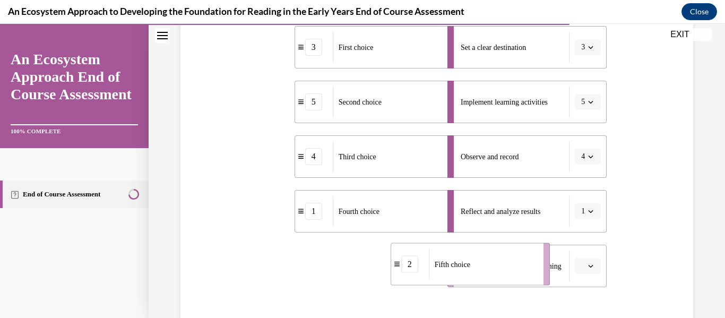
drag, startPoint x: 363, startPoint y: 275, endPoint x: 490, endPoint y: 274, distance: 127.3
click at [360, 274] on div "Fifth choice" at bounding box center [483, 264] width 108 height 31
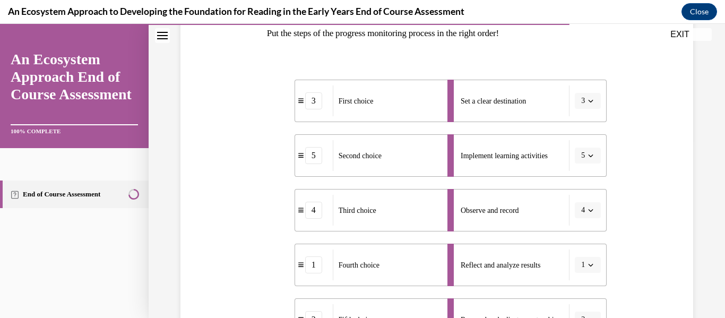
scroll to position [176, 0]
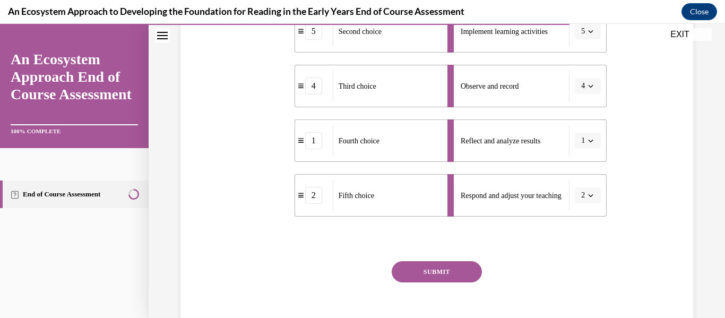
click at [360, 265] on button "SUBMIT" at bounding box center [437, 271] width 90 height 21
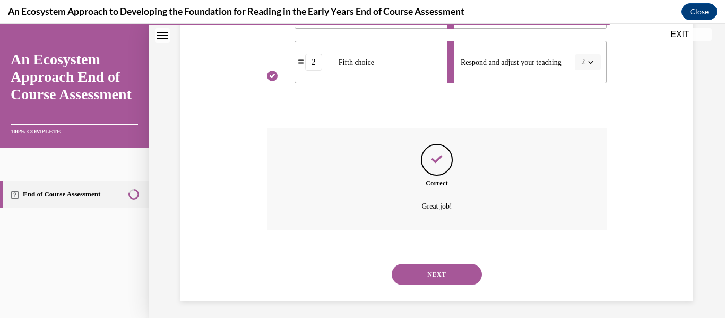
scroll to position [439, 0]
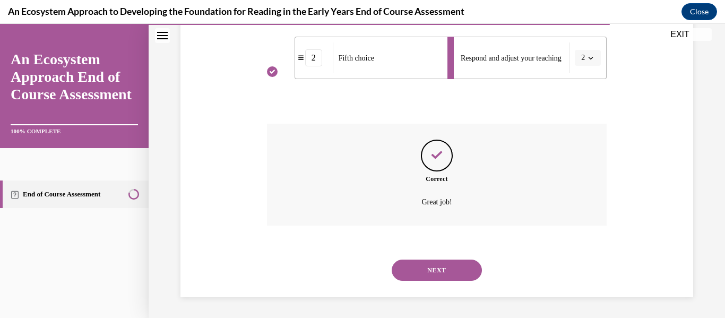
click at [360, 266] on button "NEXT" at bounding box center [437, 269] width 90 height 21
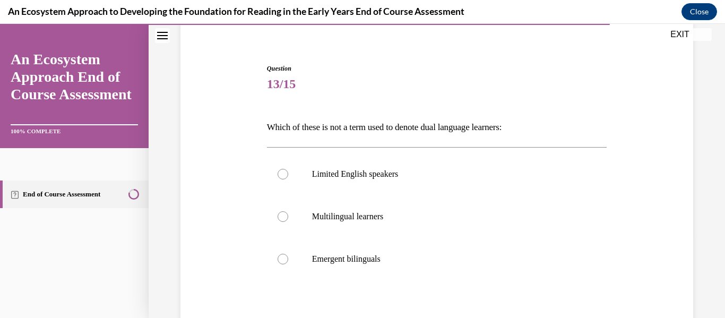
scroll to position [83, 0]
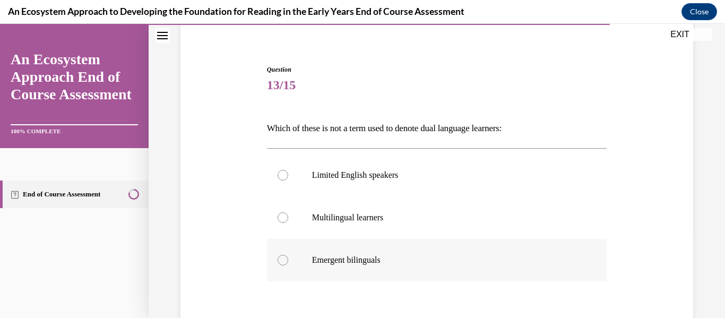
click at [328, 257] on p "Emergent bilinguals" at bounding box center [446, 260] width 268 height 11
click at [288, 257] on input "Emergent bilinguals" at bounding box center [282, 260] width 11 height 11
radio input "true"
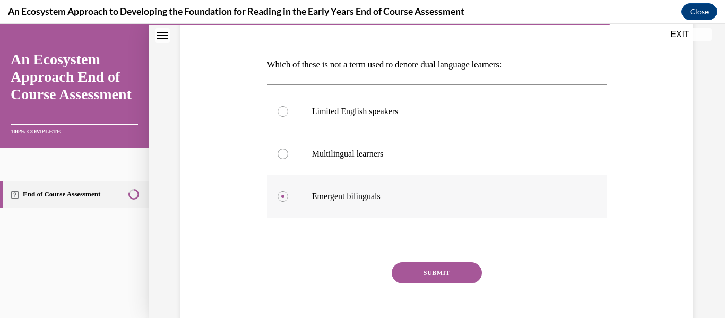
scroll to position [161, 0]
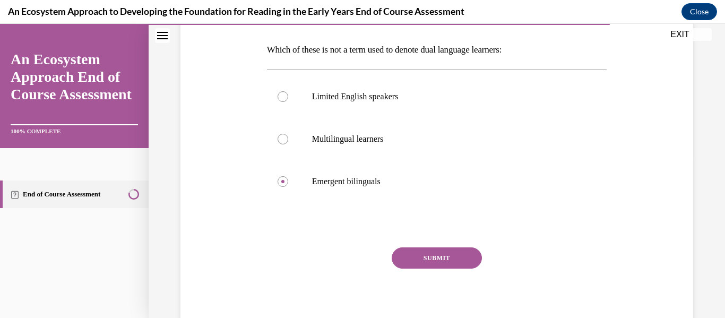
click at [360, 262] on button "SUBMIT" at bounding box center [437, 257] width 90 height 21
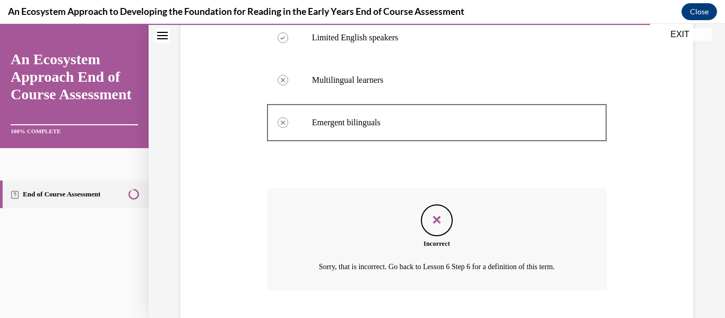
scroll to position [285, 0]
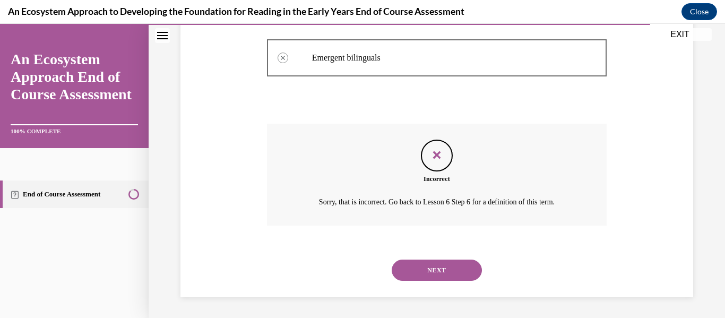
click at [360, 266] on button "NEXT" at bounding box center [437, 269] width 90 height 21
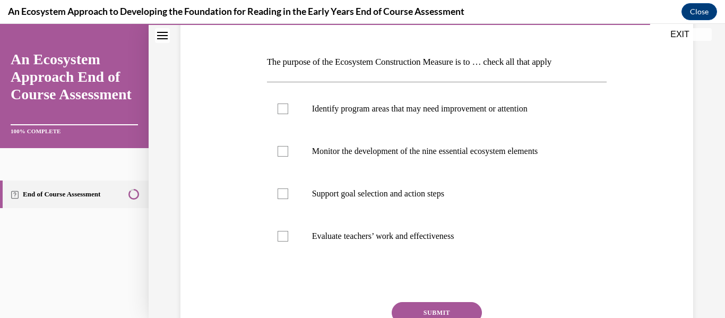
scroll to position [151, 0]
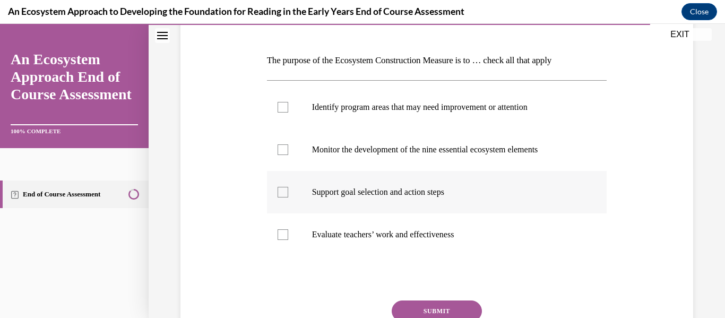
click at [296, 193] on label "Support goal selection and action steps" at bounding box center [437, 192] width 340 height 42
click at [288, 193] on input "Support goal selection and action steps" at bounding box center [282, 192] width 11 height 11
checkbox input "true"
click at [294, 129] on label "Monitor the development of the nine essential ecosystem elements" at bounding box center [437, 149] width 340 height 42
click at [288, 144] on input "Monitor the development of the nine essential ecosystem elements" at bounding box center [282, 149] width 11 height 11
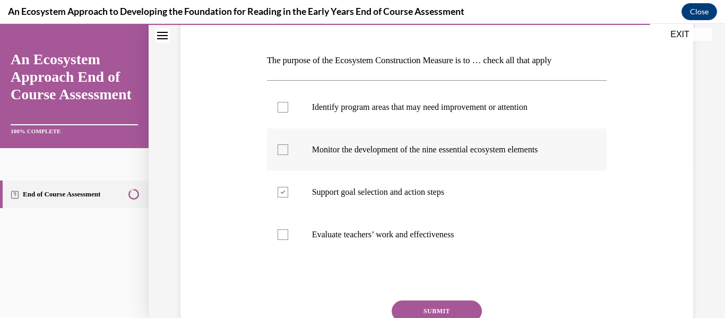
checkbox input "true"
click at [298, 112] on label "Identify program areas that may need improvement or attention" at bounding box center [437, 107] width 340 height 42
click at [288, 112] on input "Identify program areas that may need improvement or attention" at bounding box center [282, 107] width 11 height 11
checkbox input "true"
click at [360, 299] on div "Question 14/15 The purpose of the Ecosystem Construction Measure is to … check …" at bounding box center [437, 192] width 340 height 390
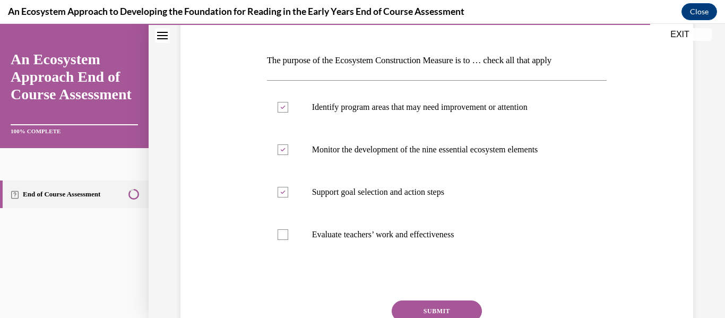
click at [360, 301] on button "SUBMIT" at bounding box center [437, 310] width 90 height 21
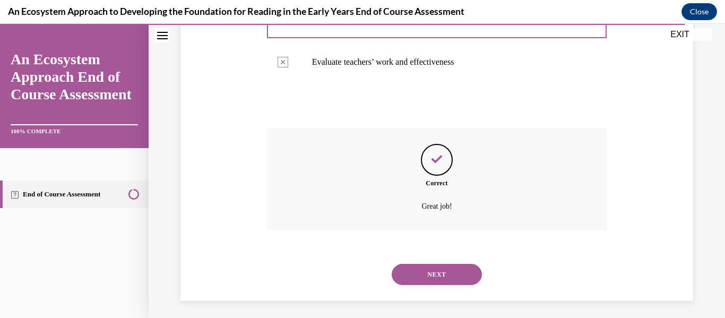
scroll to position [327, 0]
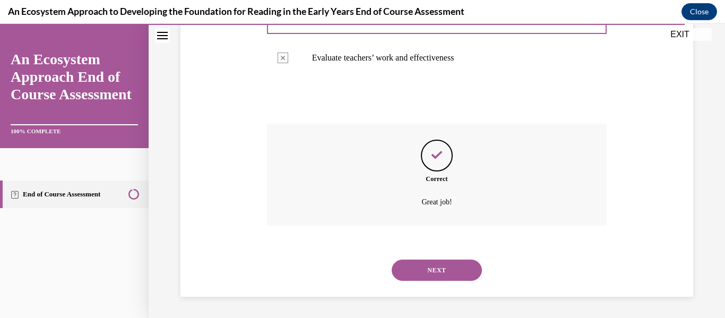
click at [360, 280] on button "NEXT" at bounding box center [437, 269] width 90 height 21
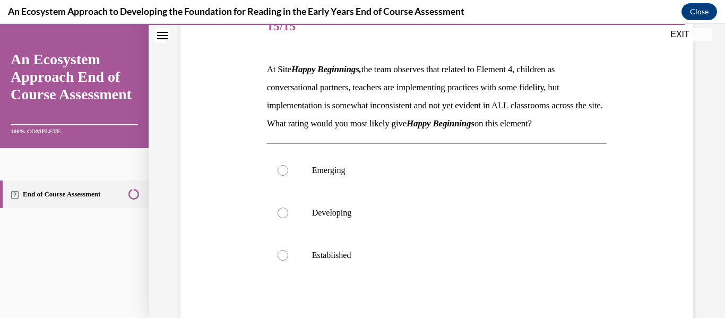
scroll to position [147, 0]
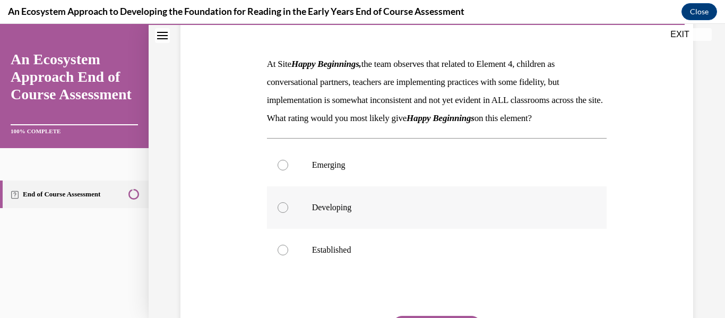
click at [360, 229] on label "Developing" at bounding box center [437, 207] width 340 height 42
click at [288, 213] on input "Developing" at bounding box center [282, 207] width 11 height 11
radio input "true"
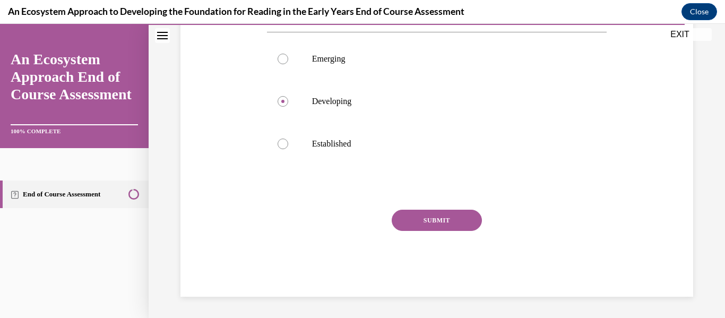
click at [360, 231] on button "SUBMIT" at bounding box center [437, 220] width 90 height 21
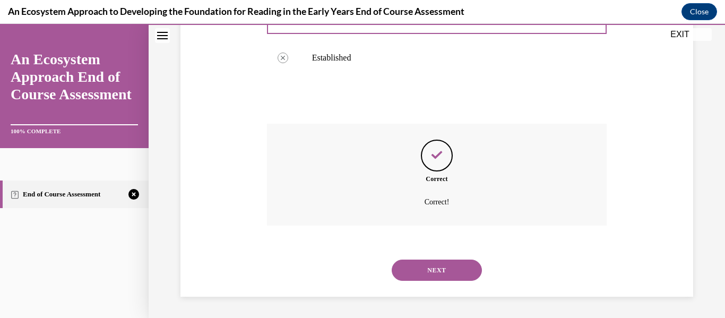
scroll to position [357, 0]
click at [360, 264] on button "NEXT" at bounding box center [437, 269] width 90 height 21
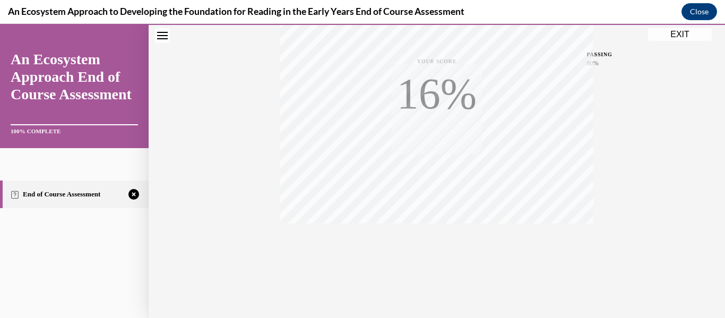
scroll to position [250, 0]
click at [360, 243] on div "TAKE AGAIN" at bounding box center [437, 246] width 38 height 25
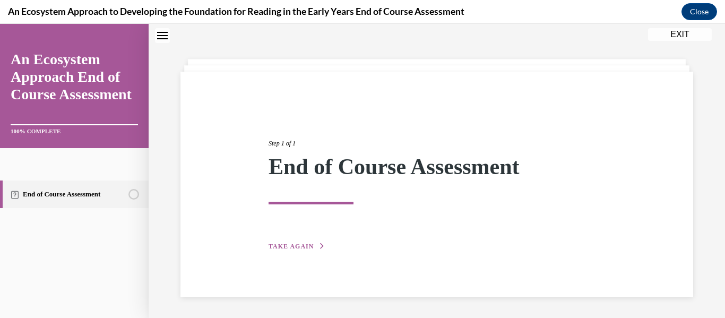
scroll to position [33, 0]
click at [299, 245] on span "TAKE AGAIN" at bounding box center [290, 245] width 45 height 7
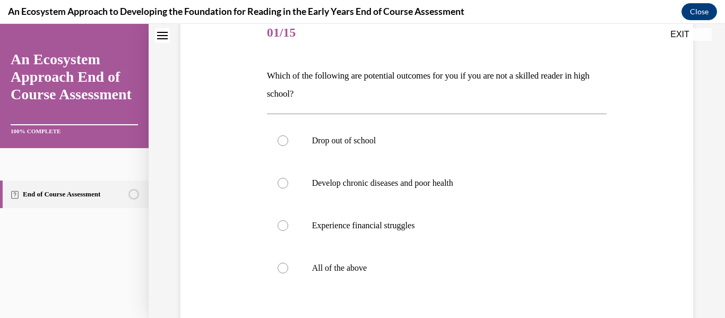
scroll to position [134, 0]
click at [276, 263] on label "All of the above" at bounding box center [437, 269] width 340 height 42
click at [277, 264] on input "All of the above" at bounding box center [282, 269] width 11 height 11
radio input "true"
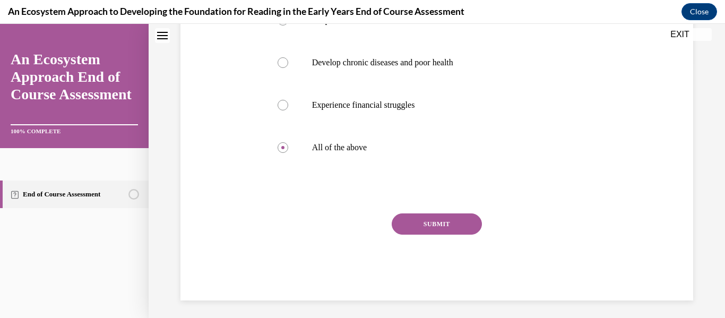
click at [360, 223] on button "SUBMIT" at bounding box center [437, 223] width 90 height 21
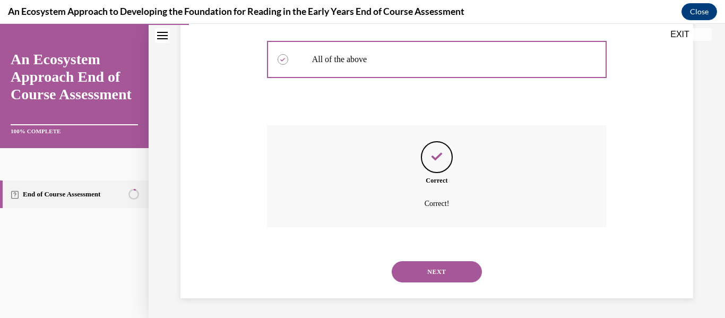
scroll to position [345, 0]
click at [360, 262] on button "NEXT" at bounding box center [437, 269] width 90 height 21
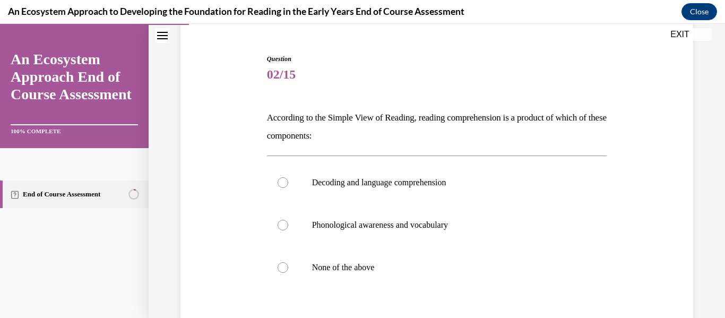
scroll to position [94, 0]
click at [336, 196] on label "Decoding and language comprehension" at bounding box center [437, 182] width 340 height 42
click at [288, 187] on input "Decoding and language comprehension" at bounding box center [282, 182] width 11 height 11
radio input "true"
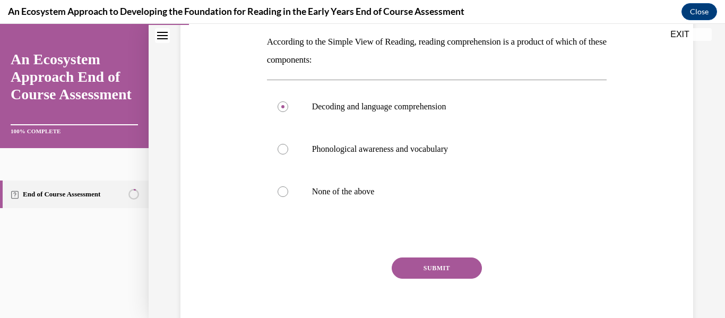
click at [360, 265] on button "SUBMIT" at bounding box center [437, 267] width 90 height 21
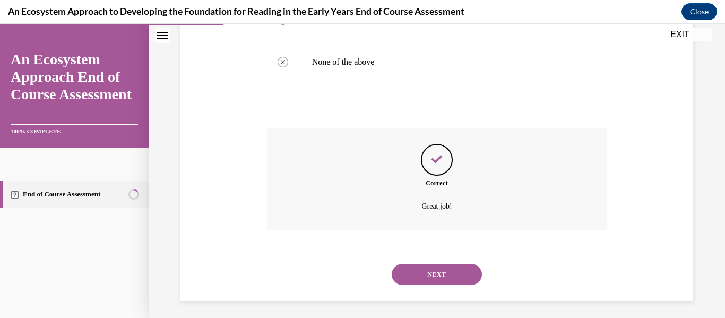
scroll to position [303, 0]
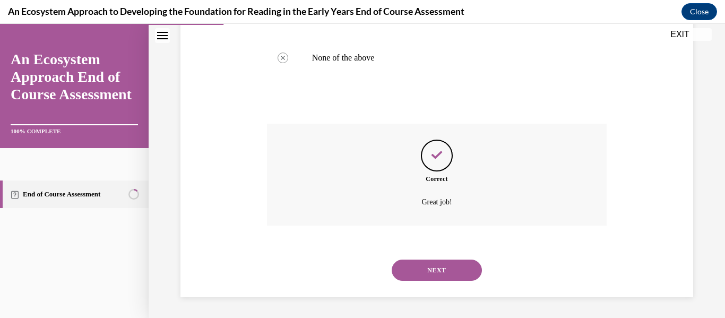
click at [360, 261] on button "NEXT" at bounding box center [437, 269] width 90 height 21
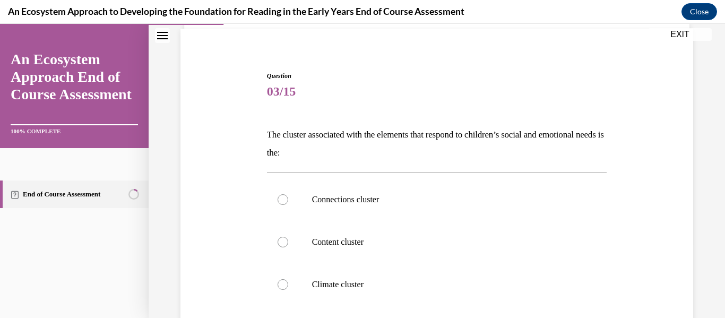
scroll to position [89, 0]
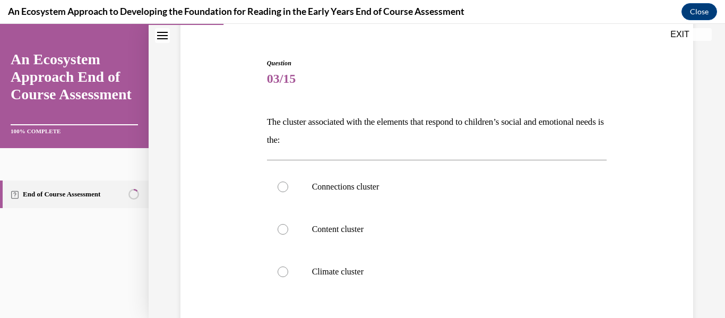
click at [360, 261] on label "Climate cluster" at bounding box center [437, 271] width 340 height 42
click at [288, 266] on input "Climate cluster" at bounding box center [282, 271] width 11 height 11
radio input "true"
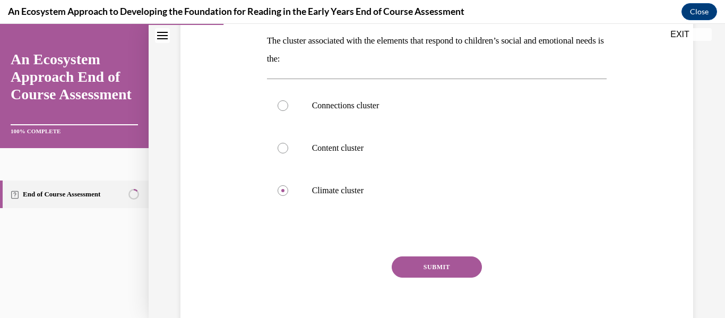
click at [360, 261] on button "SUBMIT" at bounding box center [437, 266] width 90 height 21
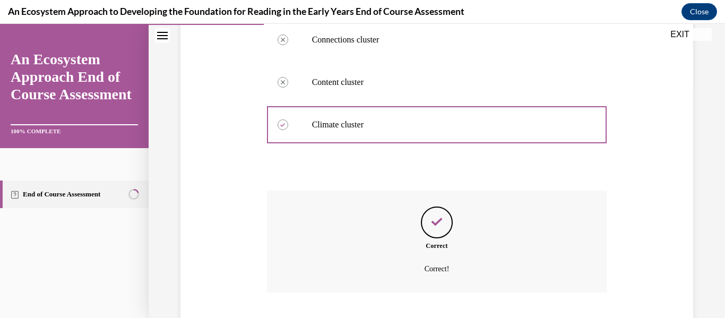
scroll to position [303, 0]
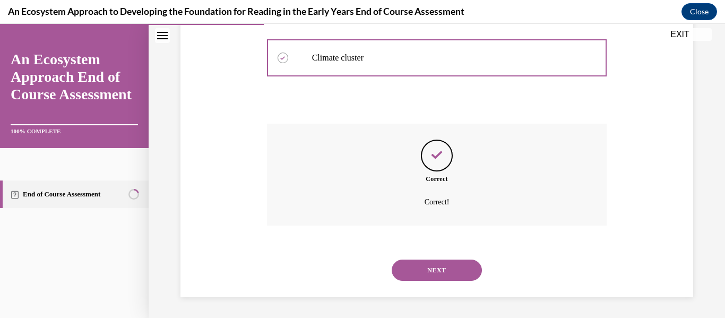
click at [360, 261] on button "NEXT" at bounding box center [437, 269] width 90 height 21
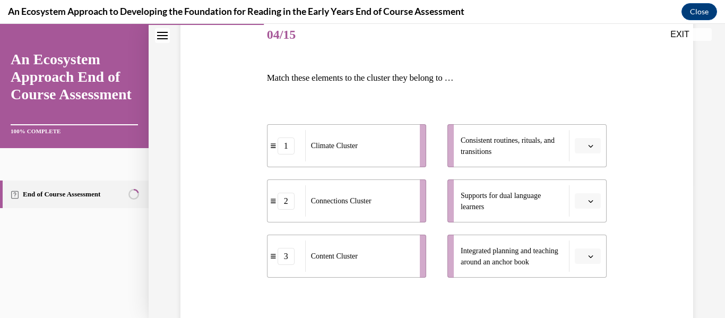
scroll to position [143, 0]
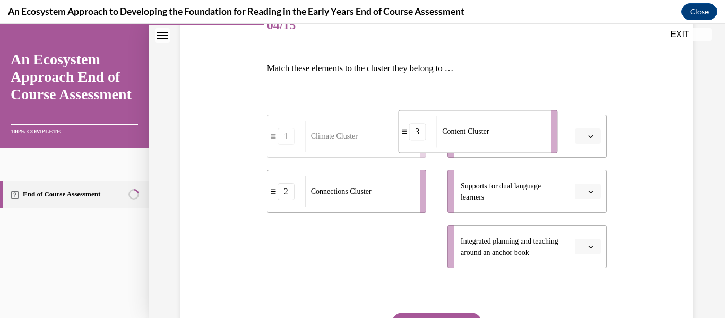
drag, startPoint x: 372, startPoint y: 231, endPoint x: 505, endPoint y: 114, distance: 177.4
click at [360, 114] on li "3 Content Cluster" at bounding box center [477, 131] width 159 height 43
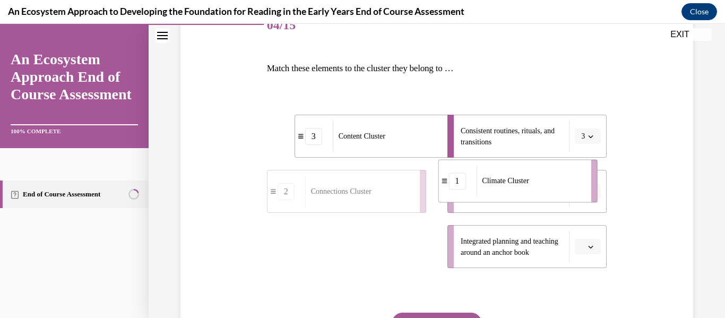
drag, startPoint x: 353, startPoint y: 244, endPoint x: 524, endPoint y: 178, distance: 183.6
click at [360, 178] on span "Climate Cluster" at bounding box center [505, 181] width 47 height 8
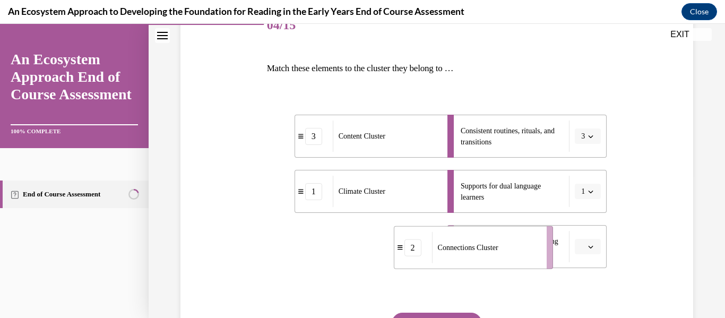
drag, startPoint x: 368, startPoint y: 238, endPoint x: 505, endPoint y: 238, distance: 136.9
click at [360, 238] on div "Connections Cluster" at bounding box center [486, 247] width 108 height 31
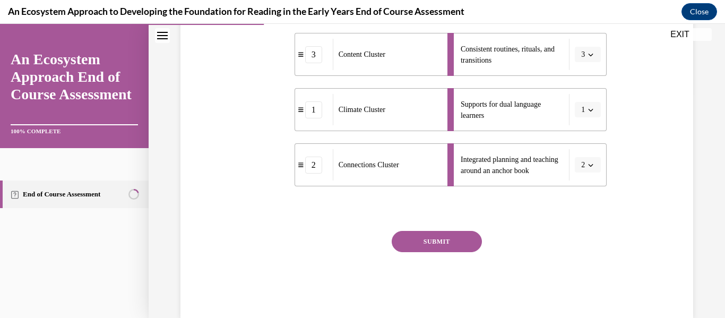
click at [360, 238] on button "SUBMIT" at bounding box center [437, 241] width 90 height 21
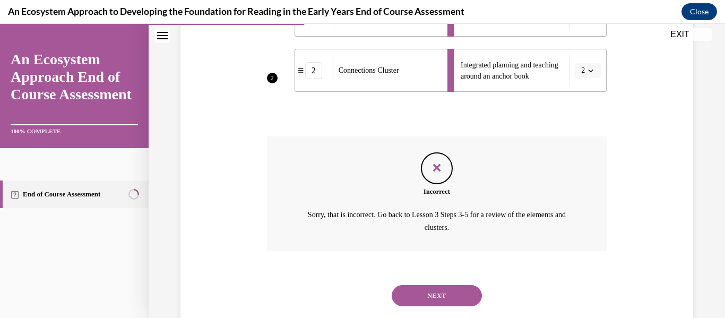
scroll to position [344, 0]
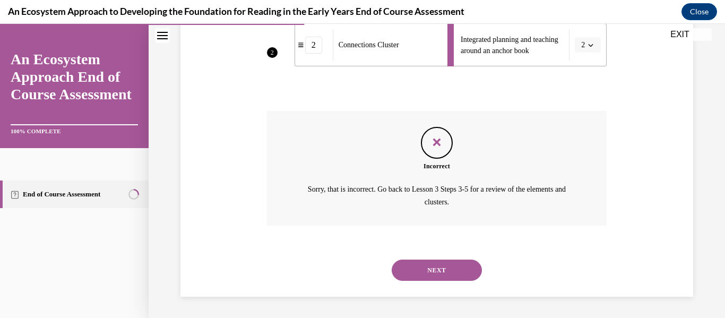
click at [360, 261] on button "NEXT" at bounding box center [437, 269] width 90 height 21
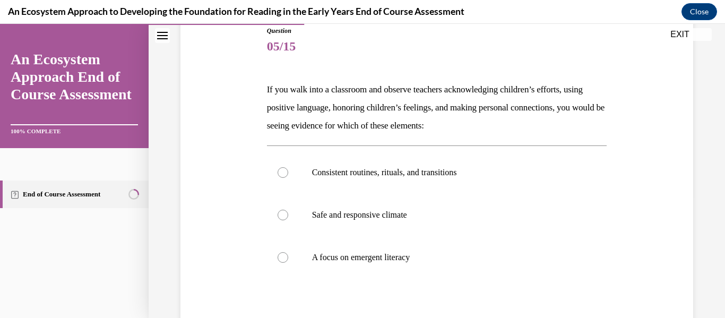
scroll to position [123, 0]
click at [360, 213] on p "Safe and responsive climate" at bounding box center [446, 214] width 268 height 11
click at [288, 213] on input "Safe and responsive climate" at bounding box center [282, 214] width 11 height 11
radio input "true"
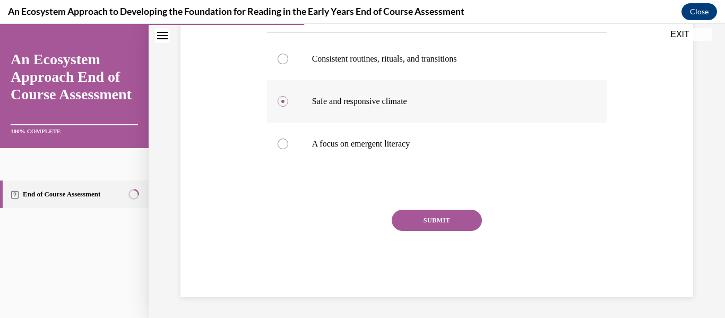
click at [360, 213] on button "SUBMIT" at bounding box center [437, 220] width 90 height 21
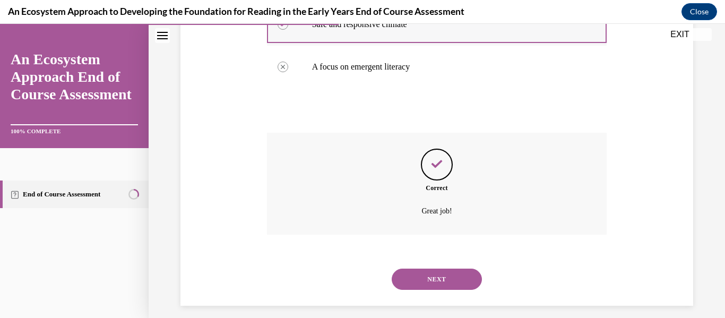
scroll to position [321, 0]
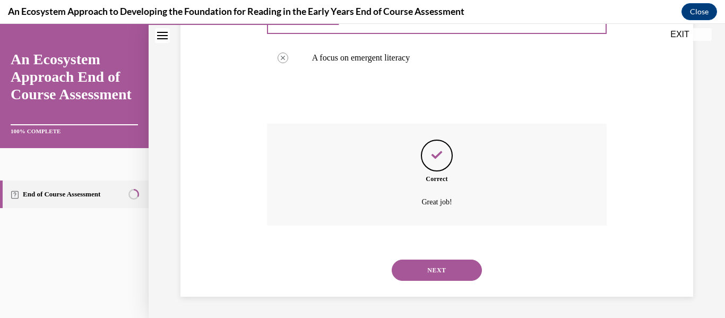
click at [360, 264] on button "NEXT" at bounding box center [437, 269] width 90 height 21
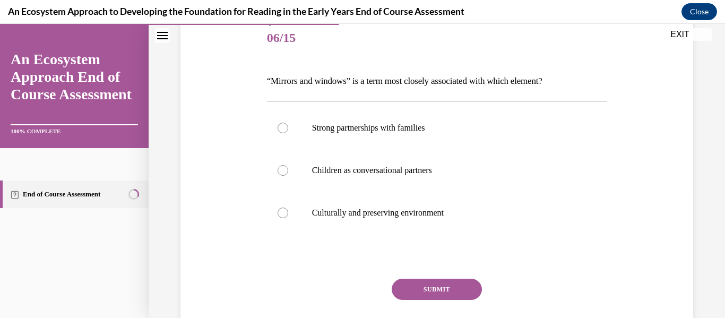
scroll to position [131, 0]
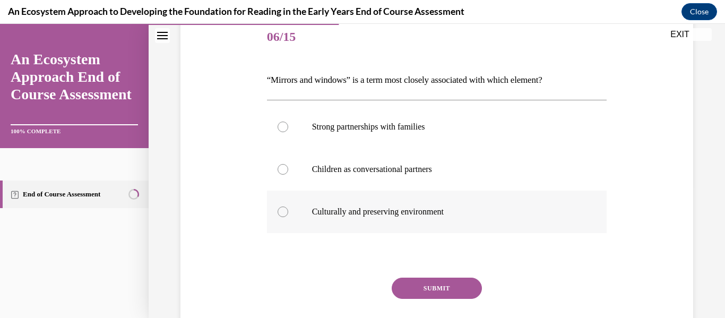
click at [360, 214] on p "Culturally and preserving environment" at bounding box center [446, 211] width 268 height 11
click at [288, 214] on input "Culturally and preserving environment" at bounding box center [282, 211] width 11 height 11
radio input "true"
click at [360, 288] on button "SUBMIT" at bounding box center [437, 287] width 90 height 21
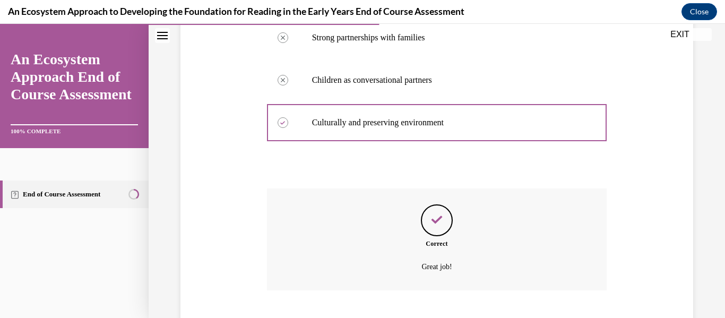
scroll to position [285, 0]
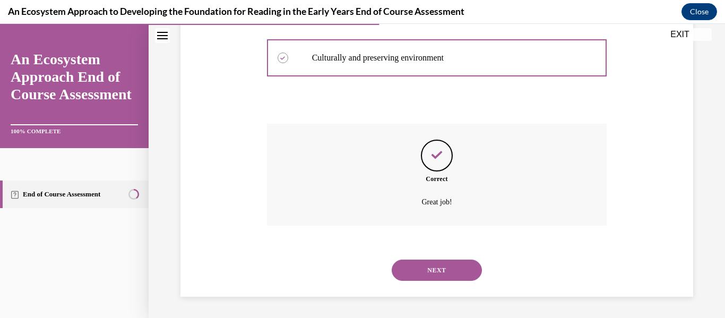
click at [360, 274] on button "NEXT" at bounding box center [437, 269] width 90 height 21
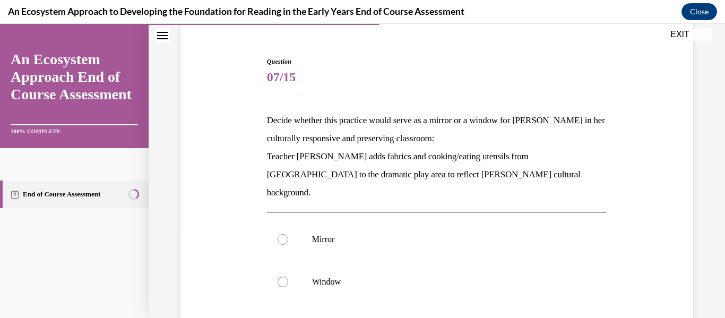
scroll to position [107, 0]
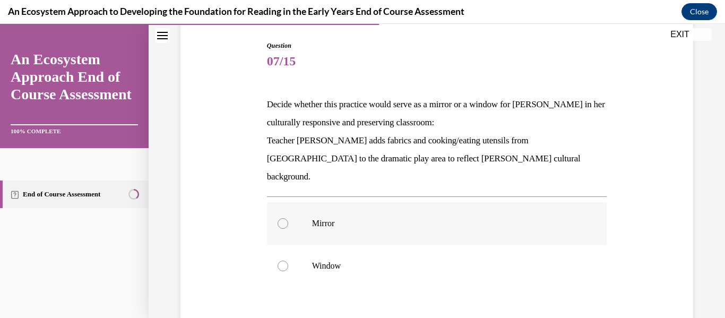
click at [360, 218] on p "Mirror" at bounding box center [446, 223] width 268 height 11
click at [288, 218] on input "Mirror" at bounding box center [282, 223] width 11 height 11
radio input "true"
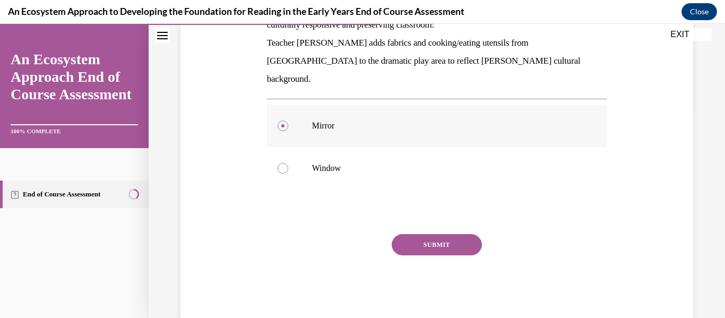
scroll to position [211, 0]
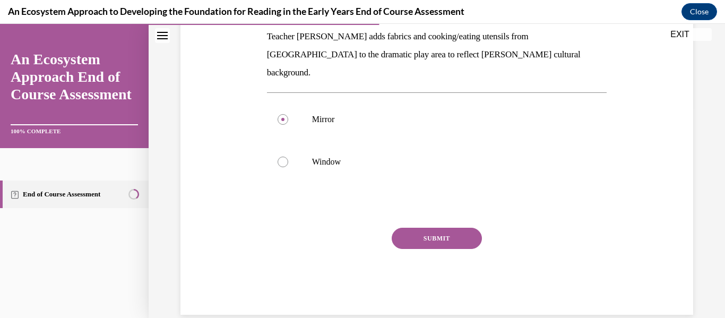
click at [360, 228] on button "SUBMIT" at bounding box center [437, 238] width 90 height 21
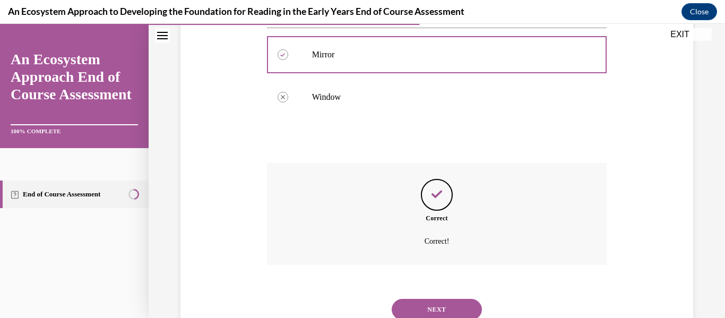
scroll to position [297, 0]
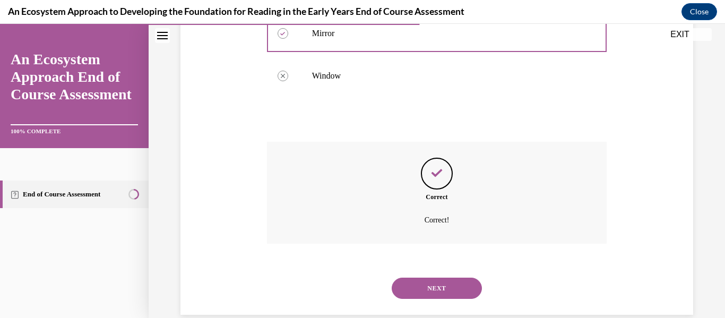
click at [360, 277] on button "NEXT" at bounding box center [437, 287] width 90 height 21
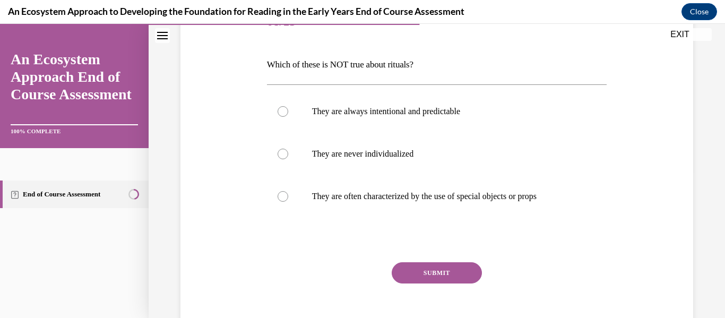
scroll to position [148, 0]
click at [360, 145] on label "They are never individualized" at bounding box center [437, 152] width 340 height 42
click at [288, 147] on input "They are never individualized" at bounding box center [282, 152] width 11 height 11
radio input "true"
click at [360, 263] on button "SUBMIT" at bounding box center [437, 271] width 90 height 21
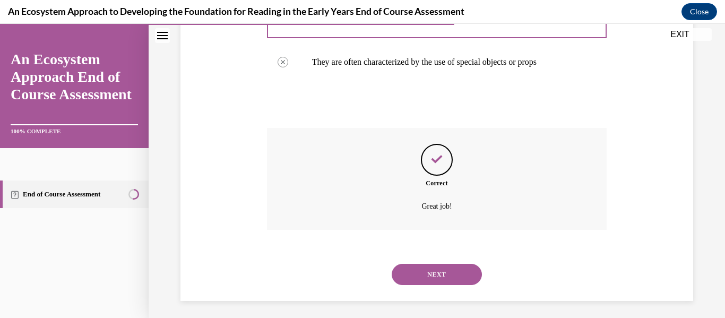
scroll to position [285, 0]
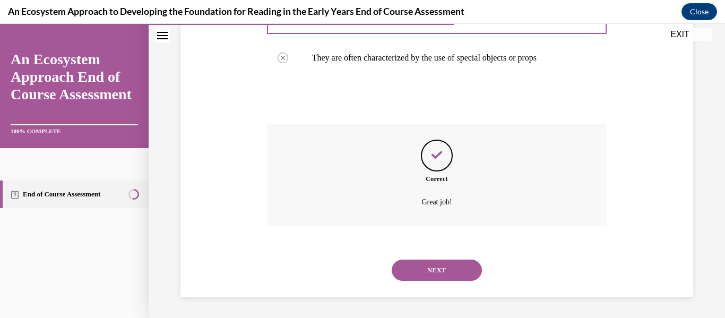
click at [360, 267] on button "NEXT" at bounding box center [437, 269] width 90 height 21
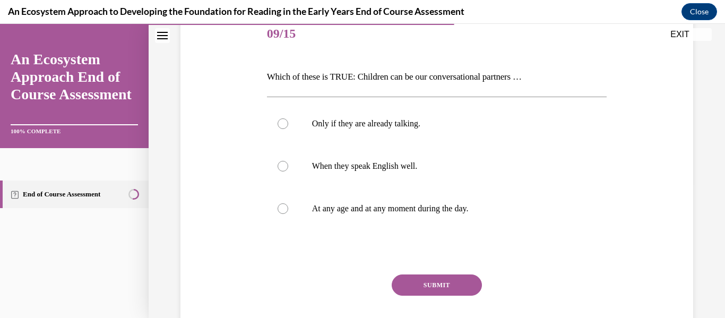
scroll to position [133, 0]
click at [360, 216] on label "At any age and at any moment during the day." at bounding box center [437, 209] width 340 height 42
click at [288, 215] on input "At any age and at any moment during the day." at bounding box center [282, 209] width 11 height 11
radio input "true"
click at [360, 291] on button "SUBMIT" at bounding box center [437, 285] width 90 height 21
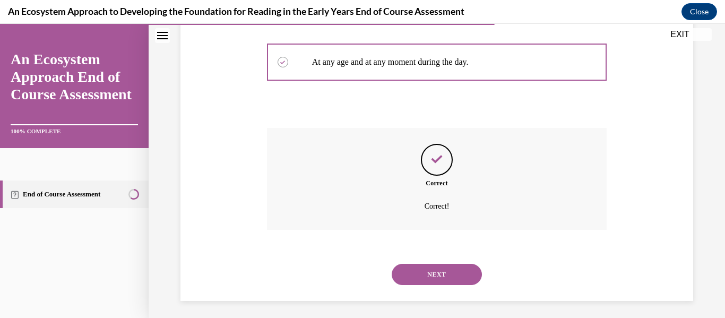
scroll to position [285, 0]
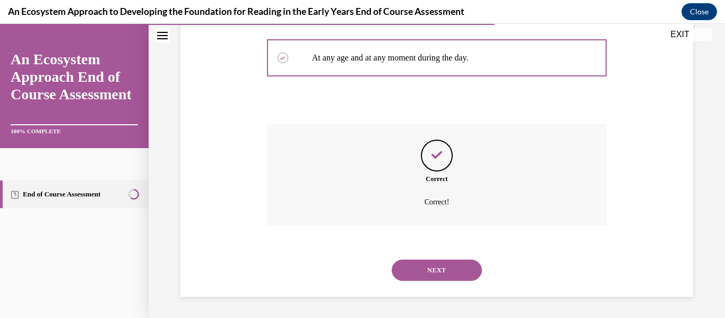
click at [360, 275] on button "NEXT" at bounding box center [437, 269] width 90 height 21
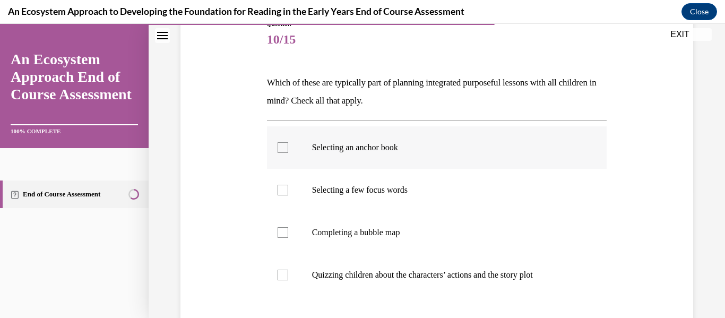
scroll to position [129, 0]
click at [360, 231] on p "Completing a bubble map" at bounding box center [446, 232] width 268 height 11
click at [288, 231] on input "Completing a bubble map" at bounding box center [282, 232] width 11 height 11
checkbox input "true"
click at [360, 196] on label "Selecting a few focus words" at bounding box center [437, 189] width 340 height 42
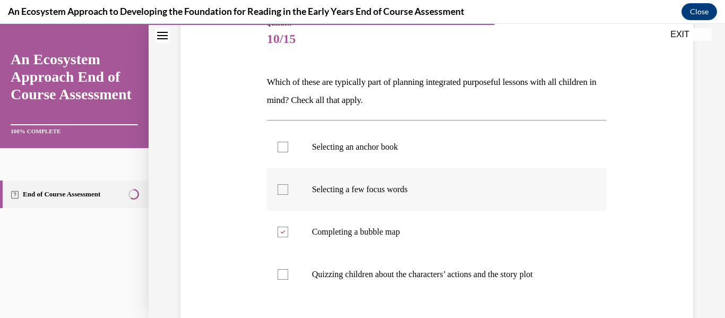
click at [288, 195] on input "Selecting a few focus words" at bounding box center [282, 189] width 11 height 11
checkbox input "true"
click at [360, 159] on label "Selecting an anchor book" at bounding box center [437, 147] width 340 height 42
click at [288, 152] on input "Selecting an anchor book" at bounding box center [282, 147] width 11 height 11
checkbox input "true"
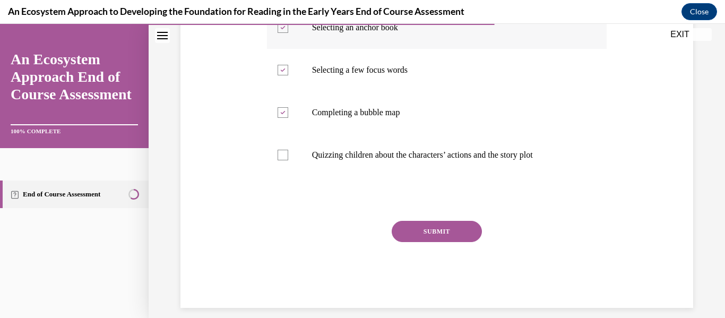
scroll to position [259, 0]
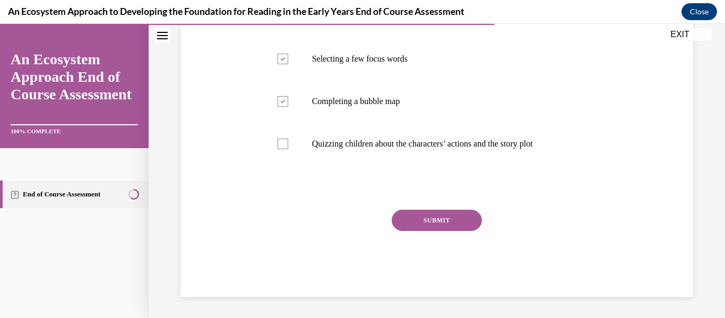
click at [360, 223] on button "SUBMIT" at bounding box center [437, 220] width 90 height 21
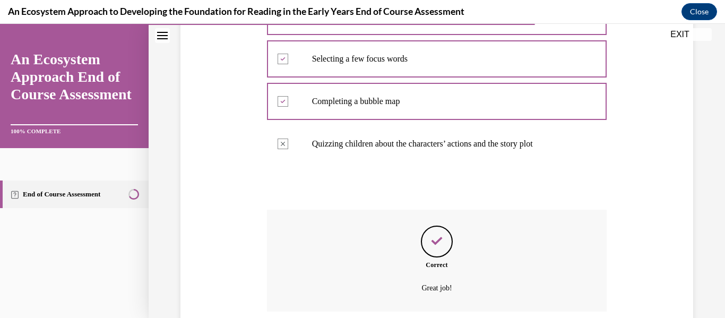
scroll to position [345, 0]
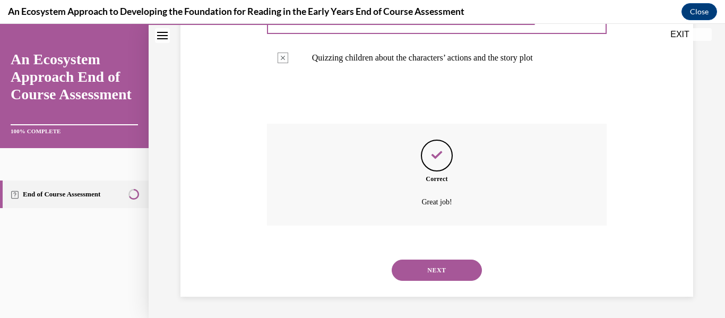
click at [360, 271] on button "NEXT" at bounding box center [437, 269] width 90 height 21
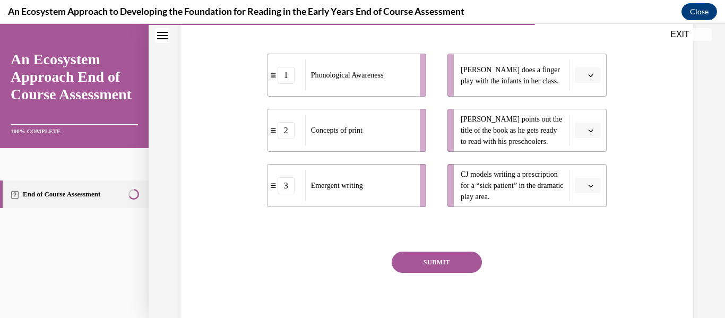
scroll to position [206, 0]
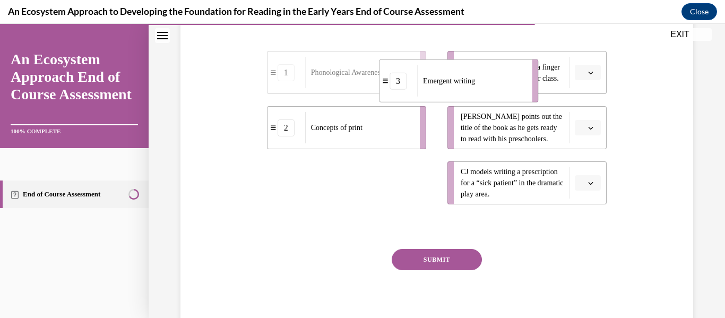
drag, startPoint x: 410, startPoint y: 180, endPoint x: 523, endPoint y: 76, distance: 153.6
click at [360, 76] on div "Emergent writing" at bounding box center [471, 80] width 108 height 31
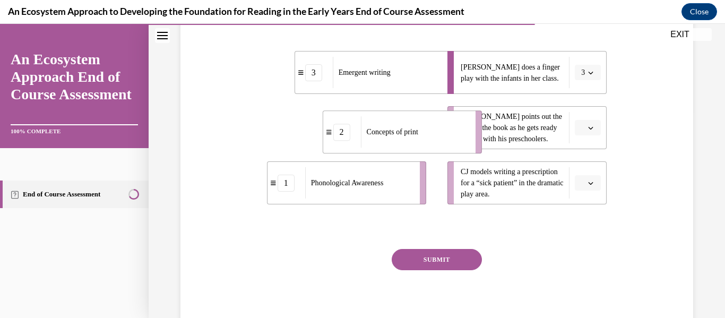
drag, startPoint x: 421, startPoint y: 120, endPoint x: 477, endPoint y: 125, distance: 56.4
click at [360, 125] on li "2 Concepts of print" at bounding box center [402, 131] width 159 height 43
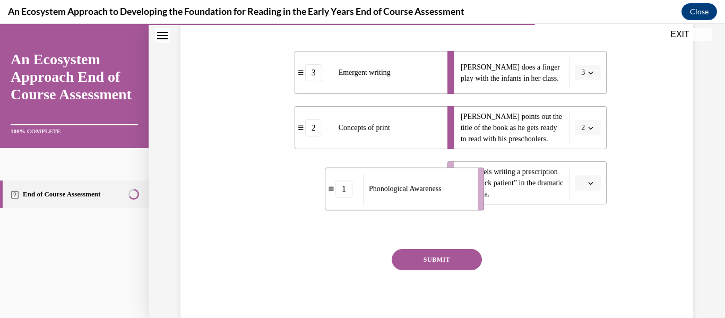
drag, startPoint x: 388, startPoint y: 189, endPoint x: 464, endPoint y: 195, distance: 75.5
click at [360, 195] on div "Phonological Awareness" at bounding box center [417, 188] width 108 height 31
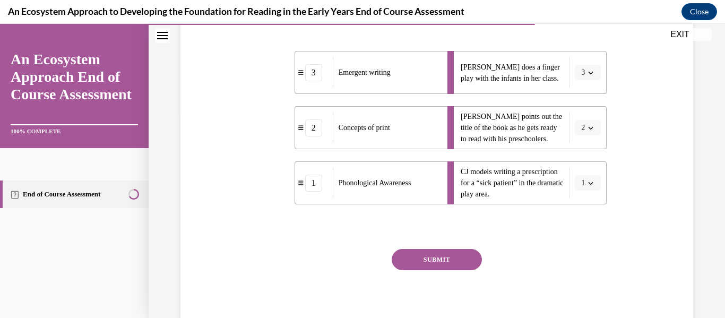
click at [360, 249] on button "SUBMIT" at bounding box center [437, 259] width 90 height 21
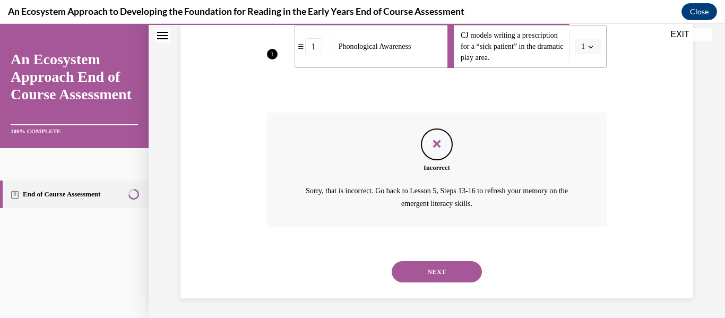
scroll to position [344, 0]
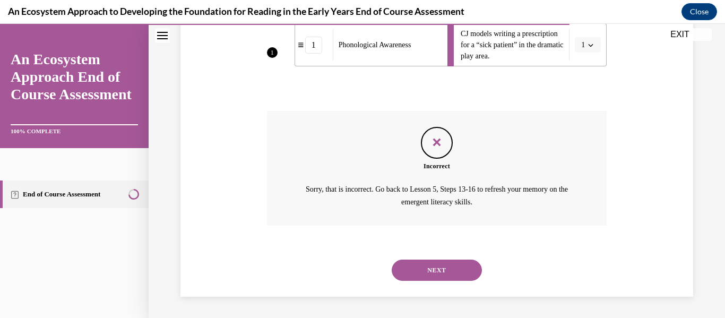
click at [360, 266] on button "NEXT" at bounding box center [437, 269] width 90 height 21
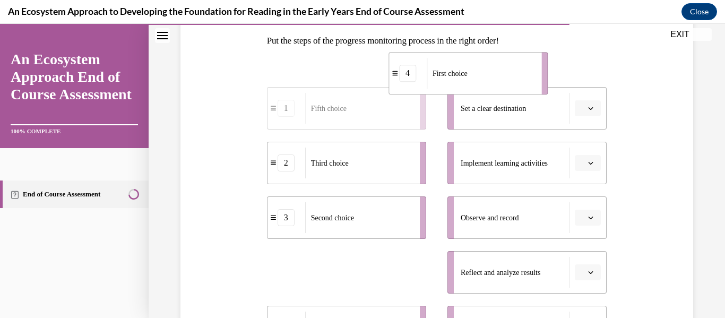
scroll to position [157, 0]
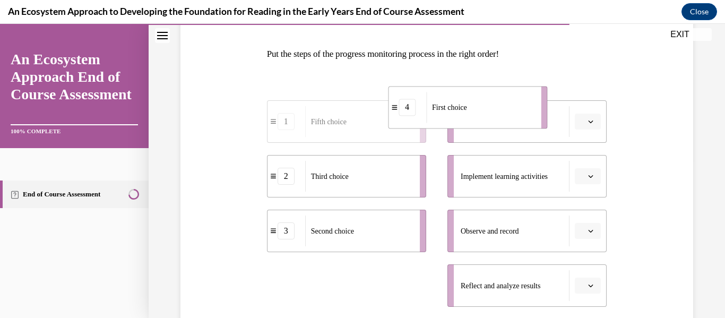
drag, startPoint x: 368, startPoint y: 213, endPoint x: 496, endPoint y: 113, distance: 162.5
click at [360, 113] on div "First choice" at bounding box center [480, 107] width 108 height 31
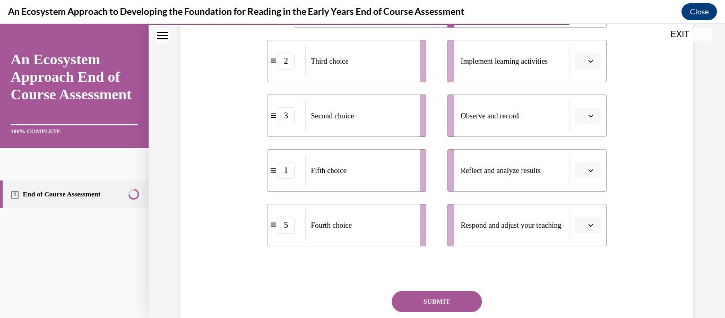
scroll to position [287, 0]
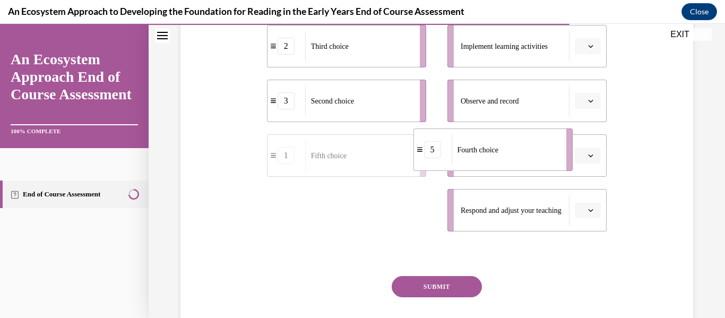
drag, startPoint x: 363, startPoint y: 212, endPoint x: 517, endPoint y: 146, distance: 166.8
click at [360, 146] on div "Fourth choice" at bounding box center [506, 149] width 108 height 31
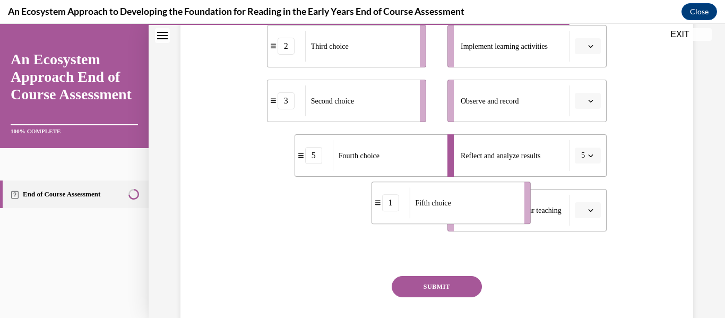
drag, startPoint x: 393, startPoint y: 216, endPoint x: 497, endPoint y: 209, distance: 104.7
click at [360, 209] on div "Fifth choice" at bounding box center [464, 202] width 108 height 31
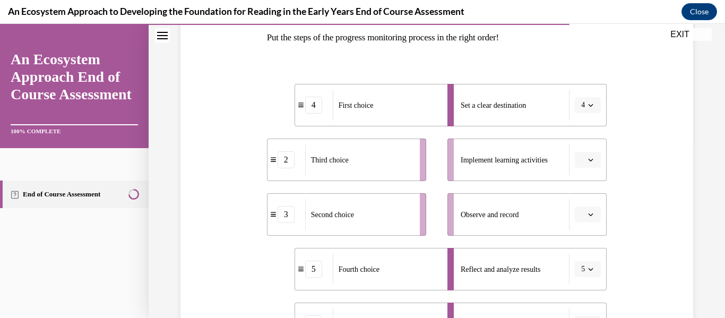
scroll to position [171, 0]
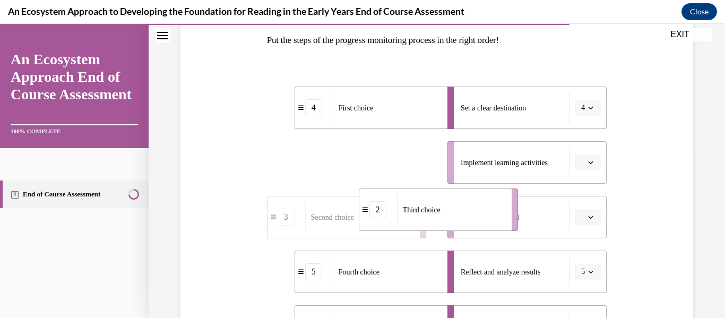
drag, startPoint x: 386, startPoint y: 170, endPoint x: 478, endPoint y: 217, distance: 103.7
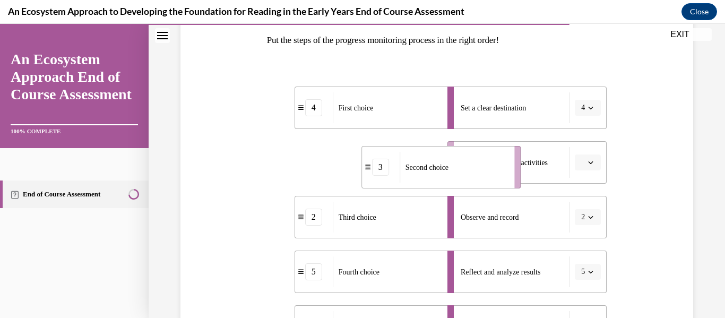
drag, startPoint x: 388, startPoint y: 163, endPoint x: 483, endPoint y: 168, distance: 95.1
click at [360, 168] on div "Second choice" at bounding box center [454, 167] width 108 height 31
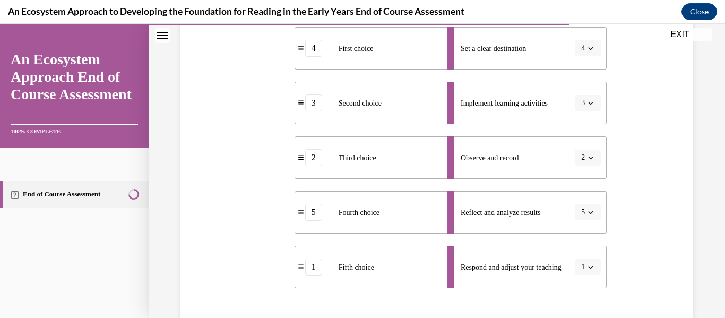
scroll to position [353, 0]
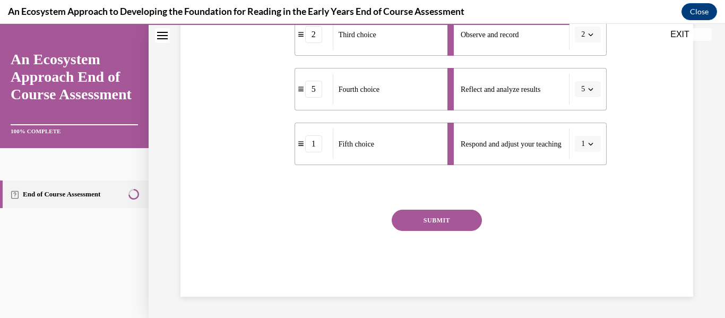
click at [360, 212] on button "SUBMIT" at bounding box center [437, 220] width 90 height 21
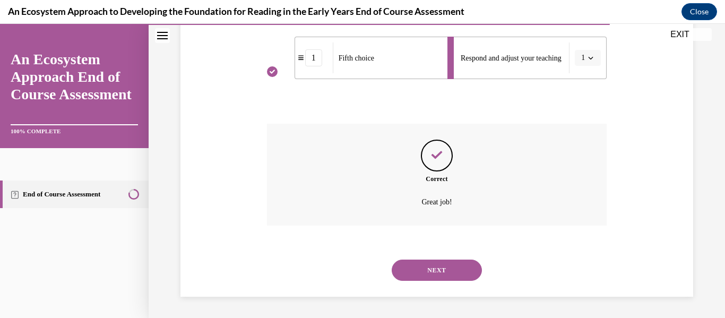
scroll to position [438, 0]
click at [360, 279] on button "NEXT" at bounding box center [437, 271] width 90 height 21
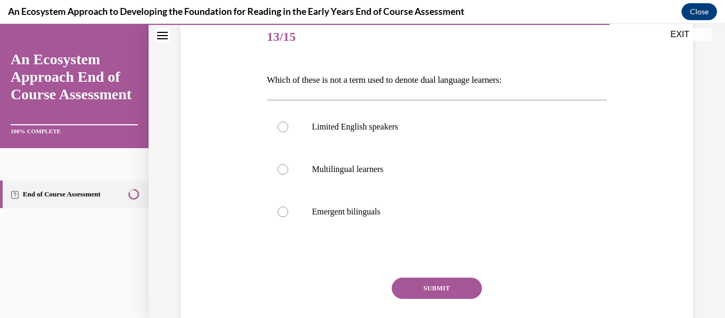
scroll to position [134, 0]
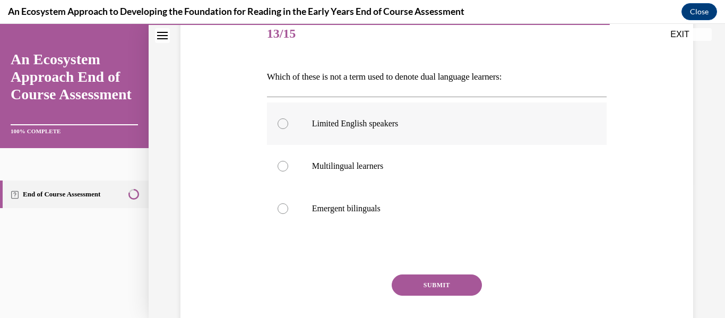
click at [360, 130] on label "Limited English speakers" at bounding box center [437, 123] width 340 height 42
click at [288, 129] on input "Limited English speakers" at bounding box center [282, 123] width 11 height 11
radio input "true"
click at [360, 275] on button "SUBMIT" at bounding box center [437, 284] width 90 height 21
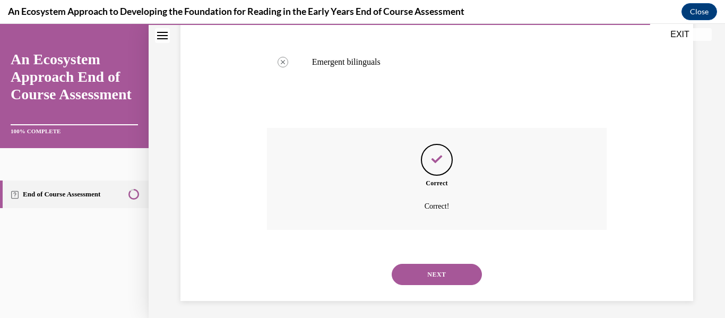
scroll to position [285, 0]
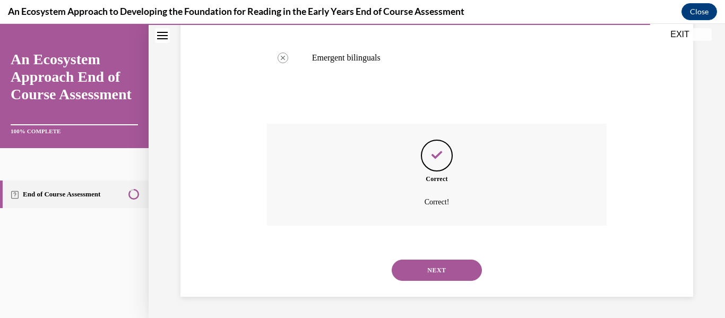
click at [360, 268] on button "NEXT" at bounding box center [437, 269] width 90 height 21
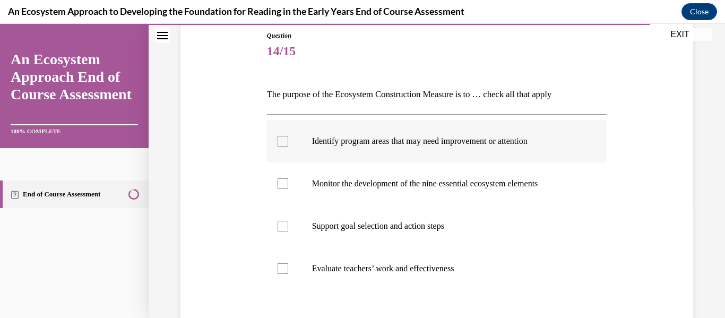
scroll to position [118, 0]
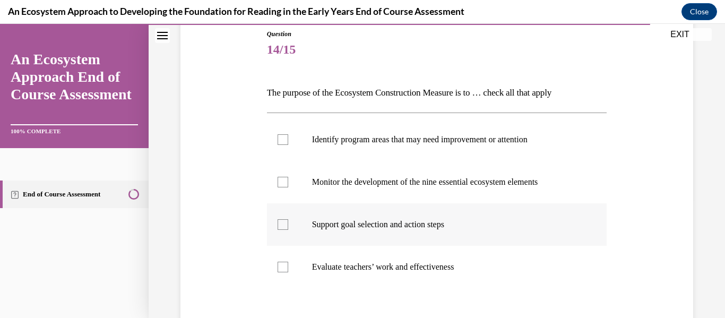
click at [360, 220] on p "Support goal selection and action steps" at bounding box center [446, 224] width 268 height 11
click at [288, 220] on input "Support goal selection and action steps" at bounding box center [282, 224] width 11 height 11
checkbox input "true"
click at [360, 185] on p "Monitor the development of the nine essential ecosystem elements" at bounding box center [446, 182] width 268 height 11
click at [288, 185] on input "Monitor the development of the nine essential ecosystem elements" at bounding box center [282, 182] width 11 height 11
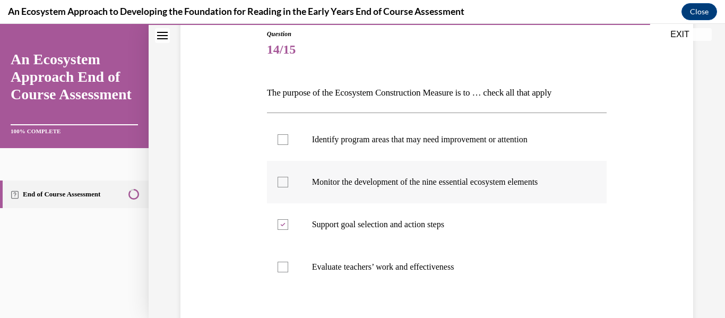
checkbox input "true"
click at [360, 147] on label "Identify program areas that may need improvement or attention" at bounding box center [437, 139] width 340 height 42
click at [288, 145] on input "Identify program areas that may need improvement or attention" at bounding box center [282, 139] width 11 height 11
checkbox input "true"
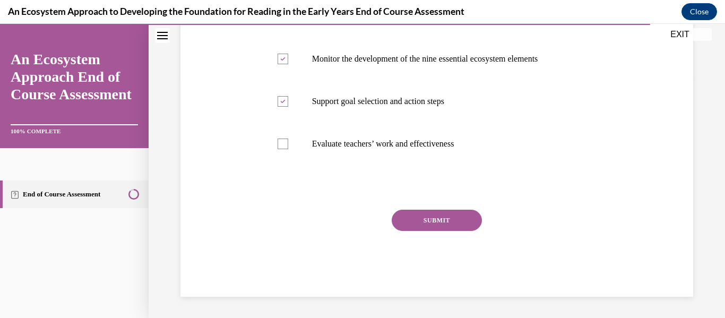
click at [360, 211] on button "SUBMIT" at bounding box center [437, 220] width 90 height 21
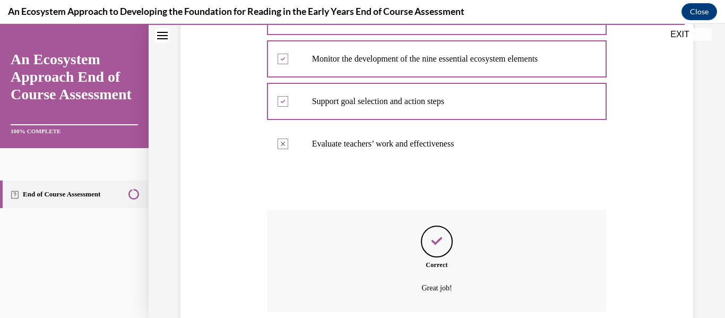
scroll to position [327, 0]
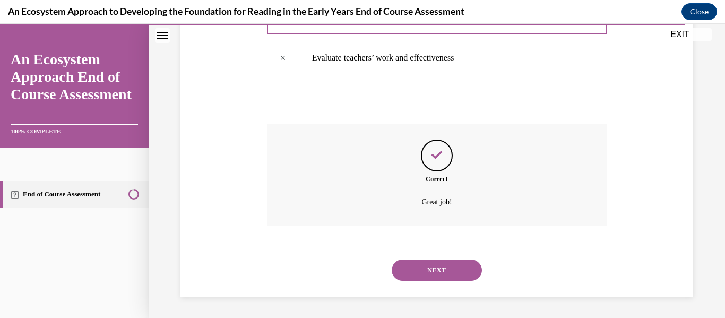
click at [360, 263] on button "NEXT" at bounding box center [437, 269] width 90 height 21
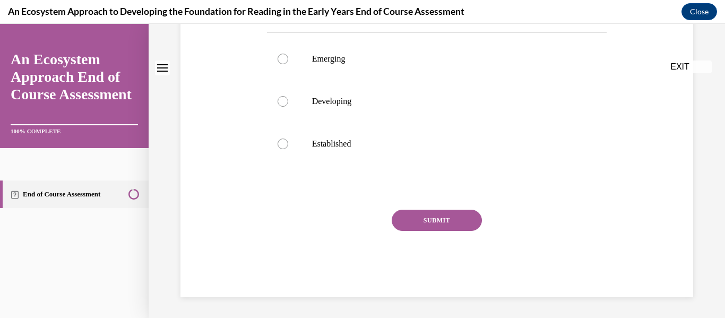
scroll to position [0, 0]
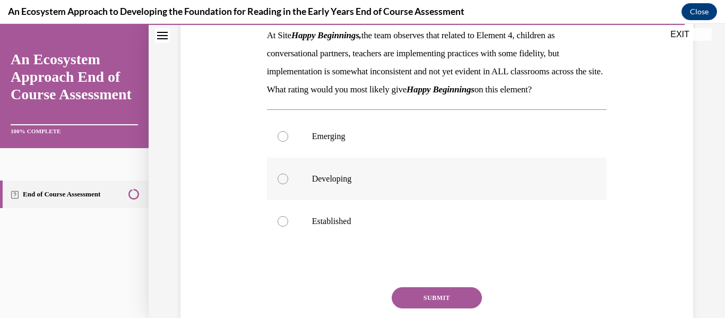
click at [342, 184] on p "Developing" at bounding box center [446, 178] width 268 height 11
click at [288, 184] on input "Developing" at bounding box center [282, 178] width 11 height 11
radio input "true"
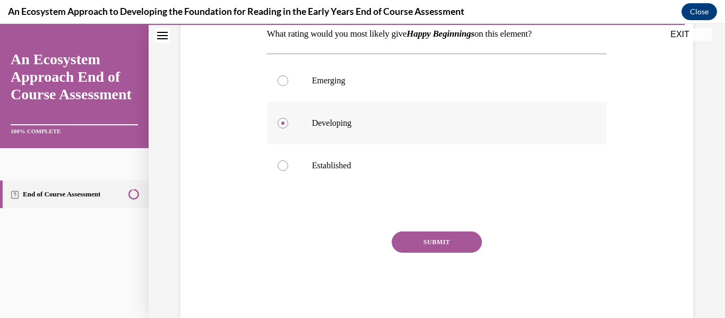
scroll to position [225, 0]
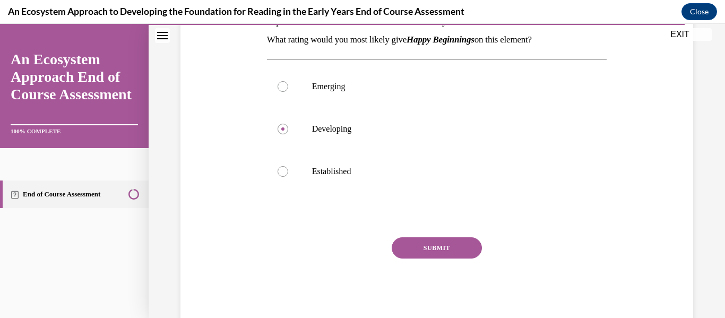
click at [360, 258] on button "SUBMIT" at bounding box center [437, 247] width 90 height 21
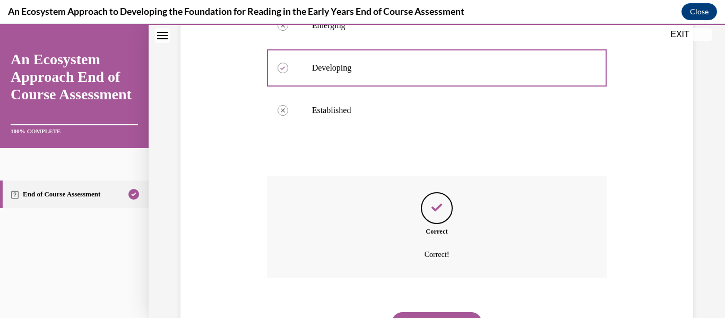
scroll to position [357, 0]
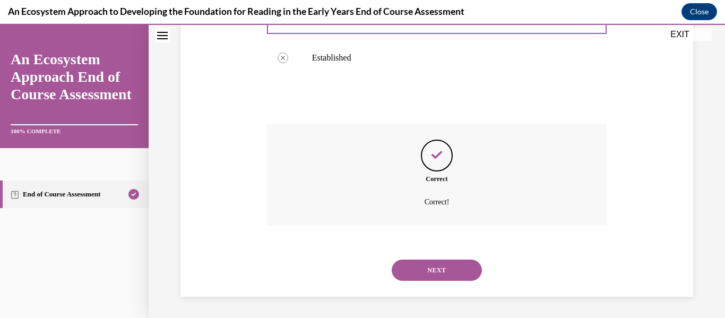
click at [360, 268] on button "NEXT" at bounding box center [437, 269] width 90 height 21
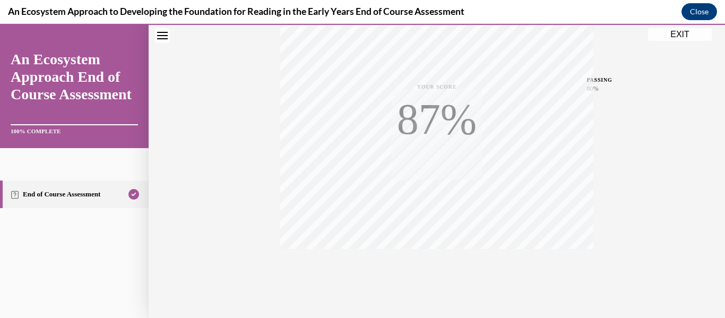
scroll to position [250, 0]
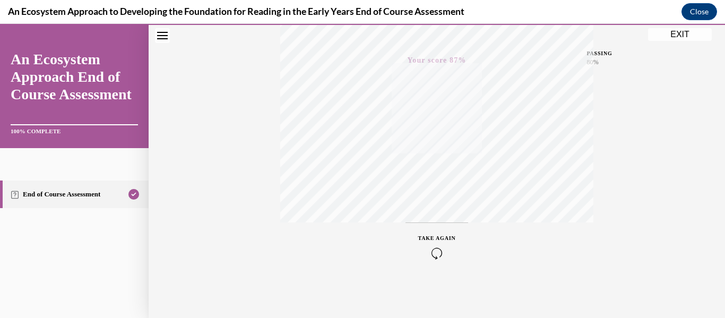
click at [360, 37] on button "EXIT" at bounding box center [680, 34] width 64 height 13
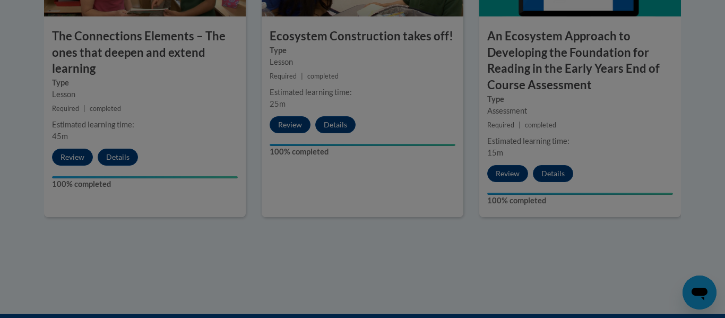
scroll to position [1055, 0]
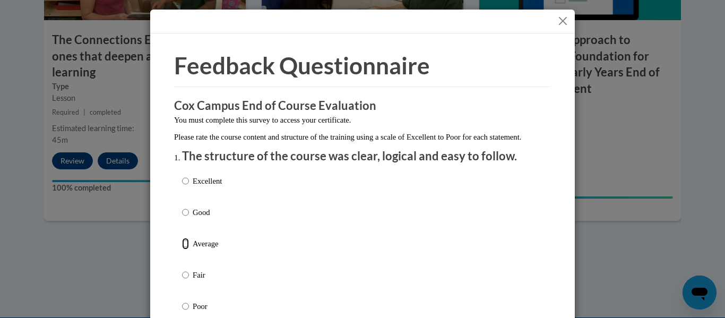
click at [187, 249] on input "Average" at bounding box center [185, 244] width 7 height 12
radio input "true"
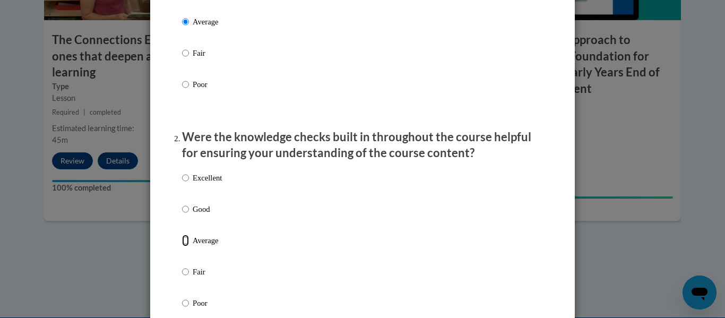
click at [187, 246] on input "Average" at bounding box center [185, 241] width 7 height 12
radio input "true"
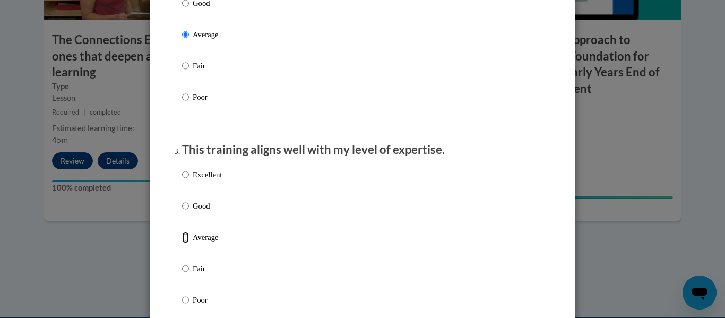
click at [187, 243] on input "Average" at bounding box center [185, 237] width 7 height 12
radio input "true"
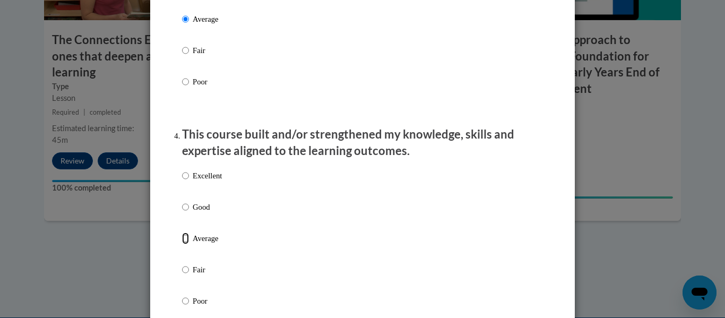
click at [187, 244] on input "Average" at bounding box center [185, 238] width 7 height 12
radio input "true"
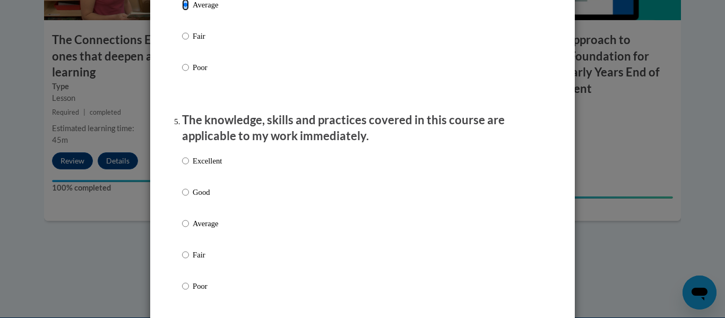
scroll to position [880, 0]
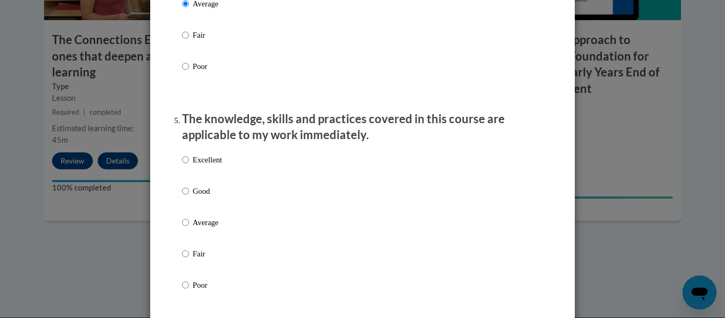
click at [189, 228] on label "Average" at bounding box center [202, 230] width 40 height 29
click at [189, 228] on input "Average" at bounding box center [185, 222] width 7 height 12
radio input "true"
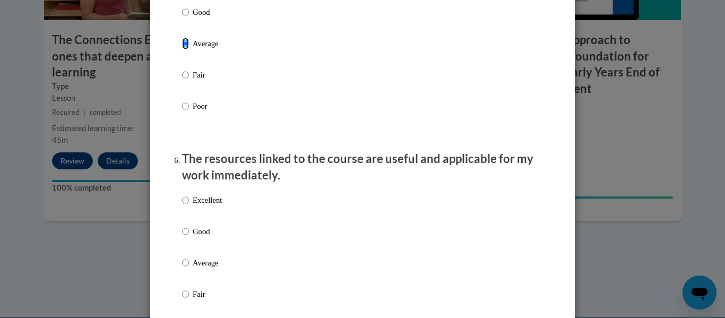
scroll to position [1110, 0]
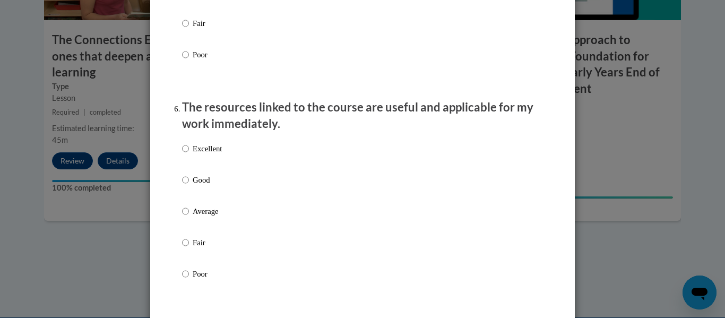
click at [189, 228] on label "Average" at bounding box center [202, 219] width 40 height 29
click at [189, 217] on input "Average" at bounding box center [185, 211] width 7 height 12
radio input "true"
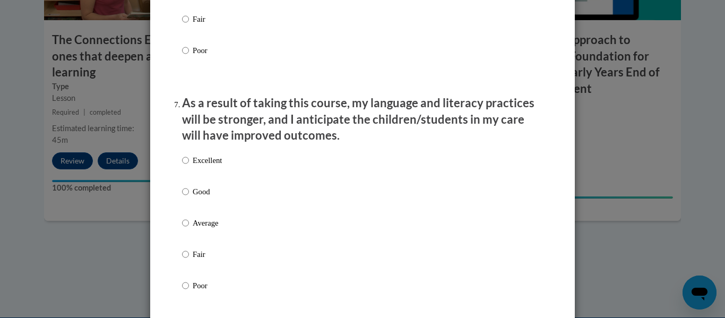
click at [189, 228] on label "Average" at bounding box center [202, 231] width 40 height 29
click at [189, 228] on input "Average" at bounding box center [185, 223] width 7 height 12
radio input "true"
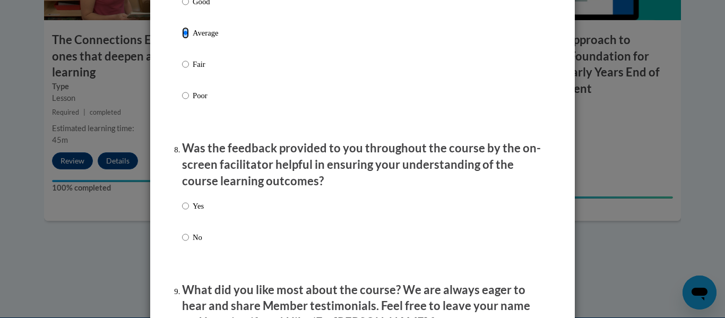
scroll to position [1523, 0]
click at [188, 221] on label "Yes" at bounding box center [193, 215] width 22 height 29
click at [188, 212] on input "Yes" at bounding box center [185, 207] width 7 height 12
radio input "true"
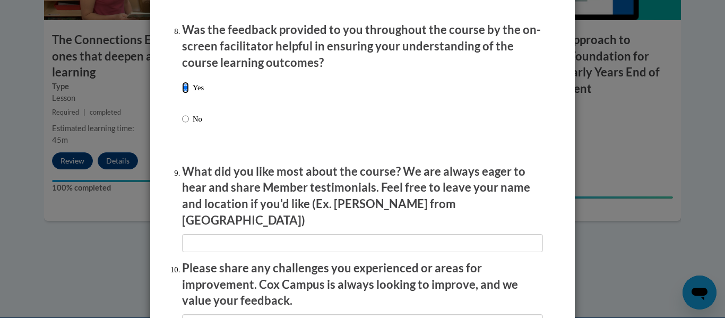
scroll to position [1652, 0]
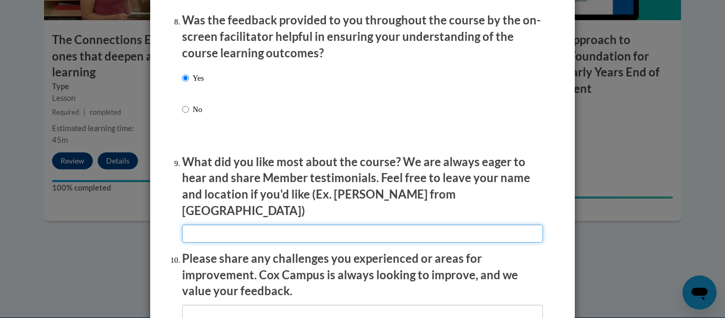
click at [188, 224] on input "textbox" at bounding box center [362, 233] width 361 height 18
type input "It was mostly videos and questions I could answer."
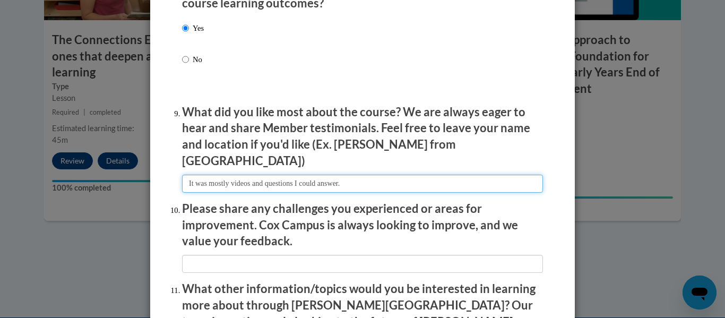
scroll to position [1711, 0]
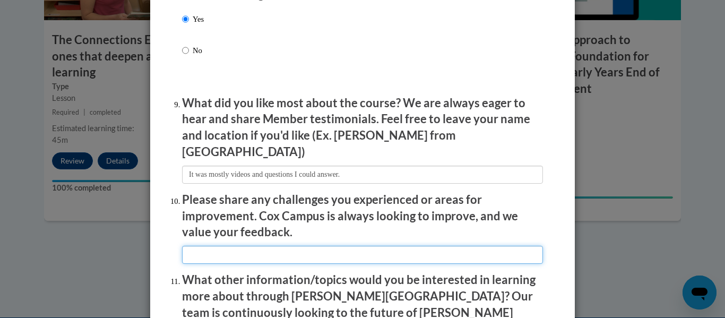
click at [246, 248] on input "textbox" at bounding box center [362, 255] width 361 height 18
type input "I get sleepy with reading but I just didn't have headphones so that's a me prob…"
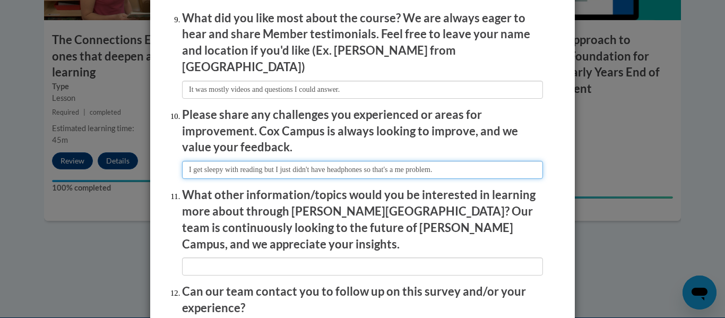
scroll to position [1797, 0]
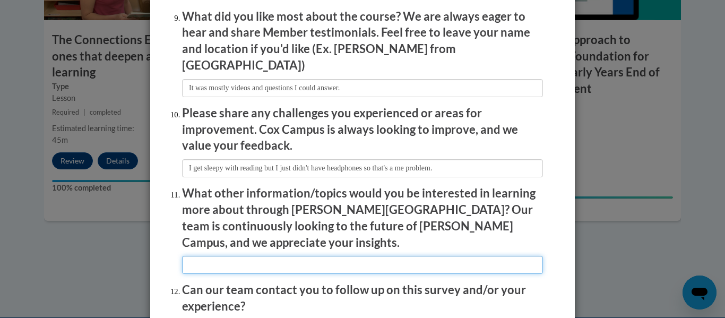
click at [252, 256] on input "textbox" at bounding box center [362, 265] width 361 height 18
type input "I think I learn better this way."
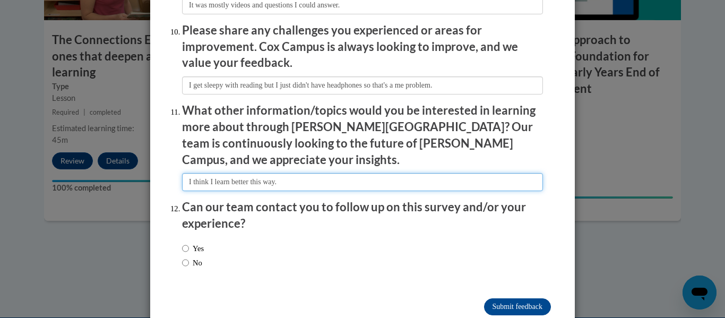
scroll to position [1882, 0]
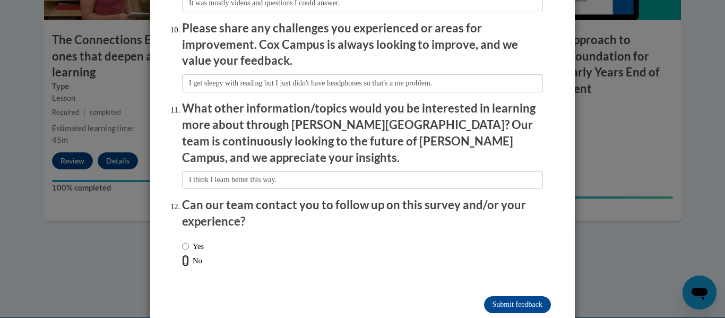
click at [187, 255] on input "No" at bounding box center [185, 261] width 7 height 12
radio input "true"
click at [360, 296] on input "Submit feedback" at bounding box center [517, 304] width 67 height 17
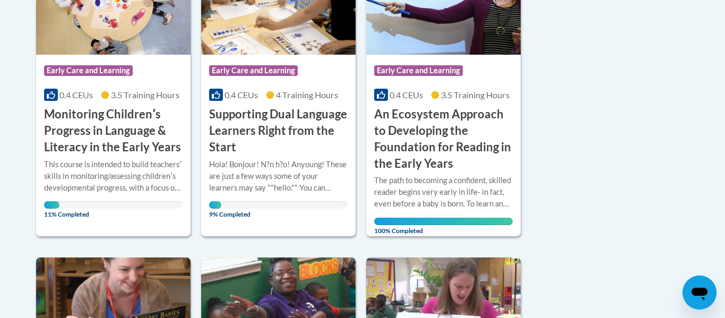
scroll to position [322, 0]
